Goal: Information Seeking & Learning: Learn about a topic

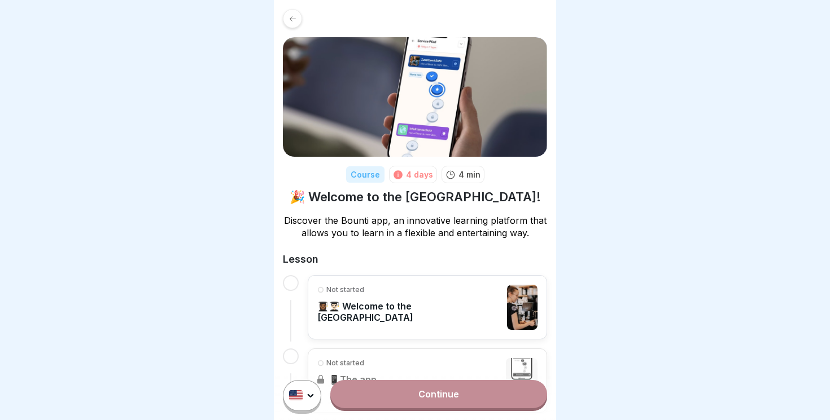
scroll to position [59, 0]
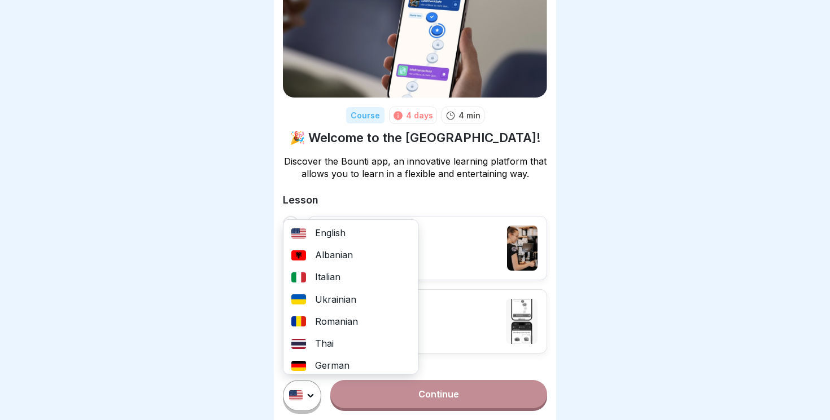
click at [309, 398] on html "Course 4 days 4 min 🎉 Welcome to the [GEOGRAPHIC_DATA]! Discover the Bounti app…" at bounding box center [415, 210] width 830 height 420
click at [336, 296] on div "Ukrainian" at bounding box center [350, 300] width 134 height 22
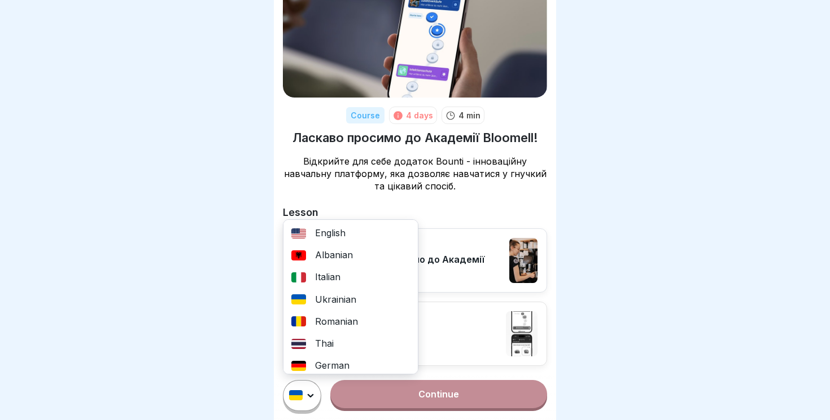
click at [304, 389] on html "Course 4 days 4 min Ласкаво просимо до Академії Bloomell! Відкрийте для себе до…" at bounding box center [415, 210] width 830 height 420
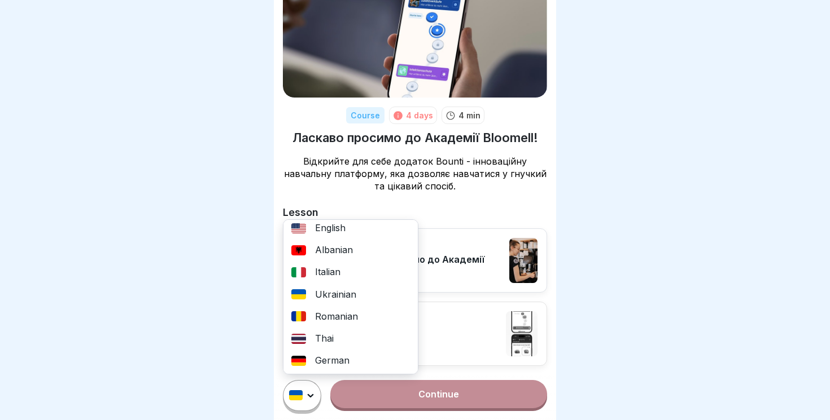
scroll to position [0, 0]
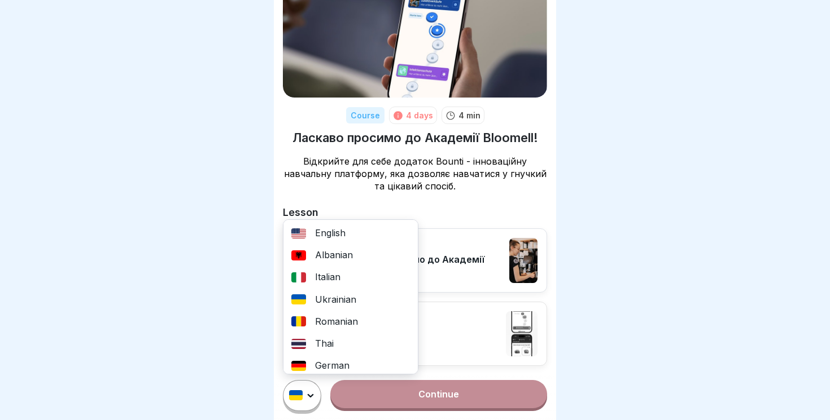
click at [610, 216] on html "Course 4 days 4 min Ласкаво просимо до Академії Bloomell! Відкрийте для себе до…" at bounding box center [415, 210] width 830 height 420
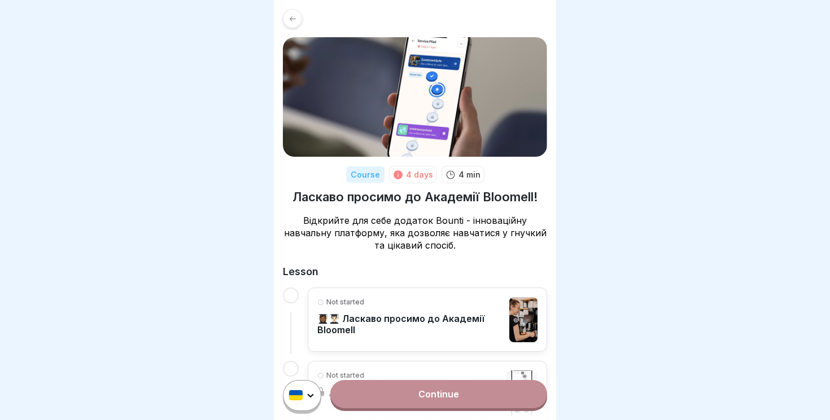
click at [427, 395] on link "Continue" at bounding box center [438, 394] width 217 height 28
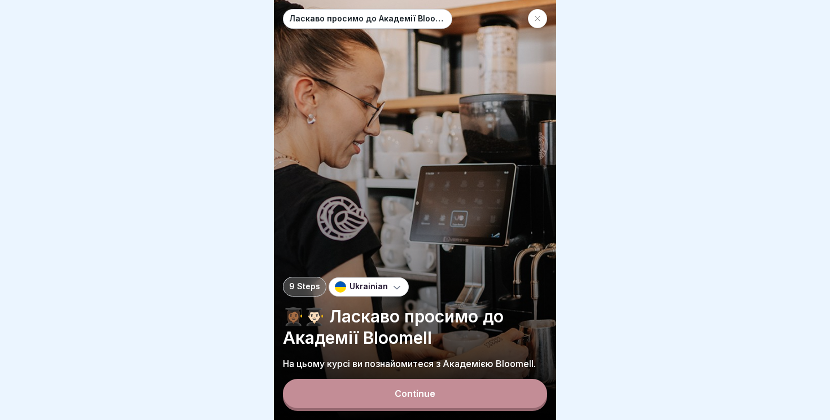
click at [487, 402] on button "Continue" at bounding box center [415, 393] width 264 height 29
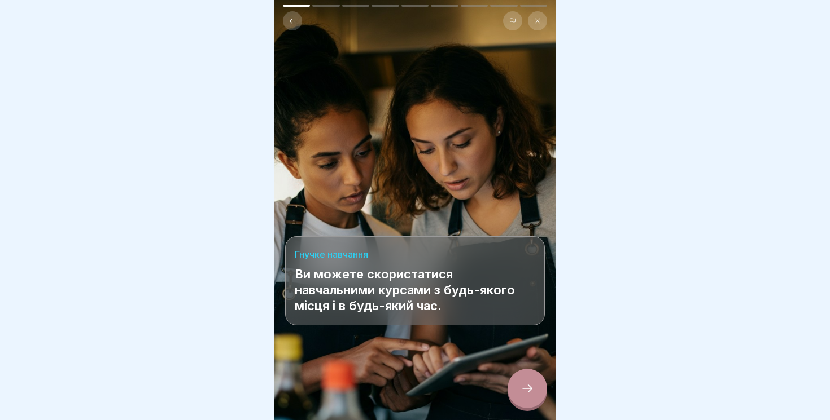
click at [526, 383] on icon at bounding box center [527, 389] width 14 height 14
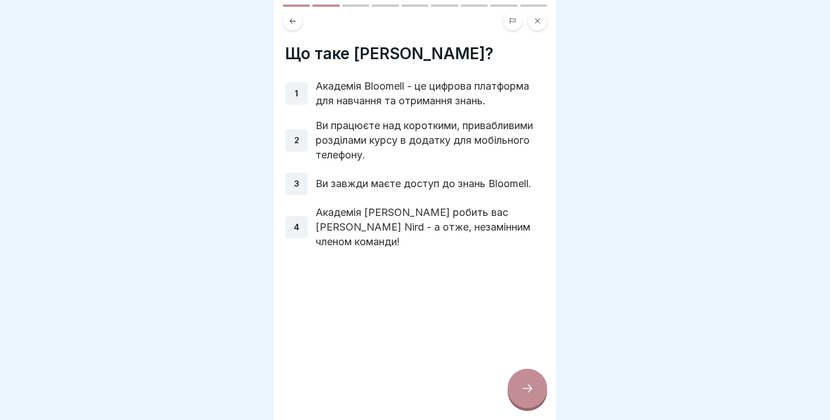
click at [520, 387] on icon at bounding box center [527, 389] width 14 height 14
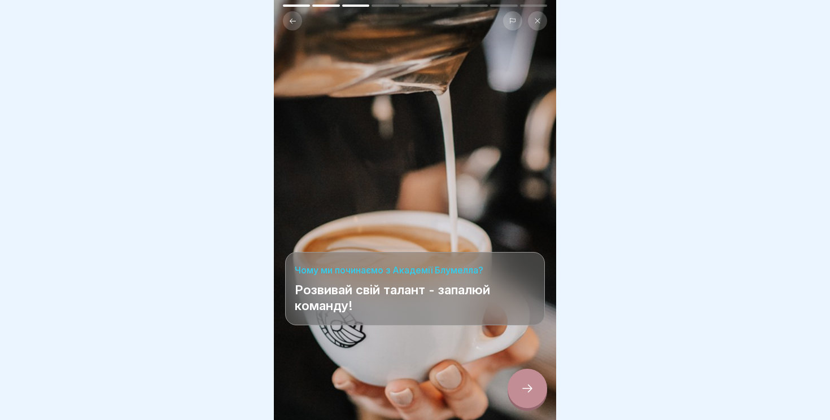
click at [534, 384] on div at bounding box center [527, 389] width 40 height 40
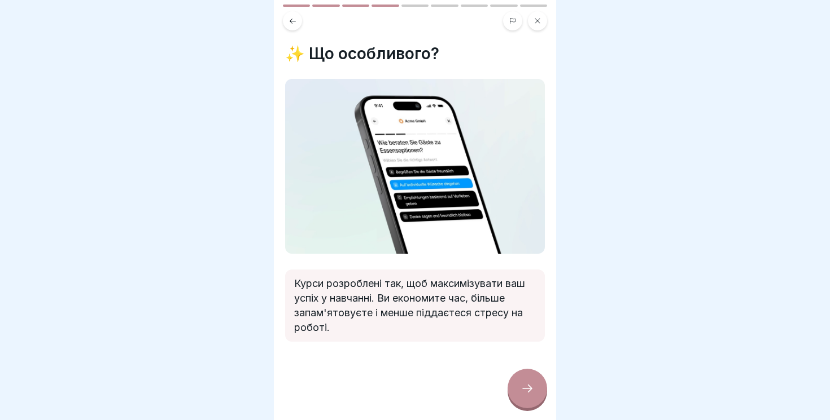
click at [531, 385] on icon at bounding box center [527, 389] width 14 height 14
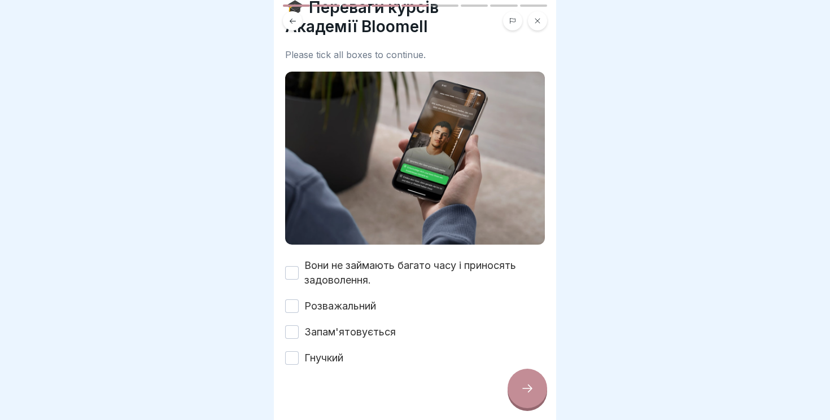
scroll to position [59, 0]
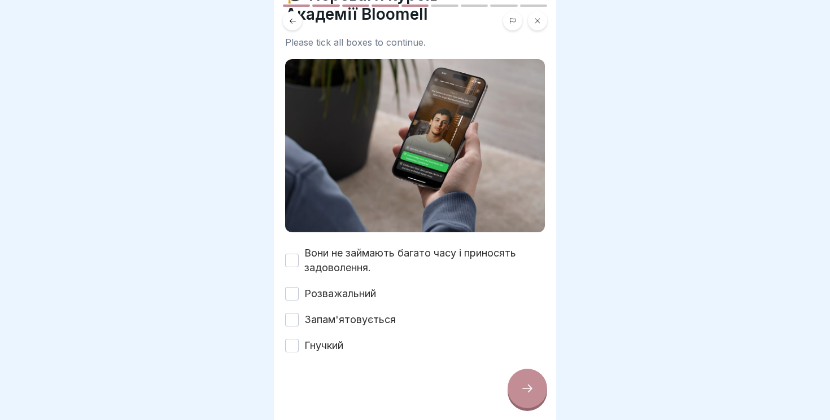
click at [288, 258] on button "Вони не займають багато часу і приносять задоволення." at bounding box center [292, 261] width 14 height 14
click at [292, 291] on button "Розважальний" at bounding box center [292, 294] width 14 height 14
click at [291, 325] on button "Запам'ятовується" at bounding box center [292, 320] width 14 height 14
click at [291, 345] on button "Гнучкий" at bounding box center [292, 346] width 14 height 14
click at [522, 391] on icon at bounding box center [527, 389] width 14 height 14
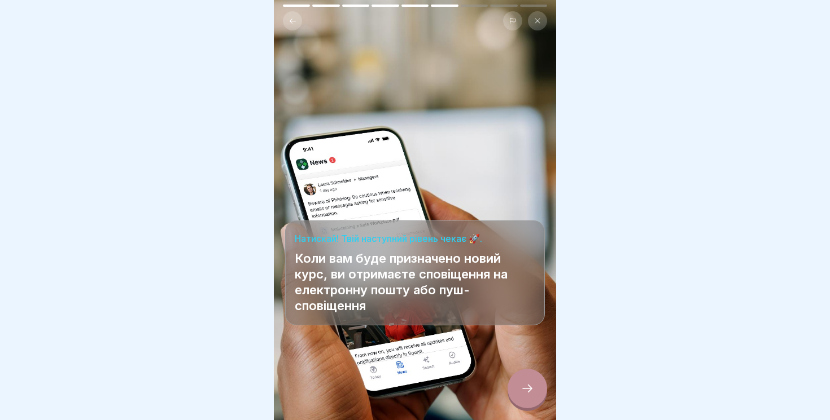
click at [522, 392] on icon at bounding box center [527, 389] width 14 height 14
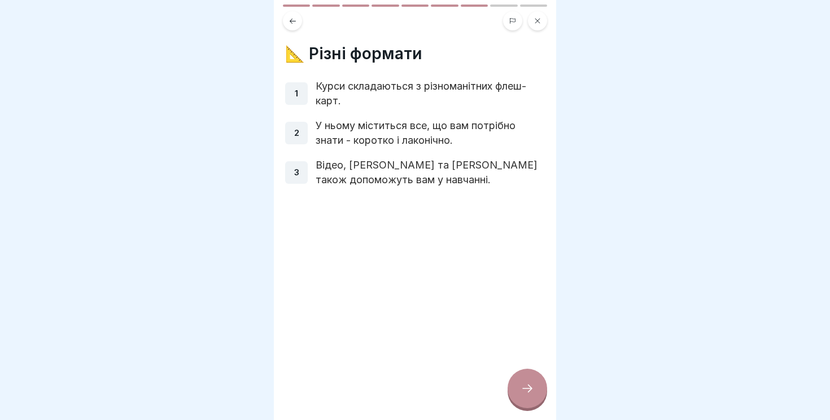
click at [529, 380] on div at bounding box center [527, 389] width 40 height 40
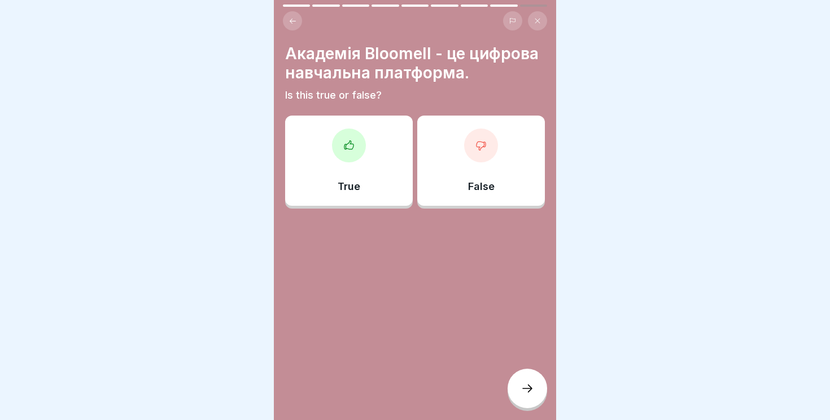
click at [340, 160] on div at bounding box center [349, 146] width 34 height 34
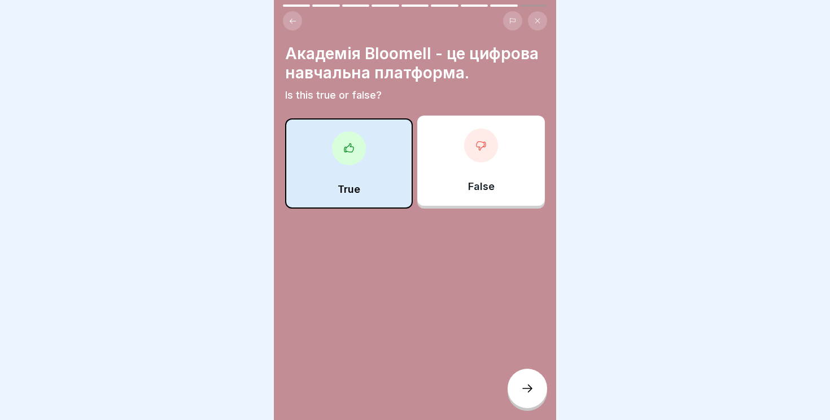
click at [522, 381] on div at bounding box center [527, 389] width 40 height 40
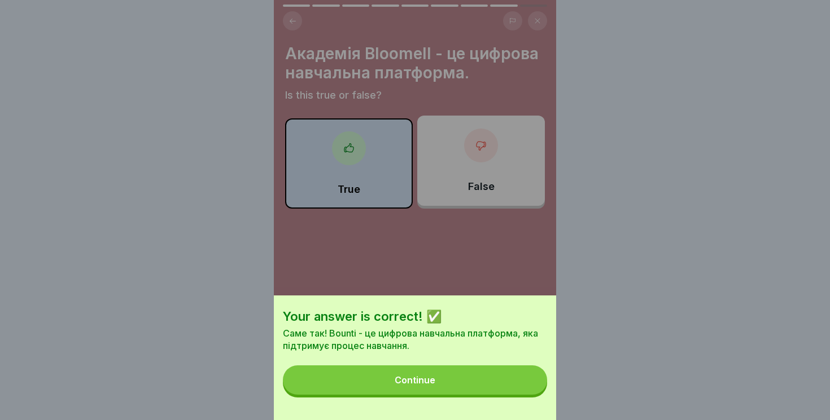
click at [454, 375] on button "Continue" at bounding box center [415, 380] width 264 height 29
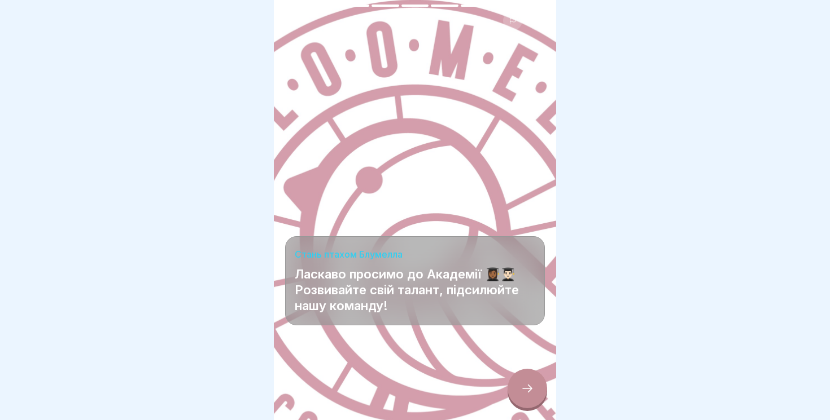
click at [529, 387] on icon at bounding box center [527, 389] width 14 height 14
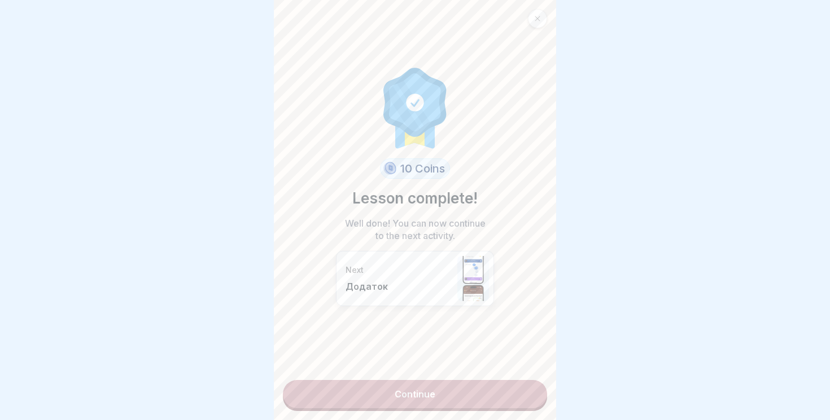
click at [404, 388] on link "Continue" at bounding box center [415, 394] width 264 height 28
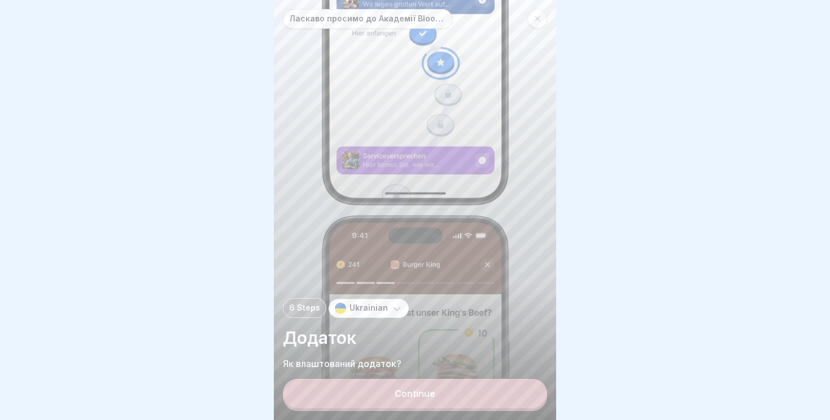
click at [436, 382] on button "Continue" at bounding box center [415, 393] width 264 height 29
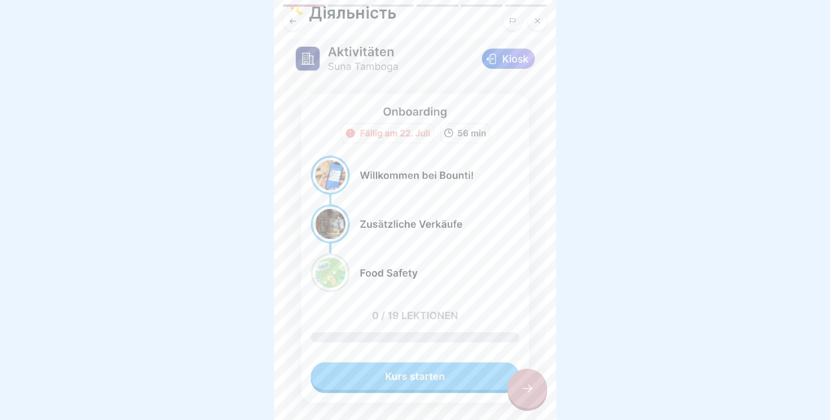
scroll to position [14, 0]
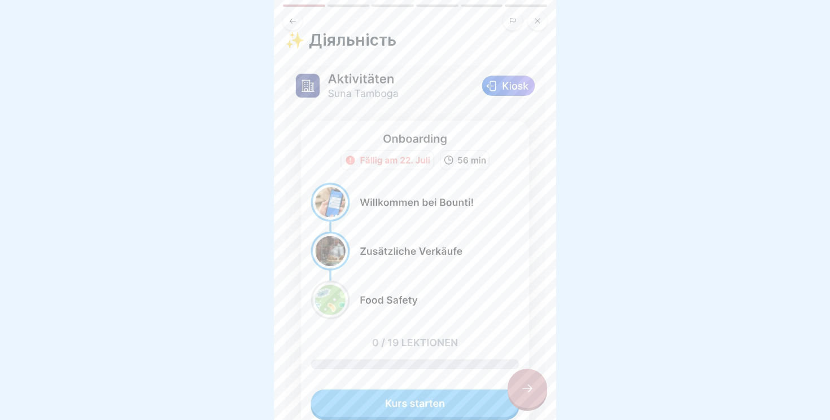
click at [405, 400] on img at bounding box center [415, 320] width 260 height 510
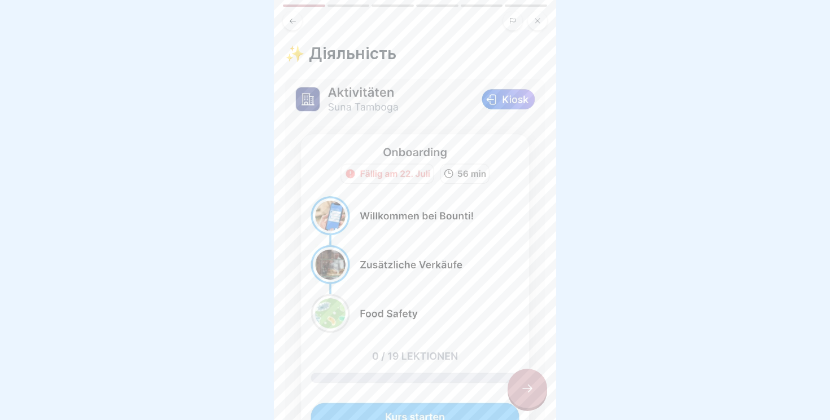
click at [359, 91] on img at bounding box center [415, 334] width 260 height 510
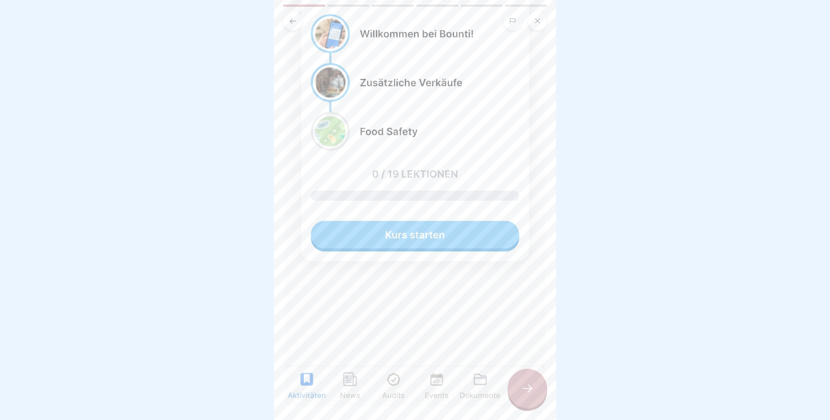
scroll to position [207, 0]
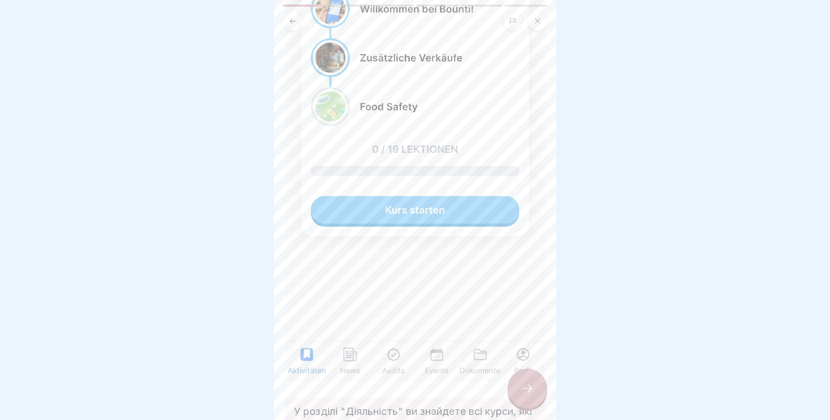
click at [349, 362] on img at bounding box center [415, 127] width 260 height 510
click at [430, 205] on img at bounding box center [415, 127] width 260 height 510
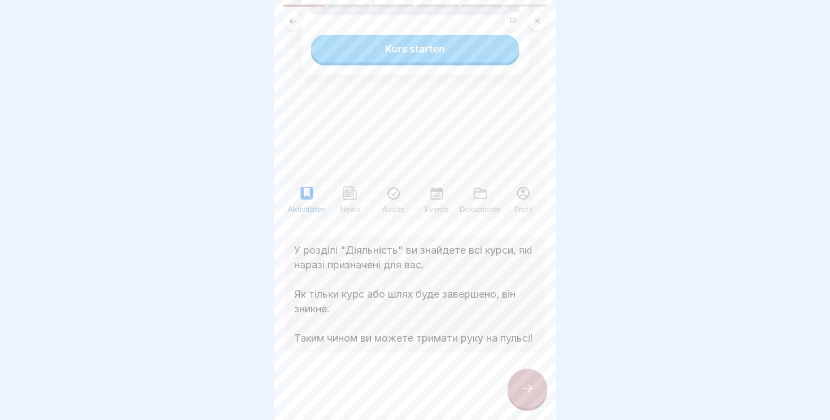
click at [538, 395] on div at bounding box center [527, 389] width 40 height 40
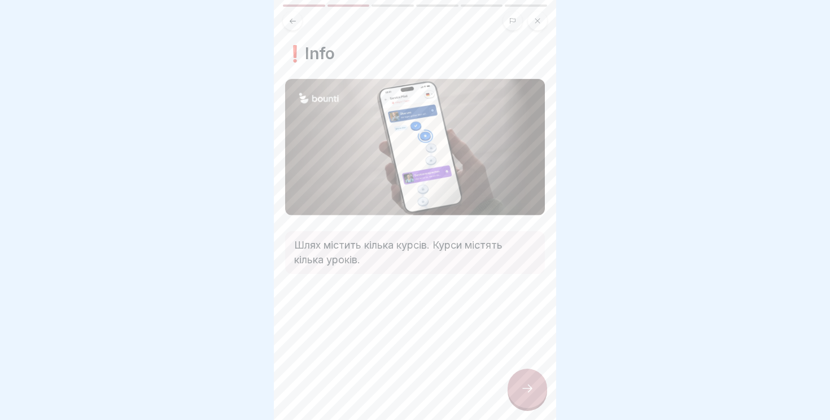
click at [523, 385] on icon at bounding box center [527, 389] width 14 height 14
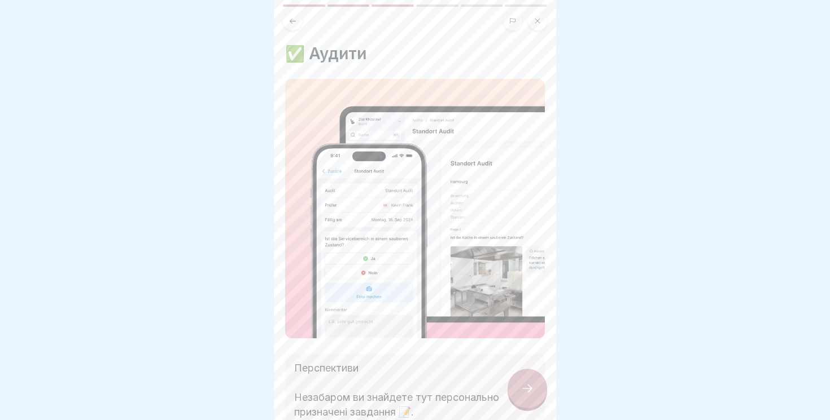
scroll to position [133, 0]
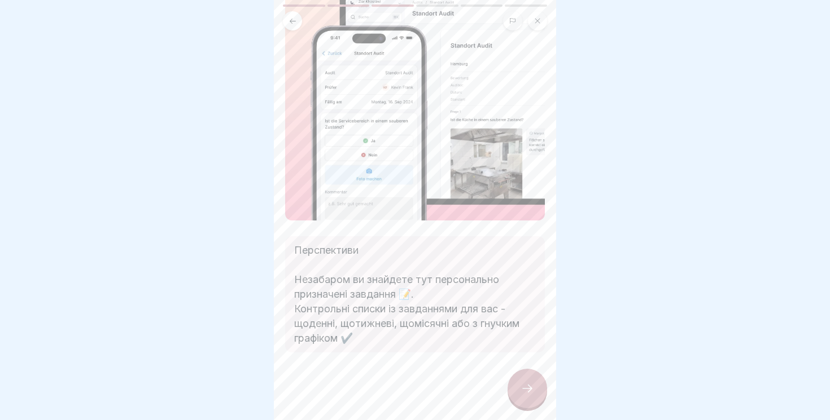
click at [518, 388] on div at bounding box center [527, 389] width 40 height 40
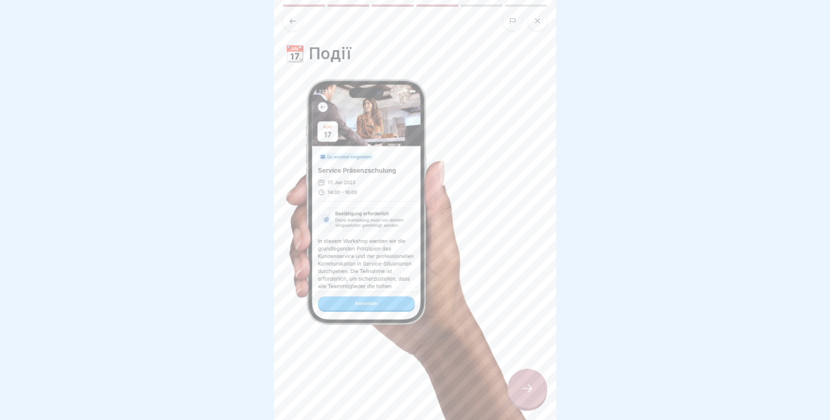
click at [531, 379] on div at bounding box center [527, 389] width 40 height 40
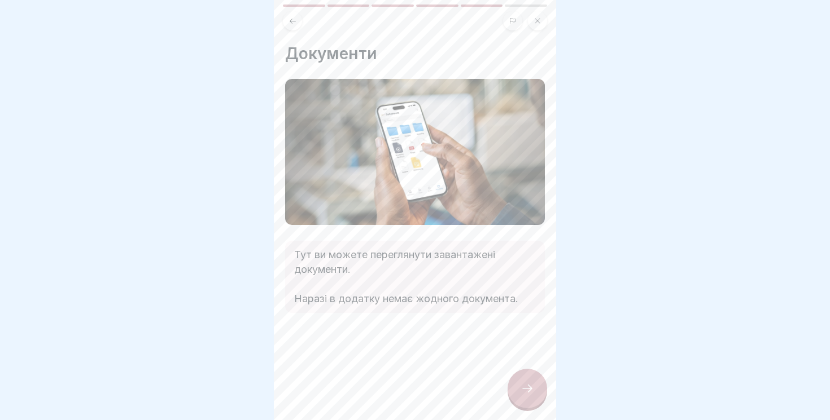
click at [526, 387] on icon at bounding box center [527, 389] width 14 height 14
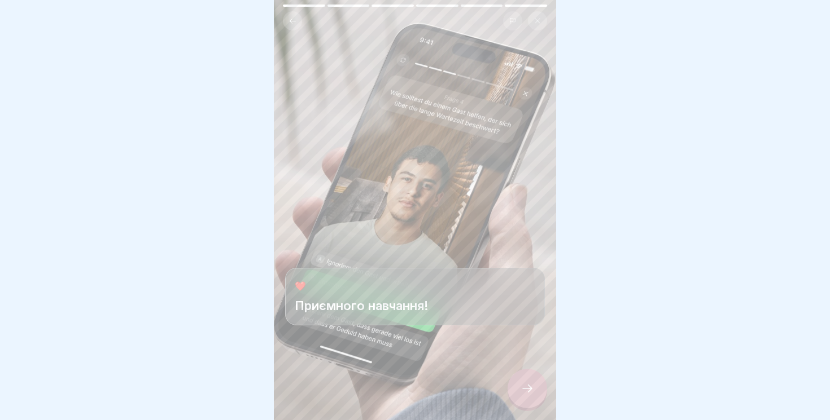
click at [528, 392] on icon at bounding box center [527, 389] width 14 height 14
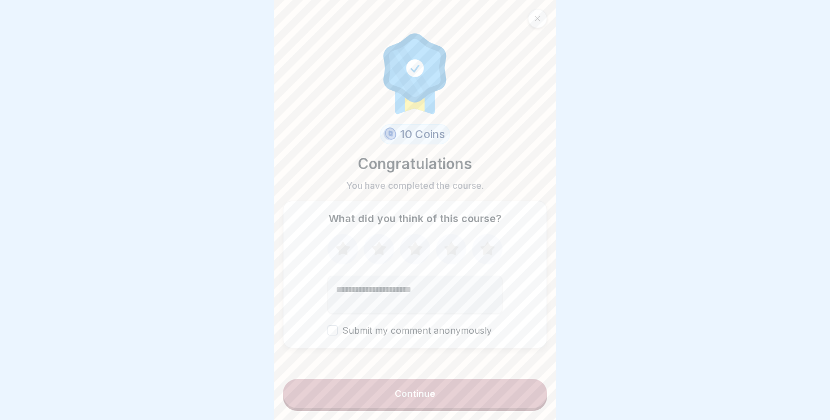
click at [485, 248] on icon at bounding box center [487, 249] width 15 height 14
click at [474, 398] on button "Continue" at bounding box center [415, 393] width 264 height 29
click at [430, 390] on div "Continue" at bounding box center [415, 394] width 41 height 10
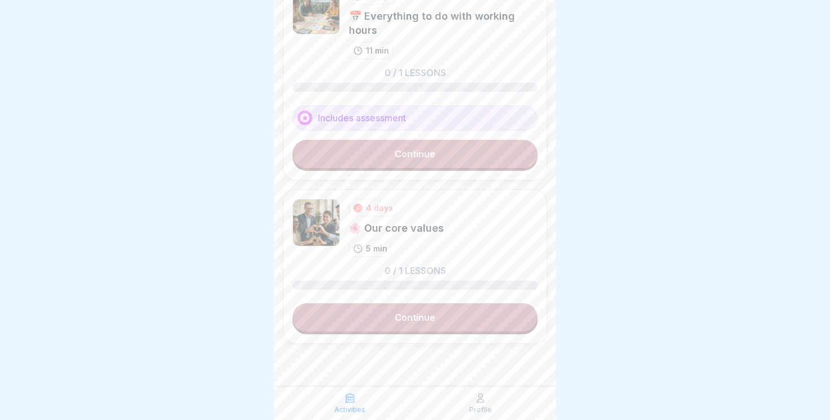
scroll to position [68, 0]
click at [435, 326] on link "Continue" at bounding box center [414, 317] width 245 height 28
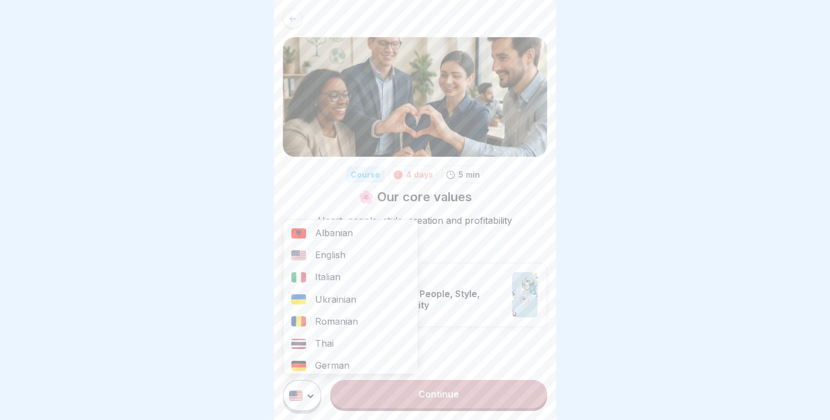
click at [299, 401] on html "Course 4 days 5 min 🌸 Our core values Heart, people, style, creation and profit…" at bounding box center [415, 210] width 830 height 420
click at [331, 304] on div "Ukrainian" at bounding box center [350, 300] width 134 height 22
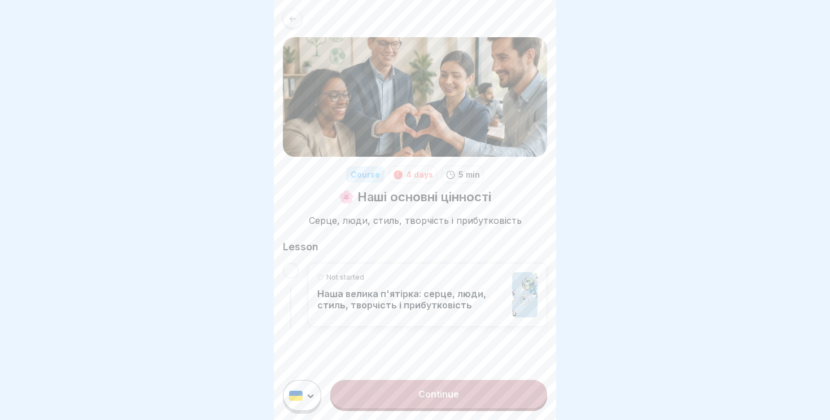
click at [465, 387] on link "Continue" at bounding box center [438, 394] width 217 height 28
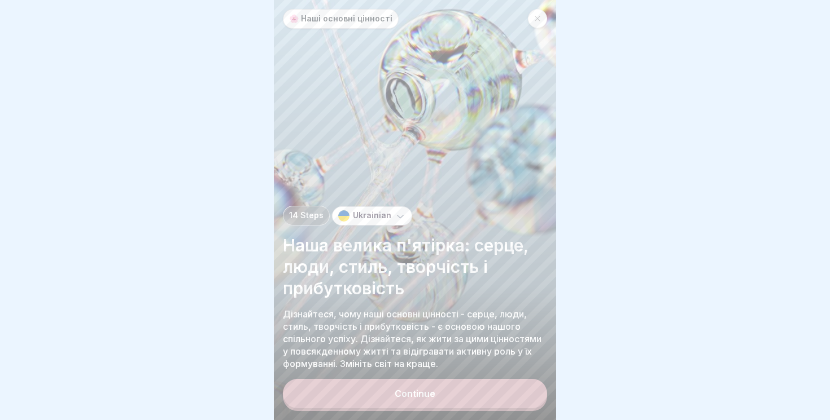
click at [453, 391] on button "Continue" at bounding box center [415, 393] width 264 height 29
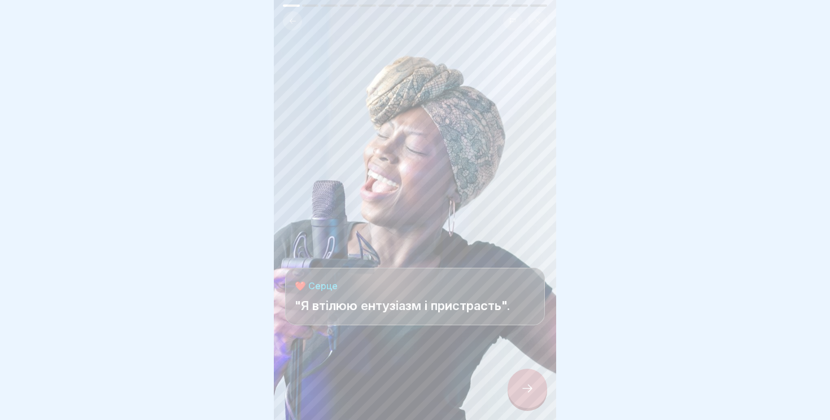
click at [529, 395] on icon at bounding box center [527, 389] width 14 height 14
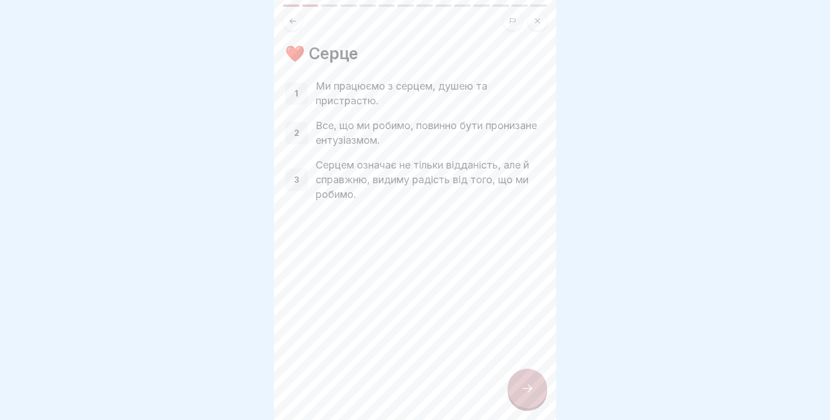
click at [527, 374] on div at bounding box center [527, 389] width 40 height 40
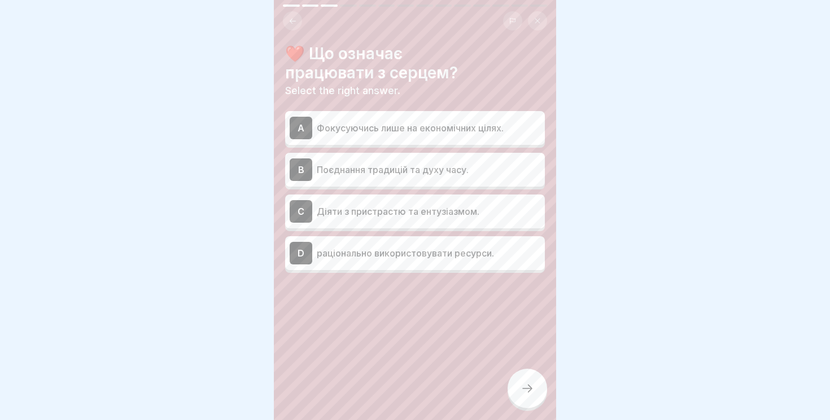
click at [461, 218] on p "Діяти з пристрастю та ентузіазмом." at bounding box center [429, 212] width 224 height 14
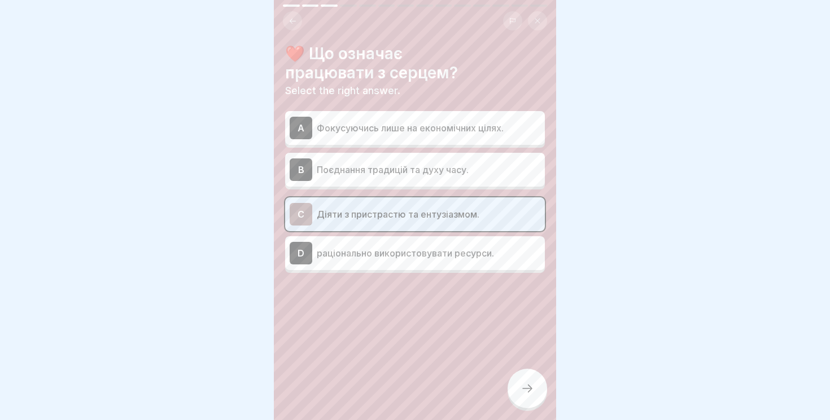
click at [524, 383] on div at bounding box center [527, 389] width 40 height 40
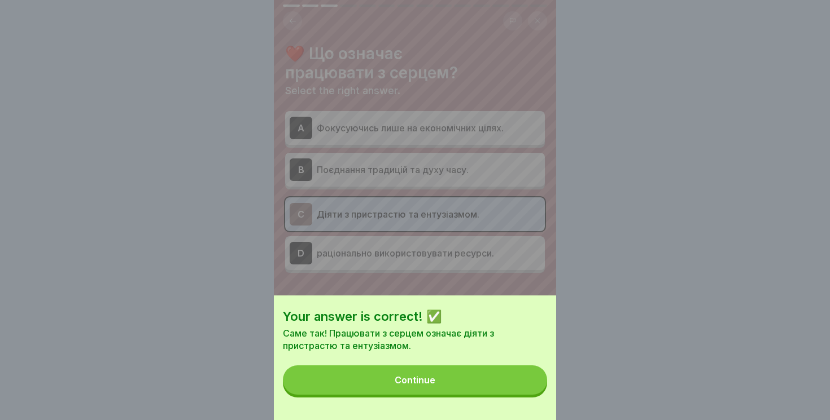
click at [390, 380] on button "Continue" at bounding box center [415, 380] width 264 height 29
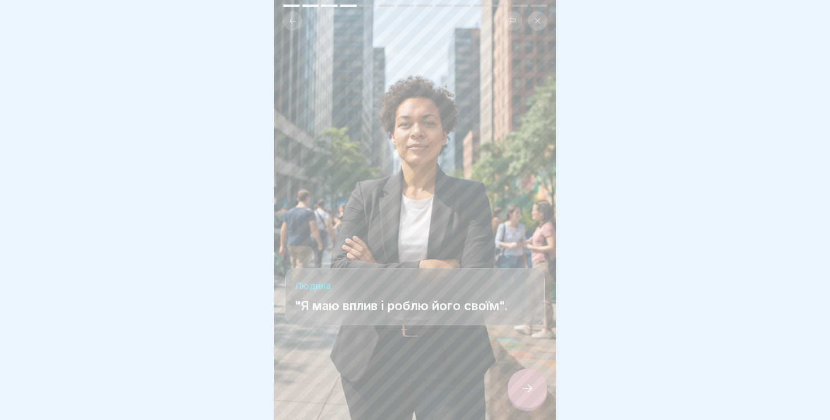
click at [528, 386] on icon at bounding box center [527, 389] width 14 height 14
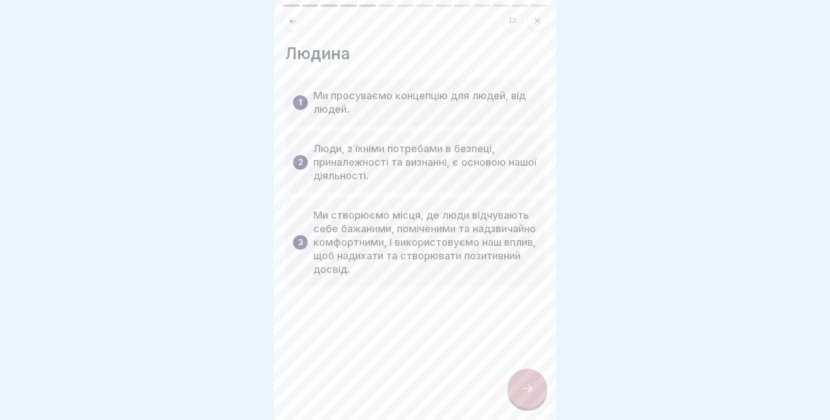
click at [529, 389] on icon at bounding box center [527, 389] width 14 height 14
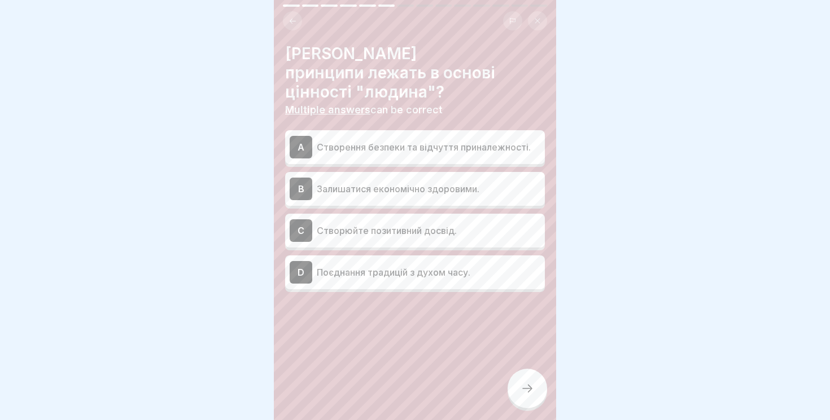
click at [444, 141] on p "Створення безпеки та відчуття приналежності." at bounding box center [429, 148] width 224 height 14
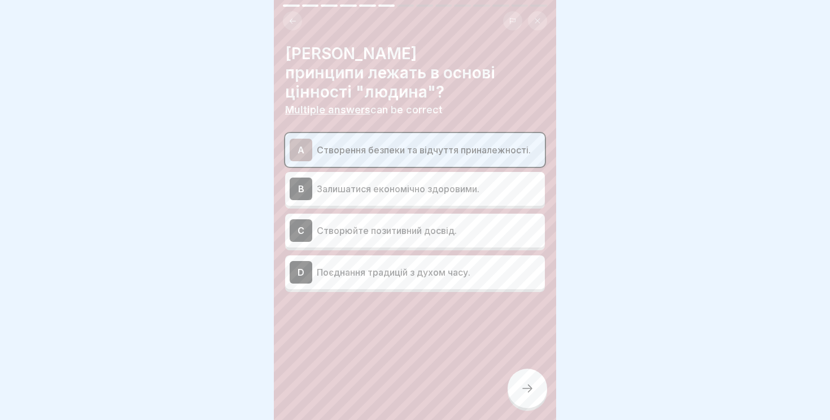
click at [407, 223] on div "C Створюйте позитивний досвід." at bounding box center [415, 231] width 260 height 34
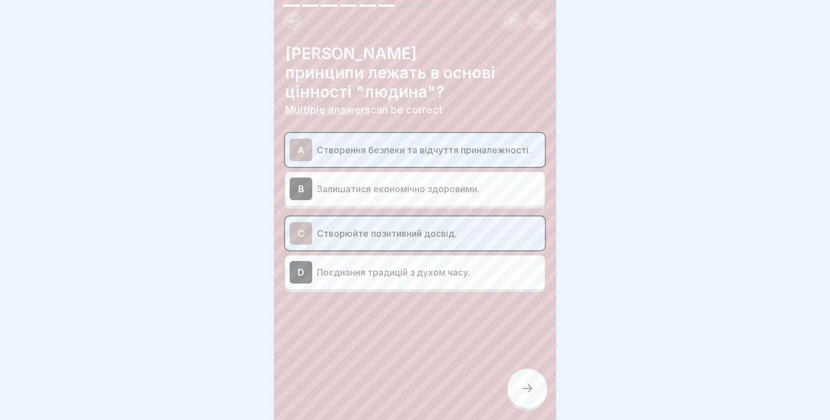
click at [537, 398] on div at bounding box center [527, 389] width 40 height 40
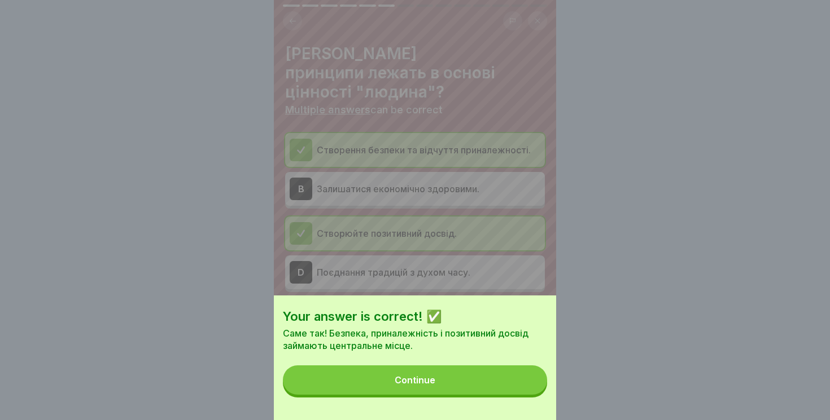
click at [404, 389] on button "Continue" at bounding box center [415, 380] width 264 height 29
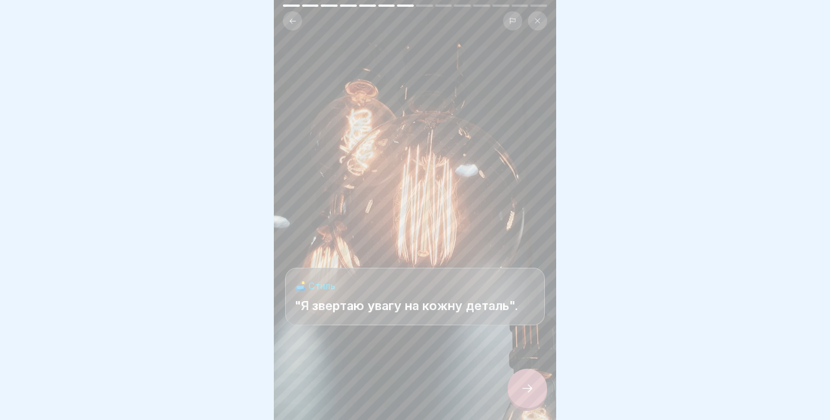
click at [514, 393] on div at bounding box center [527, 389] width 40 height 40
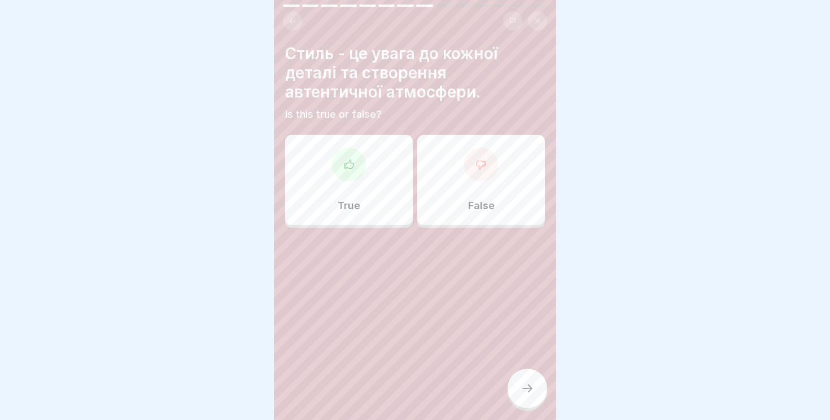
click at [350, 183] on div "True" at bounding box center [349, 180] width 128 height 90
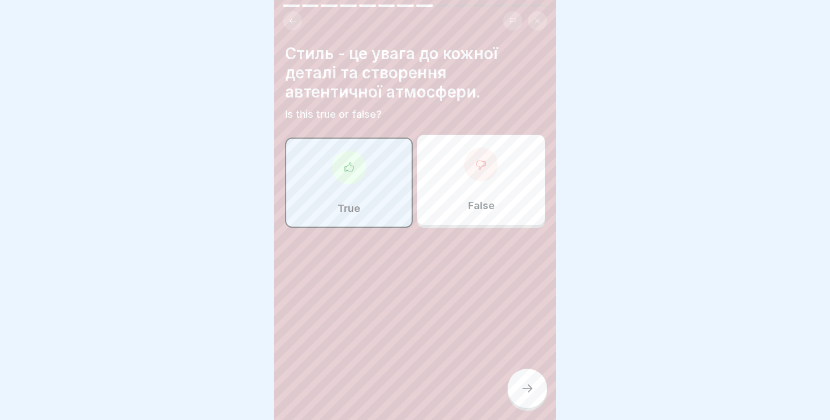
click at [532, 393] on icon at bounding box center [527, 389] width 14 height 14
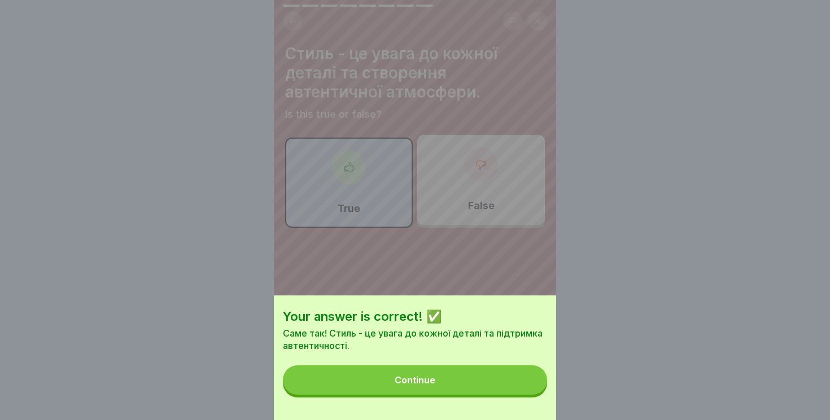
click at [463, 387] on button "Continue" at bounding box center [415, 380] width 264 height 29
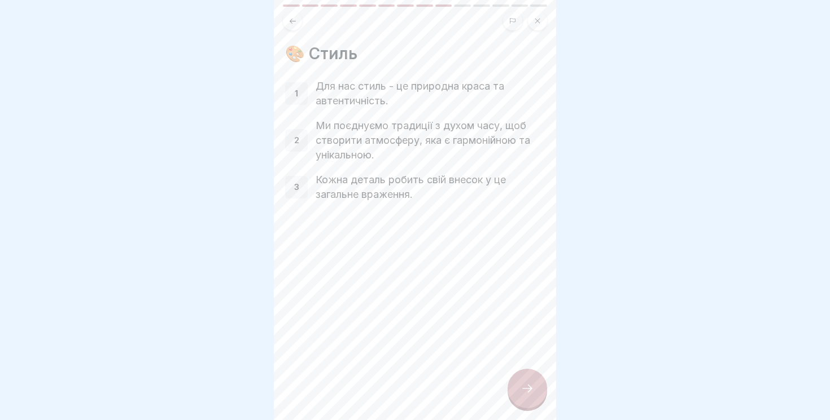
click at [534, 385] on div at bounding box center [527, 389] width 40 height 40
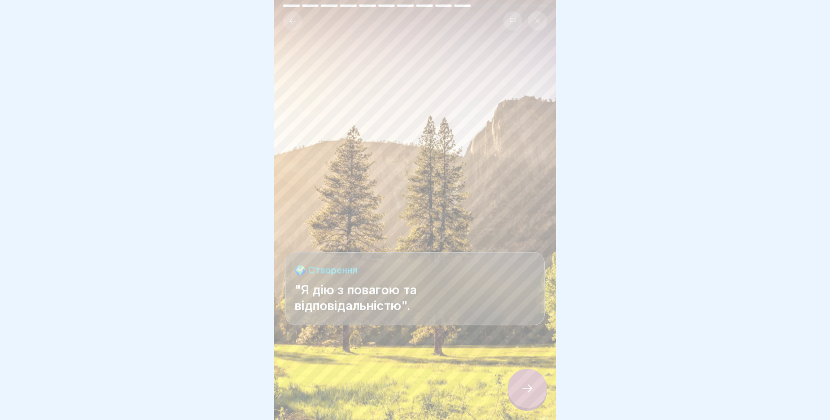
click at [533, 394] on icon at bounding box center [527, 389] width 14 height 14
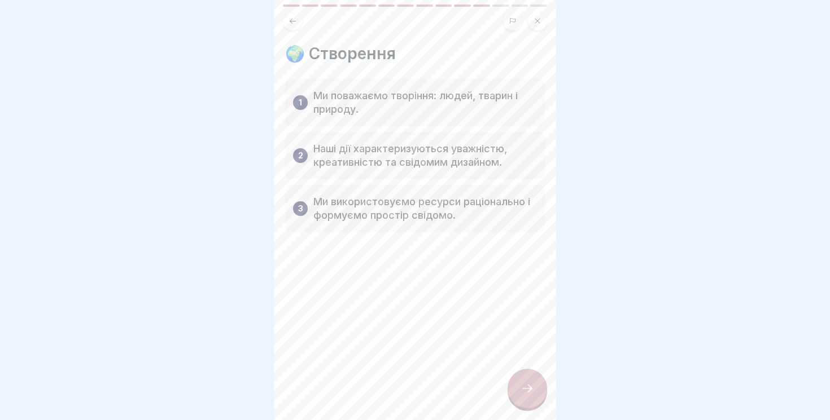
click at [519, 380] on div at bounding box center [527, 389] width 40 height 40
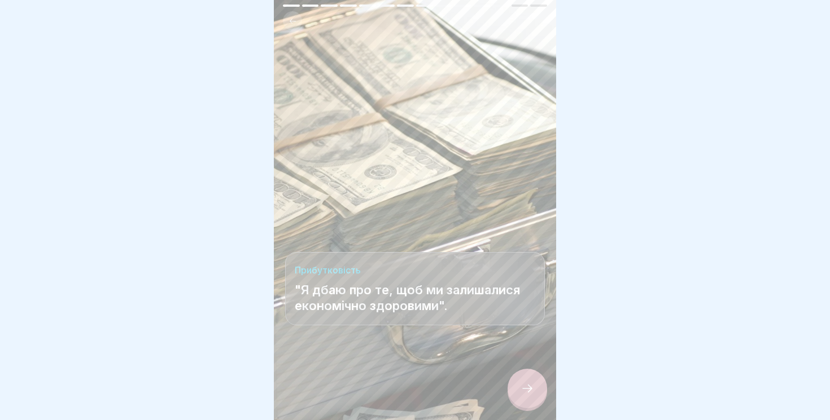
click at [529, 391] on icon at bounding box center [527, 389] width 14 height 14
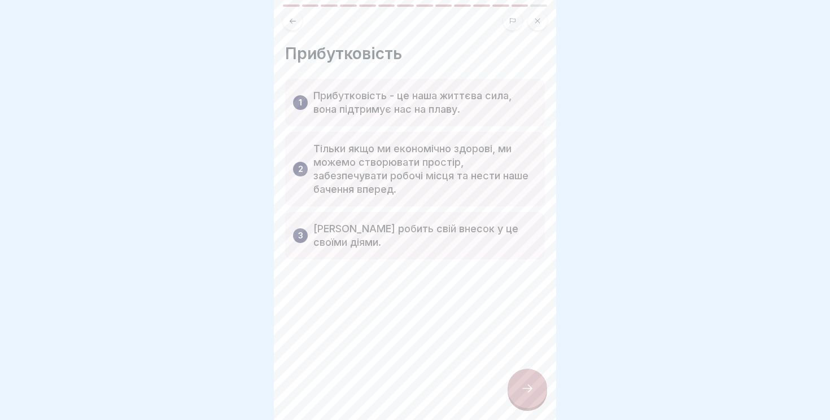
click at [529, 390] on icon at bounding box center [527, 389] width 14 height 14
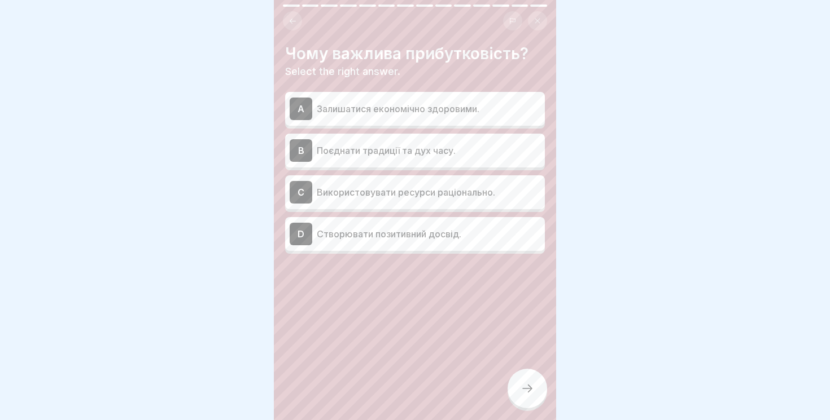
click at [448, 112] on p "Залишатися економічно здоровими." at bounding box center [429, 109] width 224 height 14
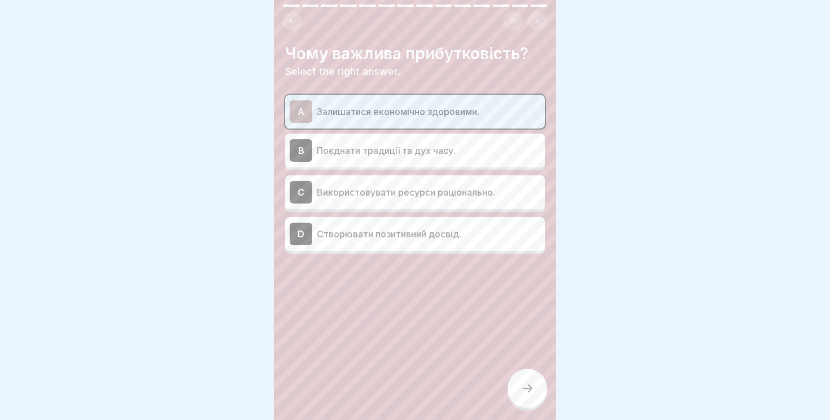
click at [528, 392] on icon at bounding box center [527, 389] width 14 height 14
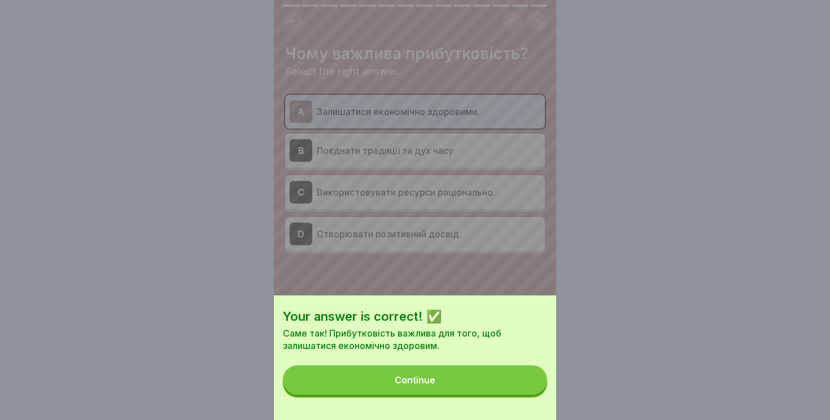
click at [446, 373] on button "Continue" at bounding box center [415, 380] width 264 height 29
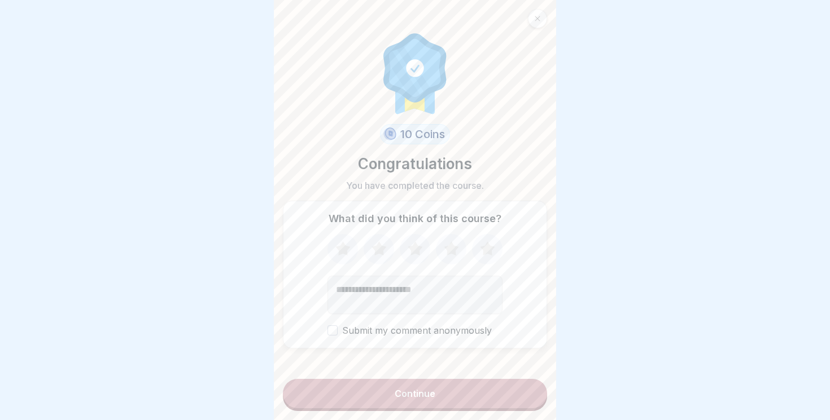
click at [484, 258] on icon at bounding box center [487, 249] width 30 height 29
click at [493, 398] on button "Continue" at bounding box center [415, 393] width 264 height 29
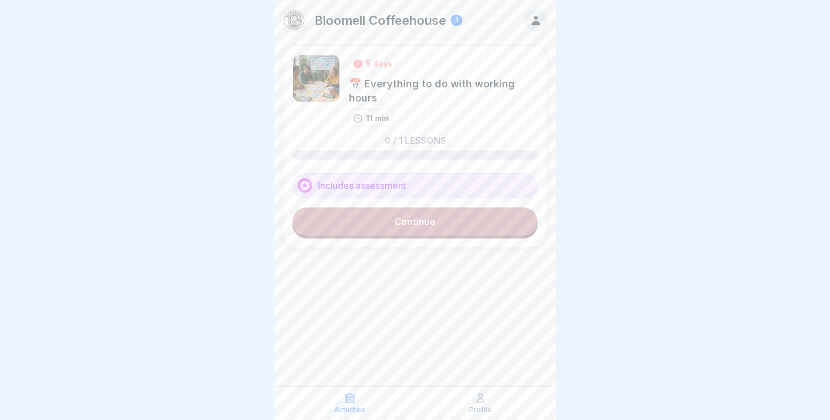
click at [445, 220] on link "Continue" at bounding box center [414, 222] width 245 height 28
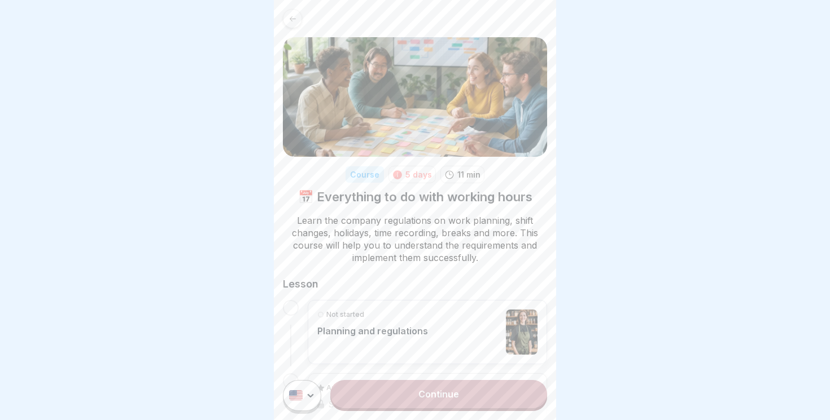
click at [308, 391] on html "Course 5 days 11 min 📅 Everything to do with working hours Learn the company re…" at bounding box center [415, 210] width 830 height 420
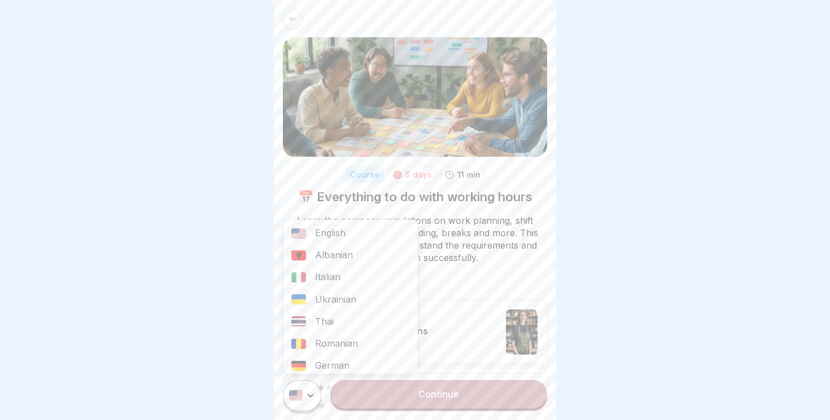
click at [324, 296] on div "Ukrainian" at bounding box center [350, 300] width 134 height 22
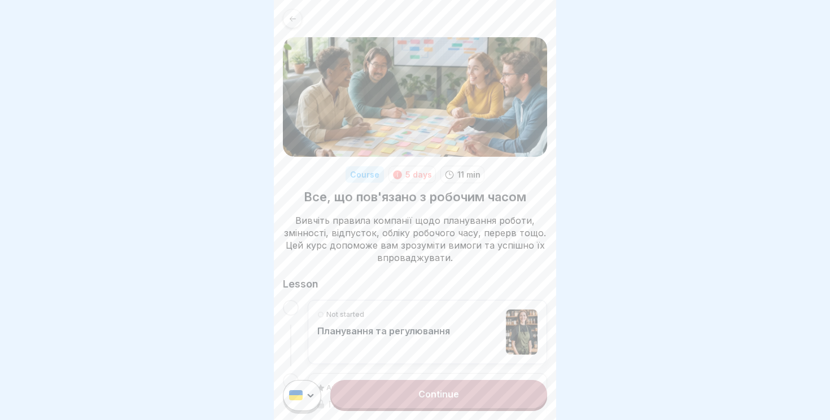
click at [440, 396] on link "Continue" at bounding box center [438, 394] width 217 height 28
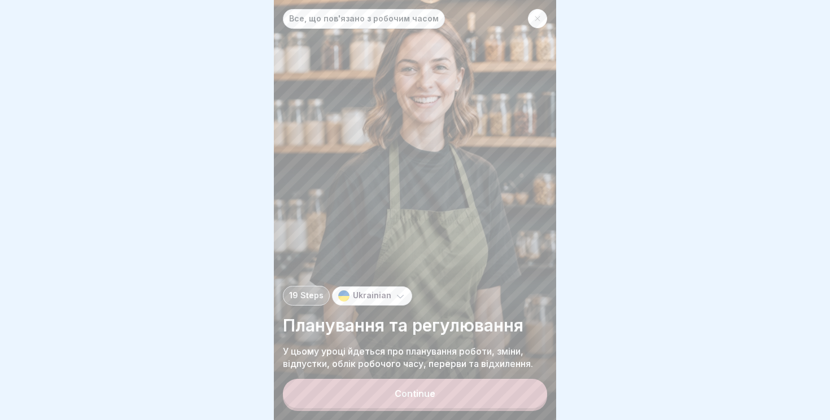
click at [440, 396] on button "Continue" at bounding box center [415, 393] width 264 height 29
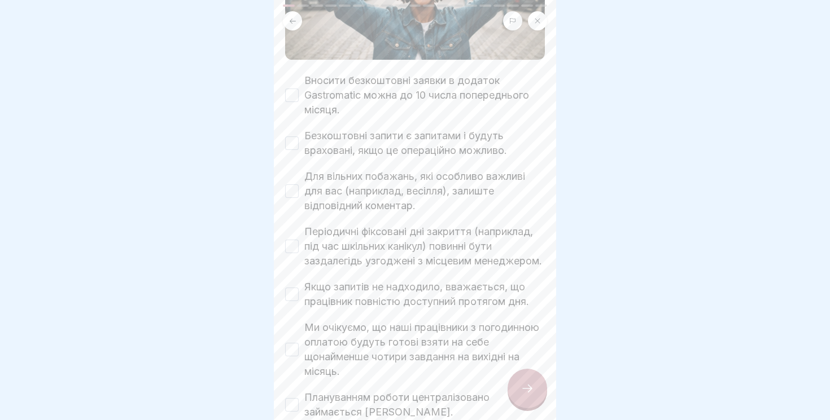
scroll to position [221, 0]
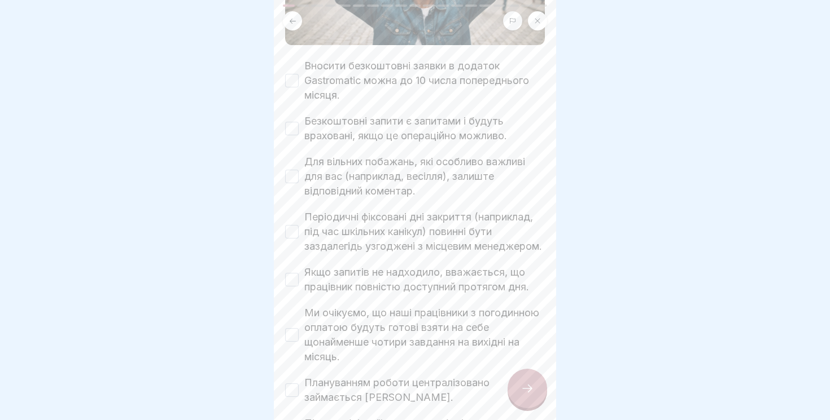
click at [295, 79] on button "Вносити безкоштовні заявки в додаток Gastromatic можна до 10 числа попереднього…" at bounding box center [292, 81] width 14 height 14
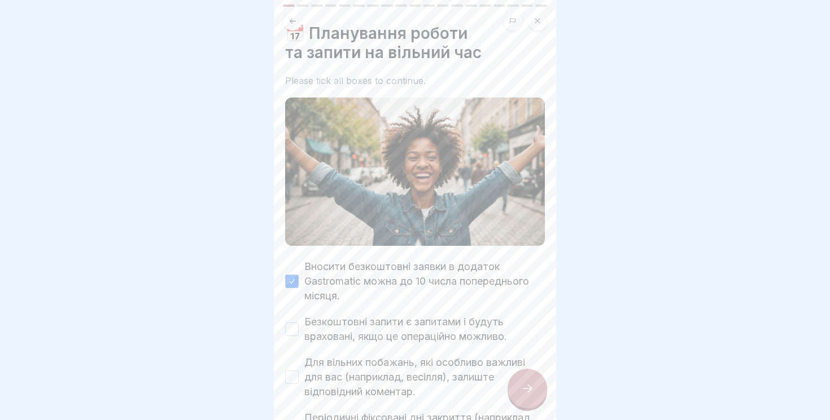
scroll to position [19, 0]
click at [274, 81] on div "📅 Планування роботи та запити на вільний час Please tick all boxes to continue.…" at bounding box center [415, 210] width 282 height 420
click at [287, 77] on div "Please tick all boxes to continue." at bounding box center [415, 82] width 260 height 11
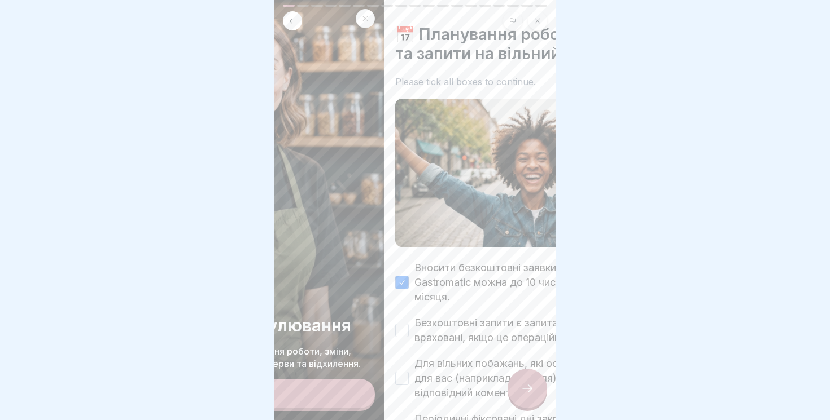
click at [408, 77] on div "Please tick all boxes to continue." at bounding box center [525, 82] width 260 height 11
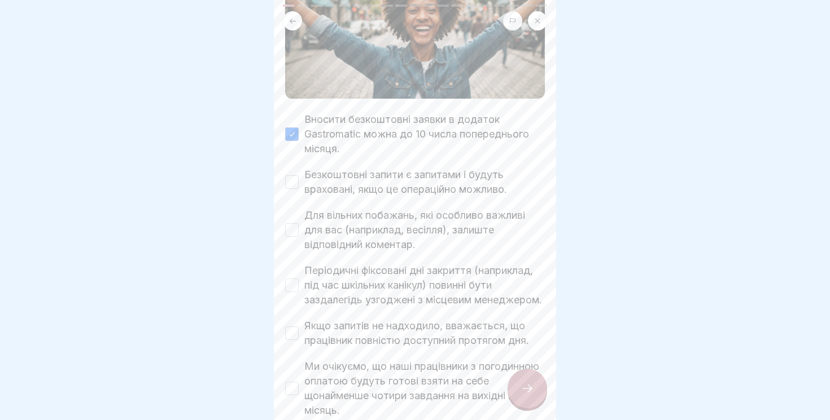
scroll to position [193, 0]
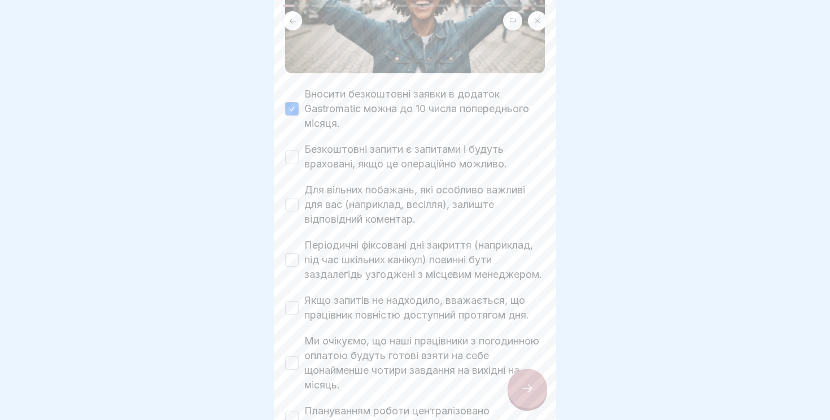
click at [290, 156] on button "Безкоштовні запити є запитами і будуть враховані, якщо це операційно можливо." at bounding box center [292, 157] width 14 height 14
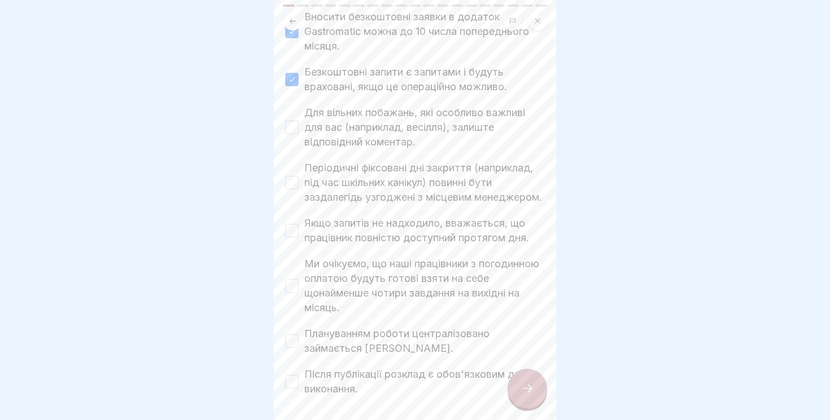
scroll to position [271, 0]
click at [290, 129] on button "Для вільних побажань, які особливо важливі для вас (наприклад, весілля), залишт…" at bounding box center [292, 127] width 14 height 14
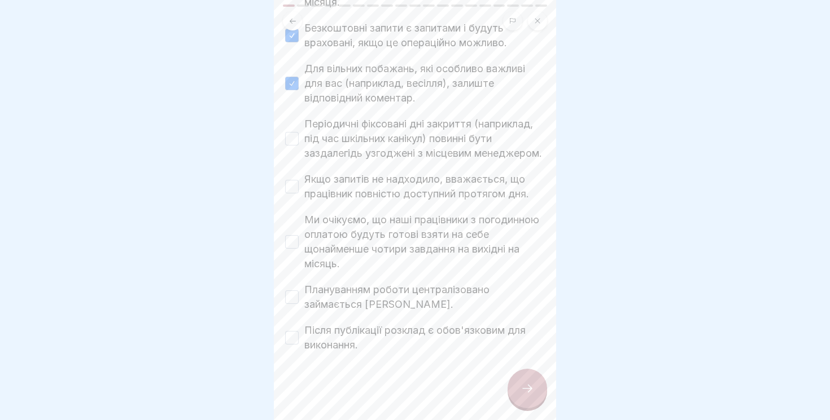
scroll to position [328, 0]
click at [301, 134] on div "Періодичні фіксовані дні закриття (наприклад, під час шкільних канікул) повинні…" at bounding box center [415, 139] width 260 height 44
click at [296, 134] on button "Періодичні фіксовані дні закриття (наприклад, під час шкільних канікул) повинні…" at bounding box center [292, 139] width 14 height 14
click at [289, 192] on button "Якщо запитів не надходило, вважається, що працівник повністю доступний протягом…" at bounding box center [292, 187] width 14 height 14
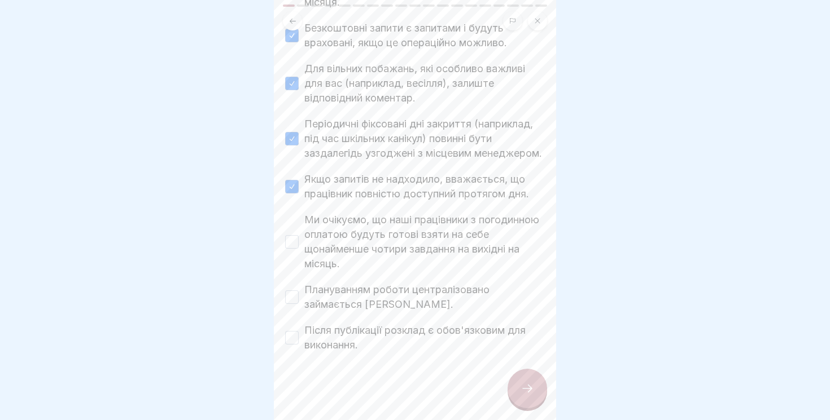
click at [297, 243] on button "Ми очікуємо, що наші працівники з погодинною оплатою будуть готові взяти на себ…" at bounding box center [292, 242] width 14 height 14
click at [293, 297] on button "Плануванням роботи централізовано займається Лариса Хаммер." at bounding box center [292, 298] width 14 height 14
click at [296, 339] on button "Після публікації розклад є обов'язковим для виконання." at bounding box center [292, 338] width 14 height 14
click at [531, 387] on icon at bounding box center [527, 389] width 14 height 14
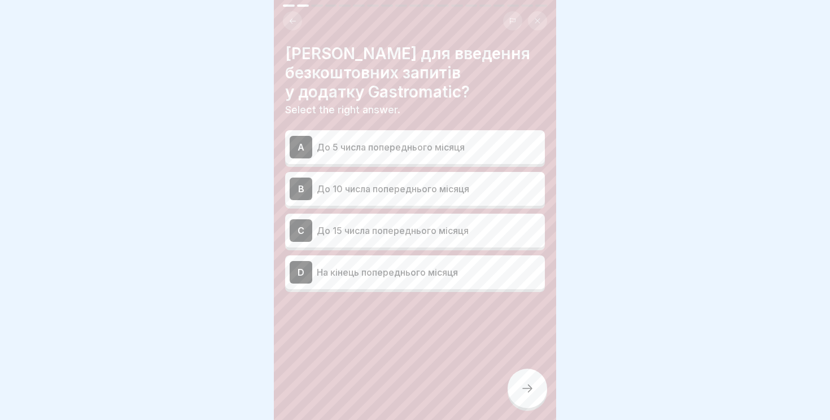
click at [430, 197] on div "B До 10 числа попереднього місяця" at bounding box center [415, 189] width 251 height 23
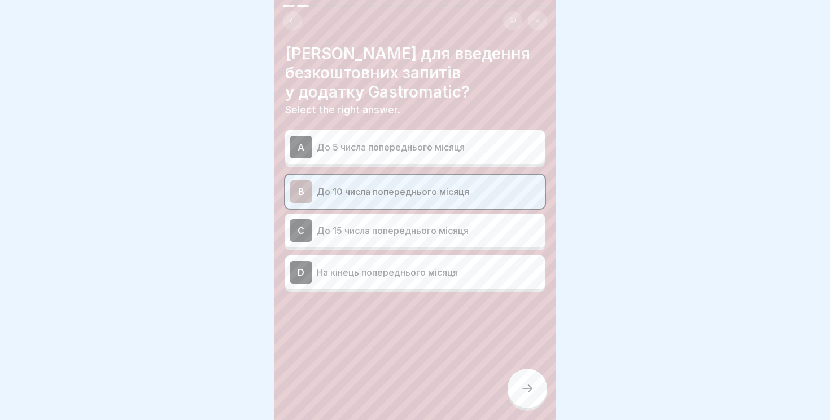
click at [528, 387] on icon at bounding box center [527, 389] width 14 height 14
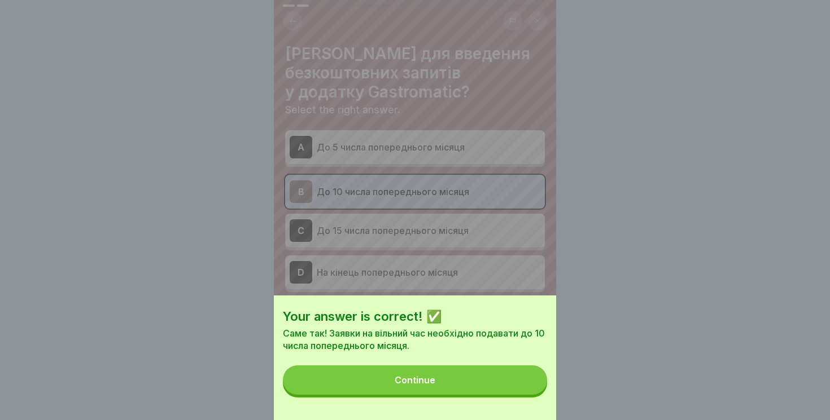
click at [397, 382] on div "Continue" at bounding box center [415, 380] width 41 height 10
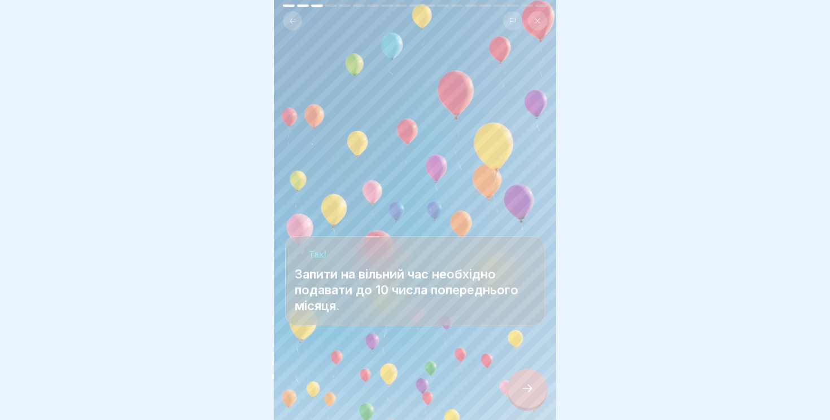
click at [527, 383] on div at bounding box center [527, 389] width 40 height 40
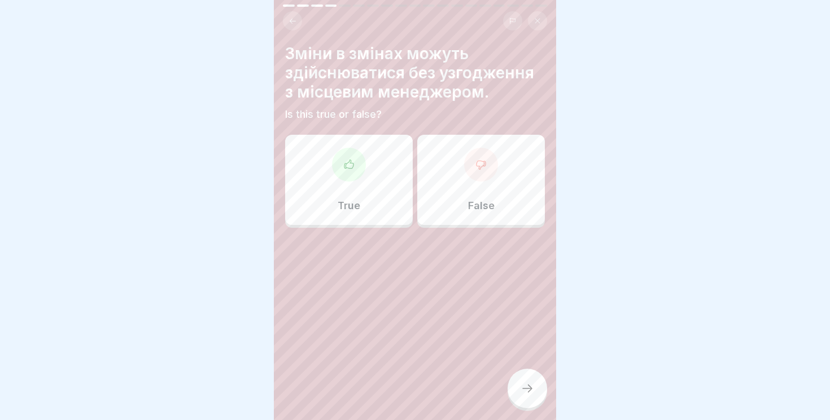
click at [485, 172] on div at bounding box center [481, 165] width 34 height 34
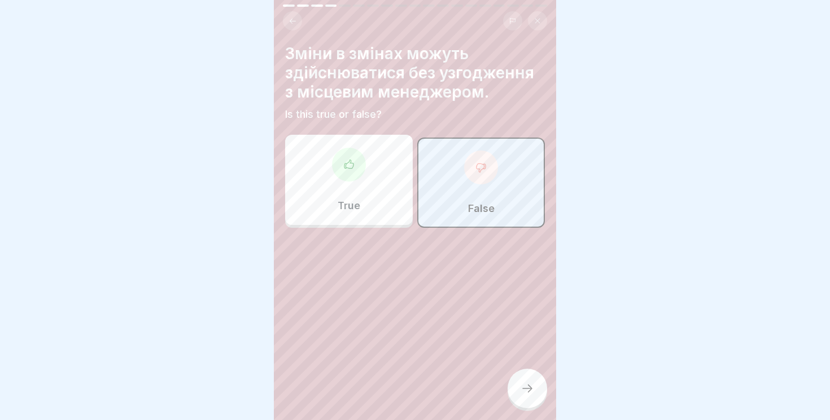
click at [531, 391] on icon at bounding box center [527, 389] width 14 height 14
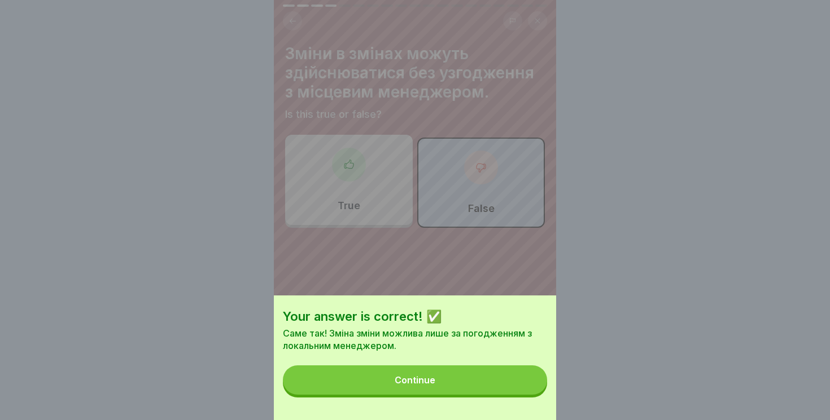
click at [430, 379] on div "Continue" at bounding box center [415, 380] width 41 height 10
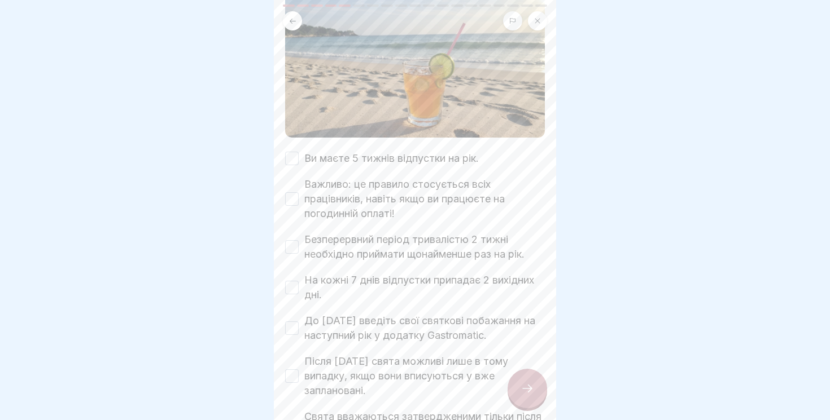
scroll to position [108, 0]
click at [297, 164] on button "Ви маєте 5 тижнів відпустки на рік." at bounding box center [292, 160] width 14 height 14
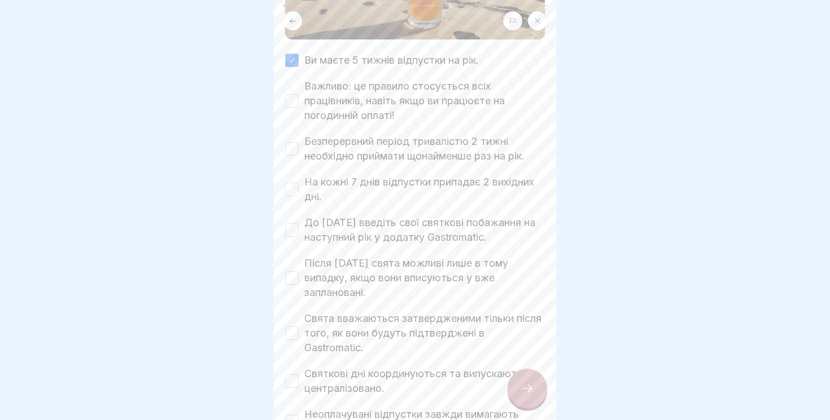
scroll to position [208, 0]
click at [291, 100] on button "Важливо: це правило стосується всіх працівників, навіть якщо ви працюєте на пог…" at bounding box center [292, 101] width 14 height 14
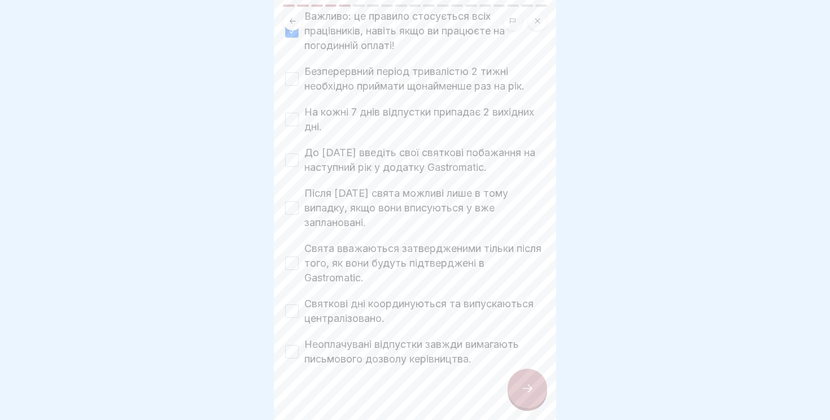
scroll to position [280, 0]
click at [294, 77] on button "Безперервний період тривалістю 2 тижні необхідно приймати щонайменше раз на рік." at bounding box center [292, 77] width 14 height 14
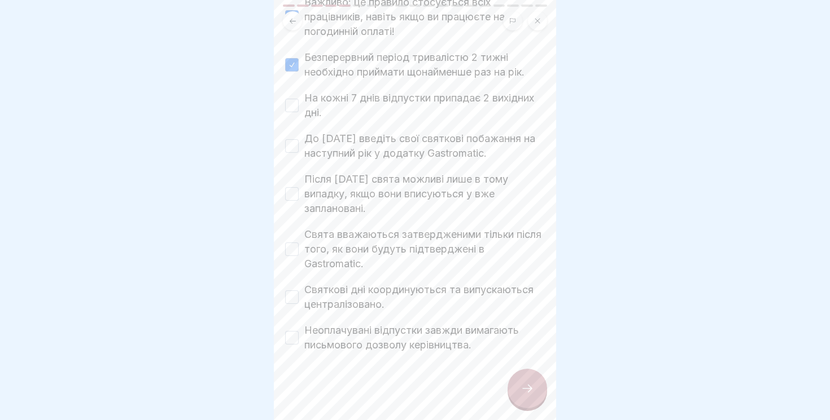
click at [292, 99] on button "На кожні 7 днів відпустки припадає 2 вихідних дні." at bounding box center [292, 106] width 14 height 14
click at [293, 144] on button "До 15 листопада введіть свої святкові побажання на наступний рік у додатку Gast…" at bounding box center [292, 146] width 14 height 14
click at [292, 191] on button "Після 15 листопада свята можливі лише в тому випадку, якщо вони вписуються у вж…" at bounding box center [292, 194] width 14 height 14
click at [291, 250] on button "Свята вважаються затвердженими тільки після того, як вони будуть підтверджені в…" at bounding box center [292, 250] width 14 height 14
click at [293, 299] on button "Святкові дні координуються та випускаються централізовано." at bounding box center [292, 298] width 14 height 14
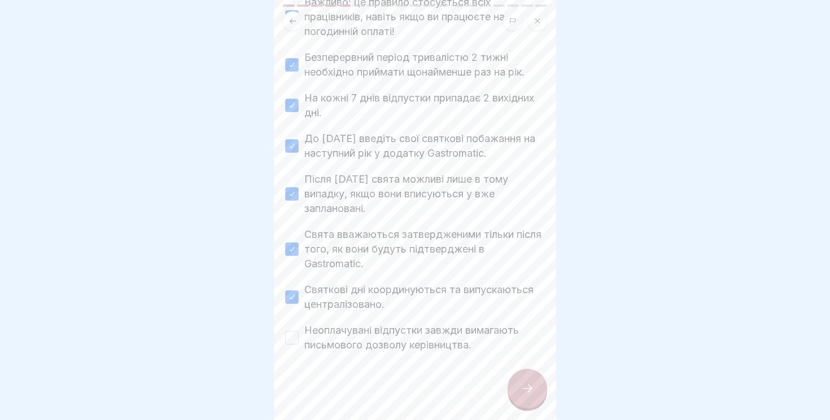
click at [298, 339] on button "Неоплачувані відпустки завжди вимагають письмового дозволу керівництва." at bounding box center [292, 338] width 14 height 14
click at [533, 396] on div at bounding box center [527, 389] width 40 height 40
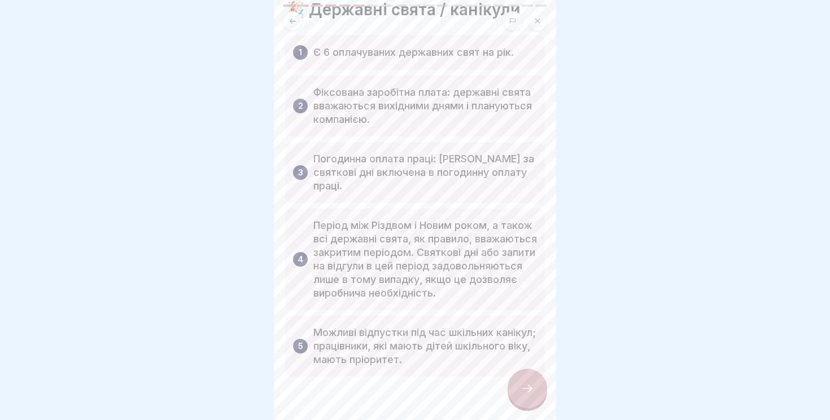
scroll to position [68, 0]
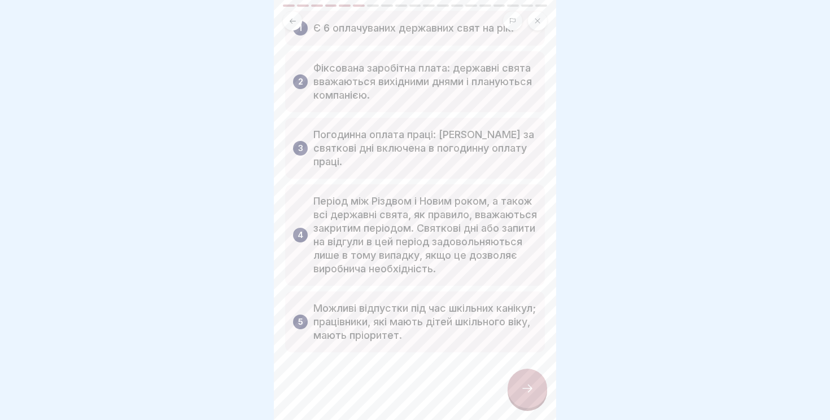
click at [521, 389] on icon at bounding box center [527, 389] width 14 height 14
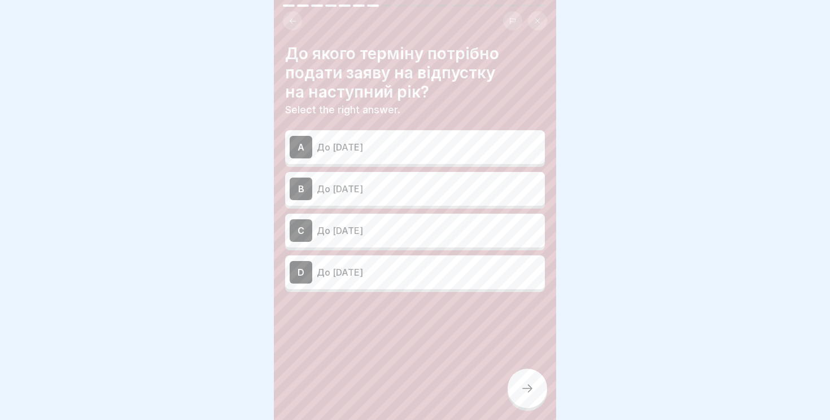
click at [409, 146] on p "До [DATE]" at bounding box center [429, 148] width 224 height 14
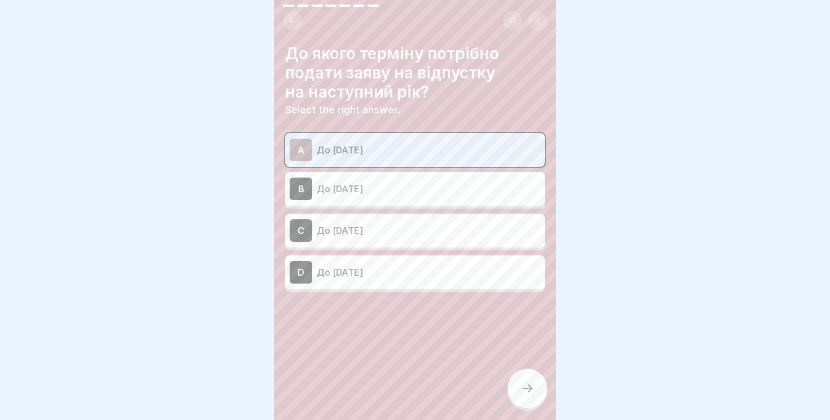
click at [527, 391] on icon at bounding box center [527, 389] width 14 height 14
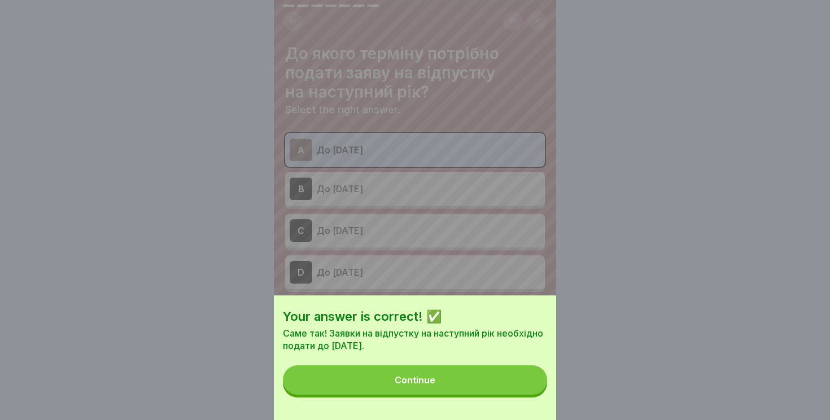
click at [441, 385] on button "Continue" at bounding box center [415, 380] width 264 height 29
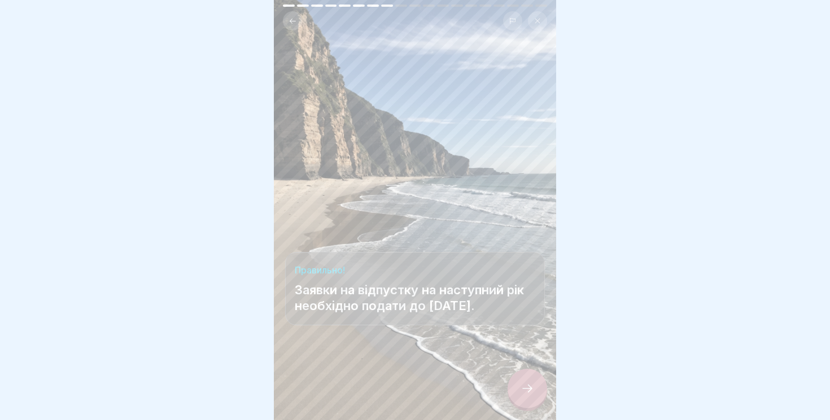
click at [518, 387] on div at bounding box center [527, 389] width 40 height 40
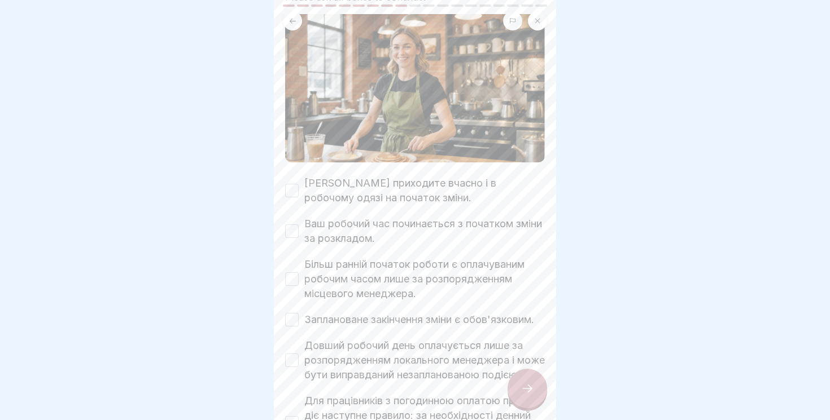
scroll to position [114, 0]
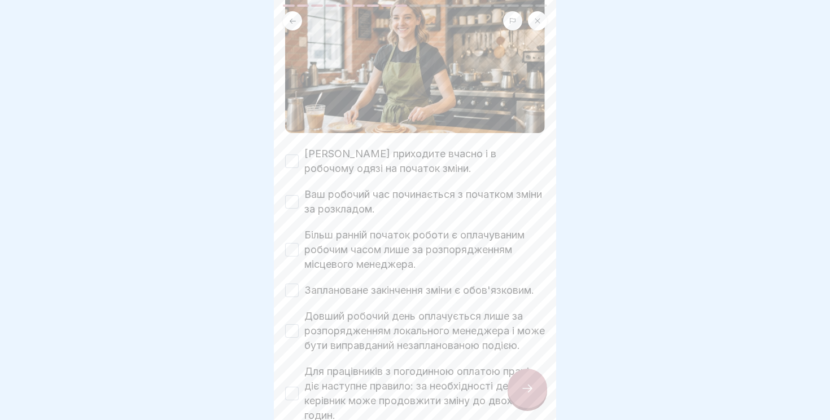
click at [296, 160] on button "Ви приходите вчасно і в робочому одязі на початок зміни." at bounding box center [292, 162] width 14 height 14
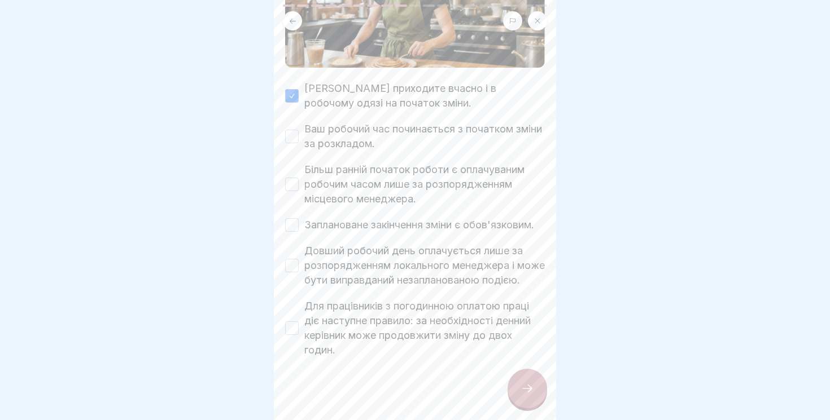
scroll to position [187, 0]
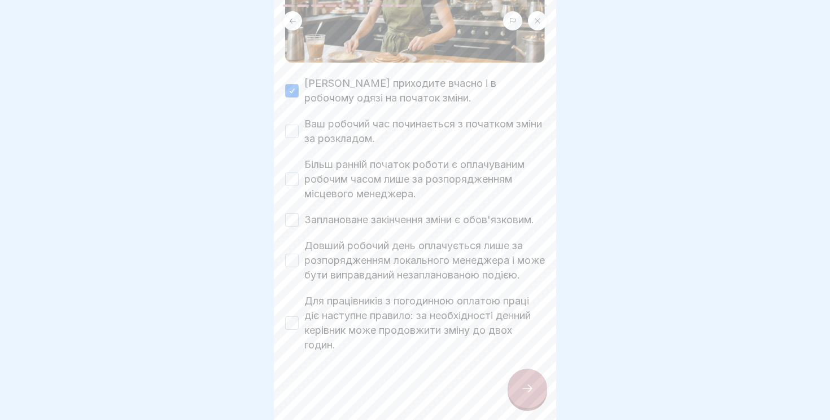
click at [295, 130] on button "Ваш робочий час починається з початком зміни за розкладом." at bounding box center [292, 132] width 14 height 14
click at [295, 173] on button "Більш ранній початок роботи є оплачуваним робочим часом лише за розпорядженням …" at bounding box center [292, 180] width 14 height 14
click at [295, 213] on button "Заплановане закінчення зміни є обов'язковим." at bounding box center [292, 220] width 14 height 14
click at [287, 254] on button "Довший робочий день оплачується лише за розпорядженням локального менеджера і м…" at bounding box center [292, 261] width 14 height 14
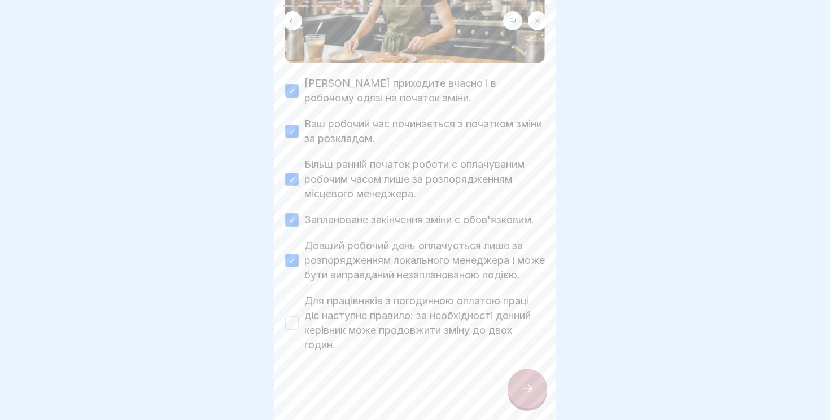
click at [293, 321] on button "Для працівників з погодинною оплатою праці діє наступне правило: за необхідност…" at bounding box center [292, 324] width 14 height 14
click at [526, 392] on icon at bounding box center [527, 389] width 14 height 14
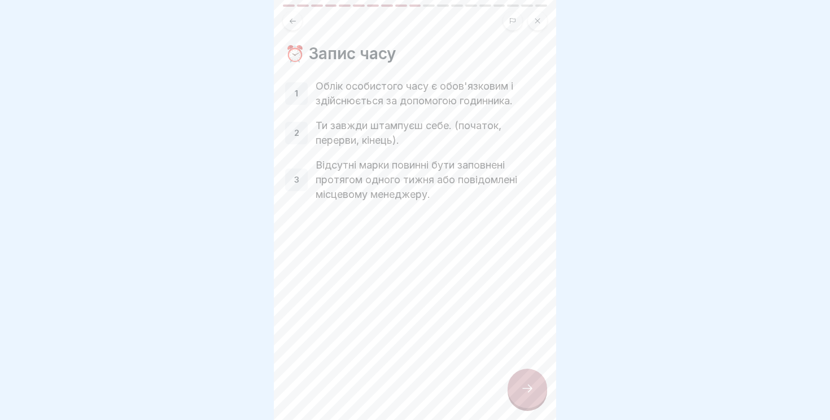
click at [519, 389] on div at bounding box center [527, 389] width 40 height 40
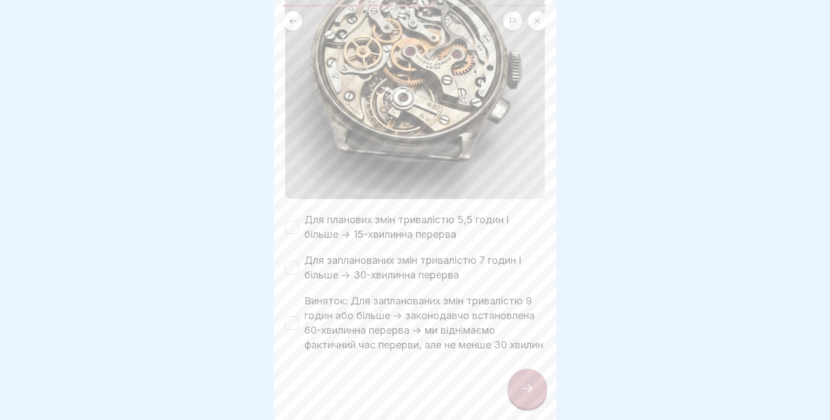
scroll to position [194, 0]
click at [291, 221] on button "Для планових змін тривалістю 5,5 годин і більше -> 15-хвилинна перерва" at bounding box center [292, 228] width 14 height 14
click at [295, 261] on button "Для запланованих змін тривалістю 7 годин і більше -> 30-хвилинна перерва" at bounding box center [292, 268] width 14 height 14
click at [295, 318] on button "Виняток: Для запланованих змін тривалістю 9 годин або більше -> законодавчо вст…" at bounding box center [292, 324] width 14 height 14
click at [528, 389] on icon at bounding box center [527, 389] width 14 height 14
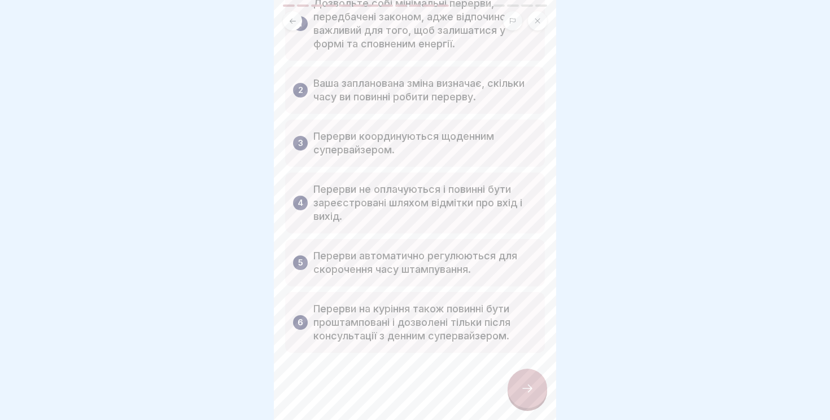
scroll to position [93, 0]
click at [520, 392] on icon at bounding box center [527, 389] width 14 height 14
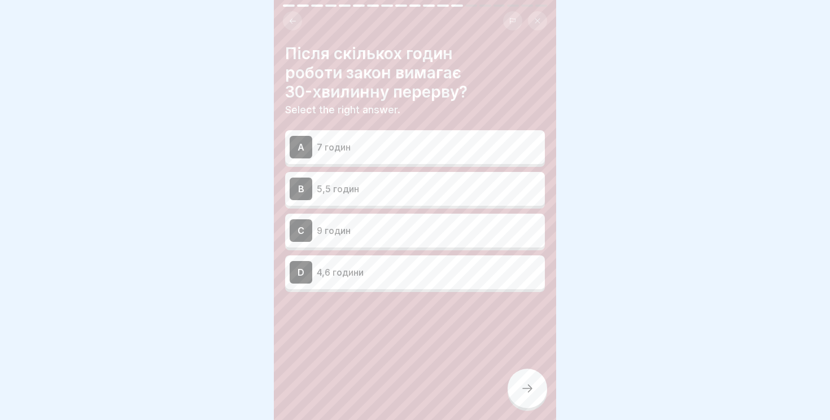
click at [392, 149] on p "7 годин" at bounding box center [429, 148] width 224 height 14
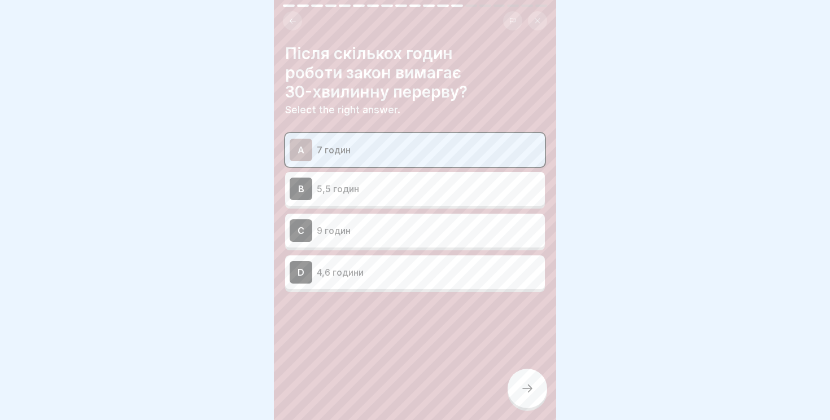
click at [531, 392] on icon at bounding box center [527, 389] width 14 height 14
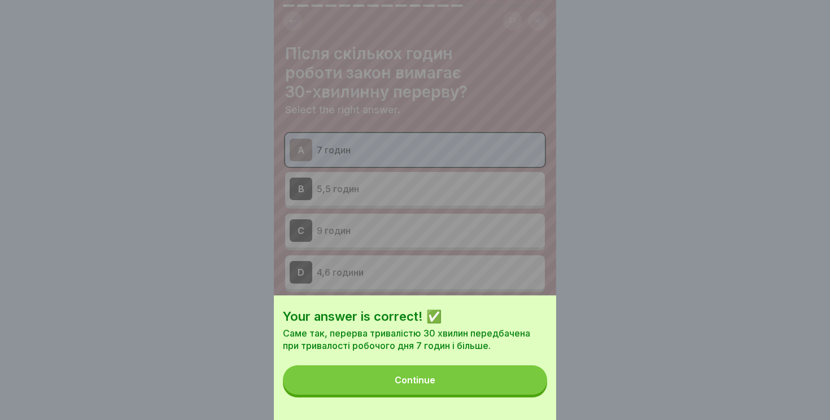
click at [450, 391] on button "Continue" at bounding box center [415, 380] width 264 height 29
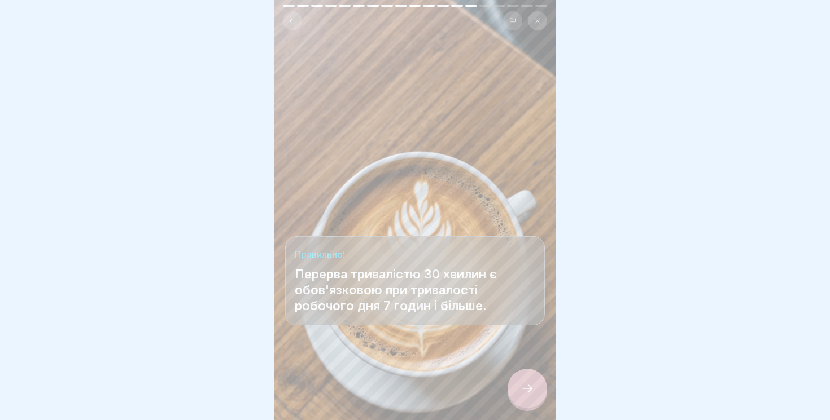
click at [523, 387] on icon at bounding box center [527, 389] width 14 height 14
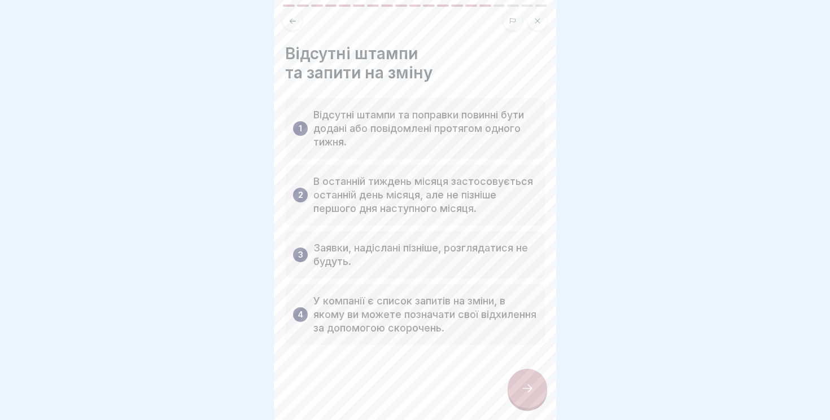
click at [667, 184] on div at bounding box center [415, 210] width 830 height 420
click at [532, 383] on icon at bounding box center [527, 389] width 14 height 14
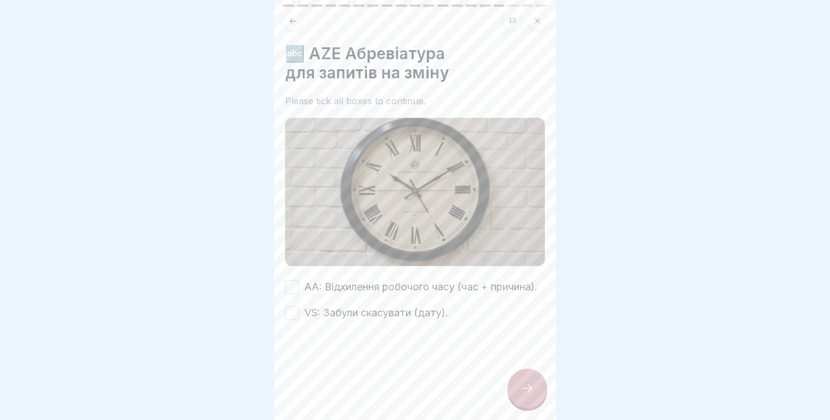
click at [292, 286] on button "AA: Відхилення робочого часу (час + причина)." at bounding box center [292, 288] width 14 height 14
click at [292, 313] on button "VS: Забули скасувати (дату)." at bounding box center [292, 313] width 14 height 14
click at [531, 390] on icon at bounding box center [527, 389] width 10 height 8
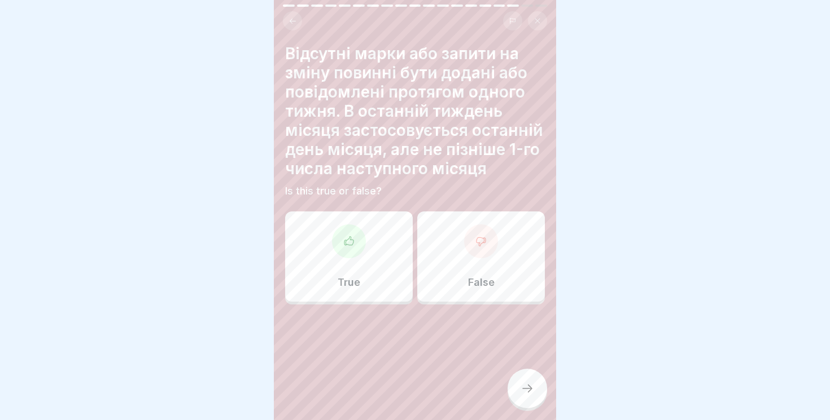
click at [352, 252] on div at bounding box center [349, 242] width 34 height 34
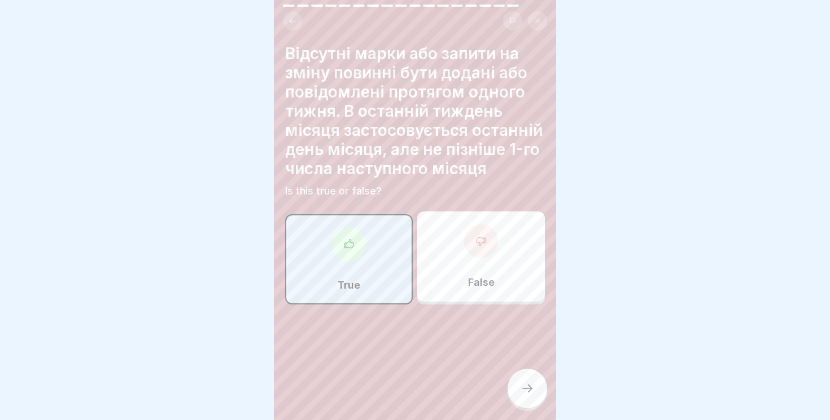
click at [528, 389] on icon at bounding box center [527, 389] width 14 height 14
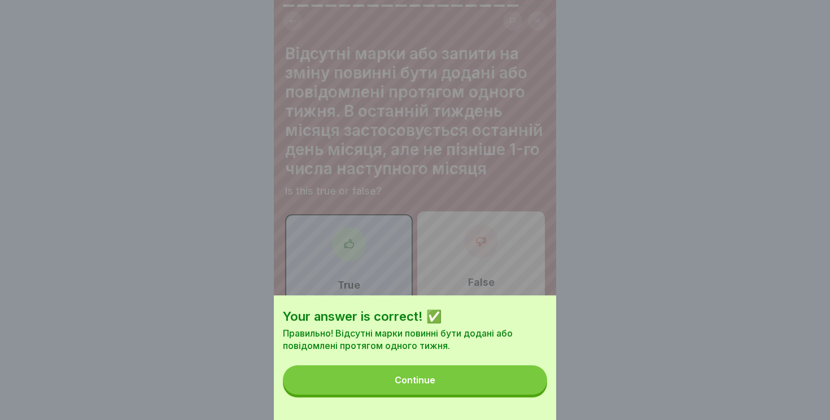
click at [456, 384] on button "Continue" at bounding box center [415, 380] width 264 height 29
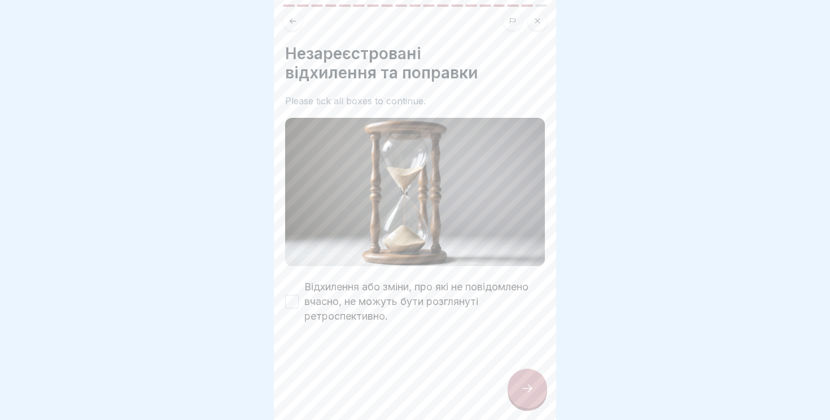
click at [283, 303] on div "Незареєстровані відхилення та поправки Please tick all boxes to continue. Відхи…" at bounding box center [415, 210] width 282 height 420
click at [287, 303] on button "Відхилення або зміни, про які не повідомлено вчасно, не можуть бути розглянуті …" at bounding box center [292, 302] width 14 height 14
click at [528, 395] on icon at bounding box center [527, 389] width 14 height 14
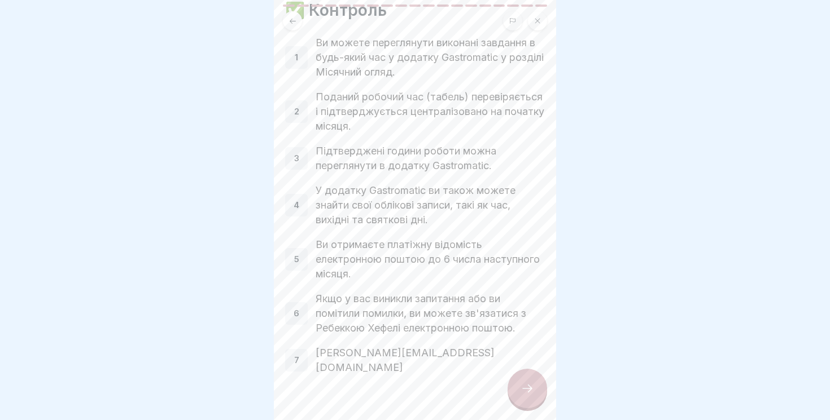
scroll to position [59, 0]
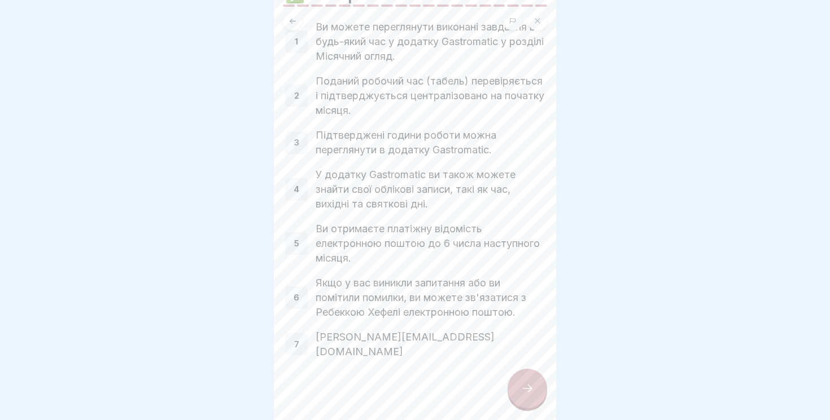
click at [529, 388] on icon at bounding box center [527, 389] width 14 height 14
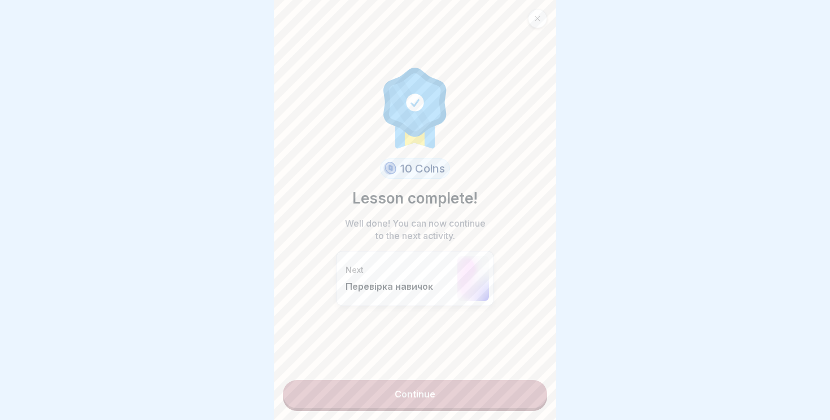
click at [410, 394] on link "Continue" at bounding box center [415, 394] width 264 height 28
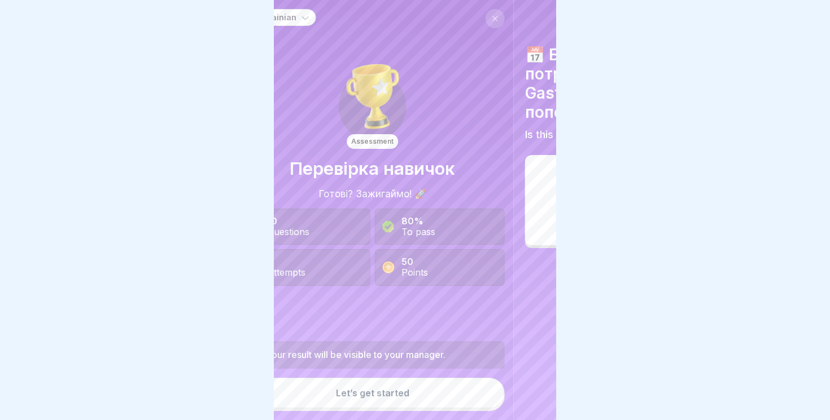
click at [453, 364] on div "Your result will be visible to your manager." at bounding box center [372, 355] width 264 height 28
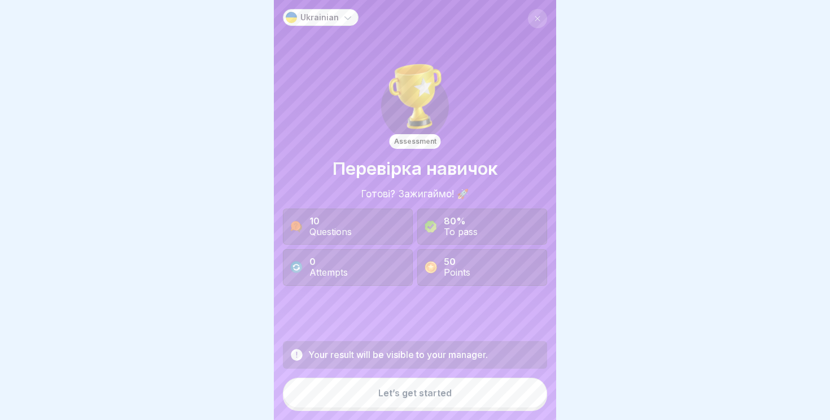
click at [345, 19] on icon at bounding box center [347, 17] width 7 height 3
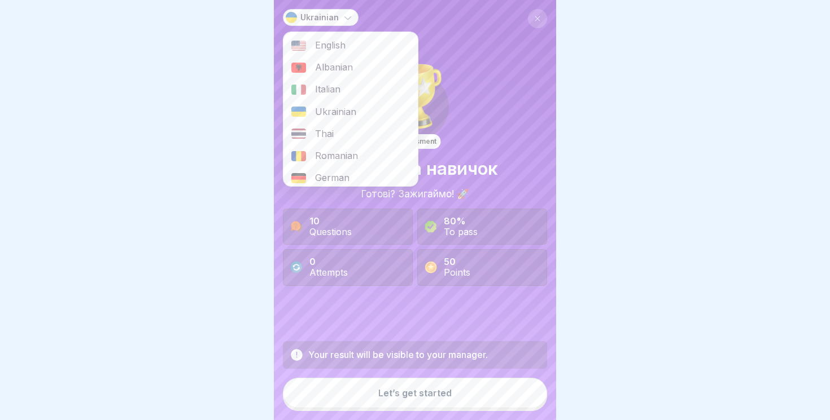
click at [335, 108] on span "Ukrainian" at bounding box center [335, 112] width 41 height 11
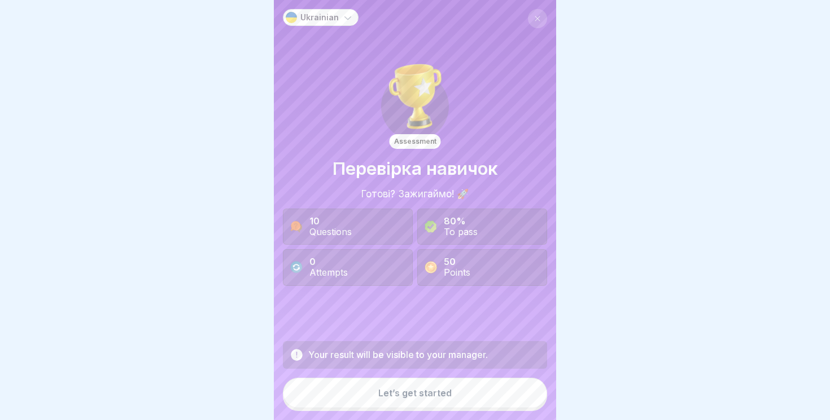
click at [435, 396] on div "Let’s get started" at bounding box center [414, 393] width 73 height 10
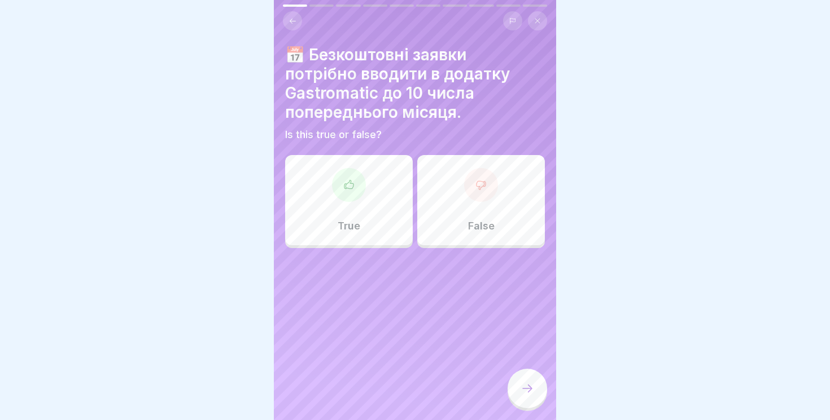
click at [344, 211] on div "True" at bounding box center [349, 200] width 128 height 90
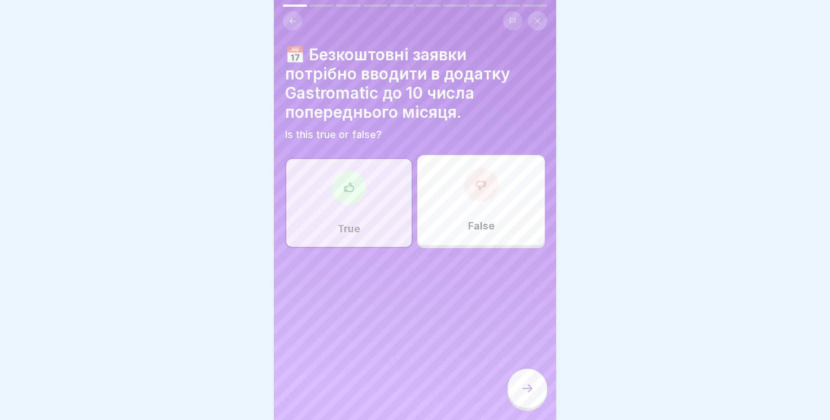
click at [534, 397] on div at bounding box center [527, 389] width 40 height 40
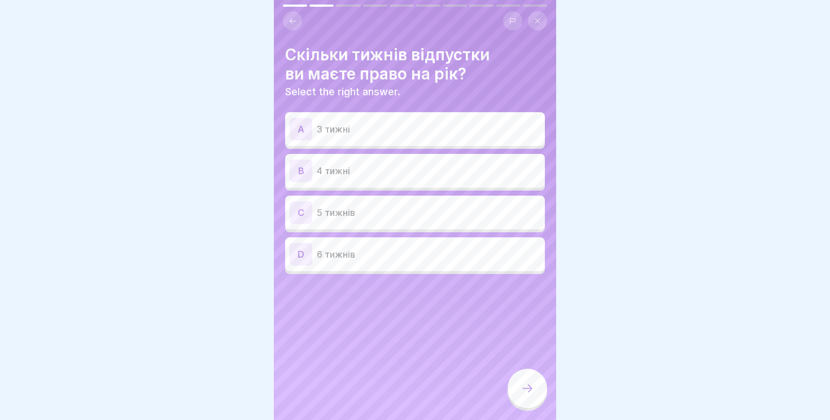
click at [413, 206] on p "5 тижнів" at bounding box center [429, 213] width 224 height 14
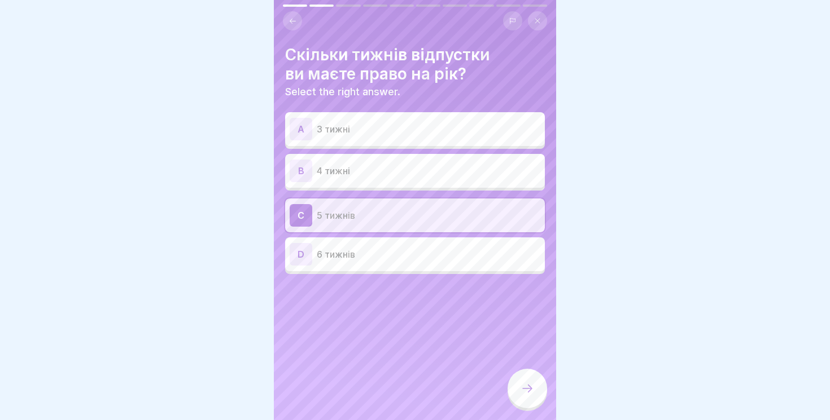
click at [529, 391] on icon at bounding box center [527, 389] width 14 height 14
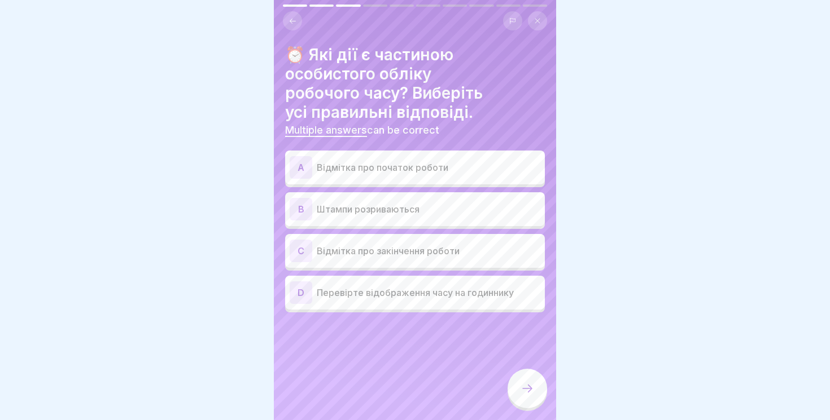
click at [452, 161] on p "Відмітка про початок роботи" at bounding box center [429, 168] width 224 height 14
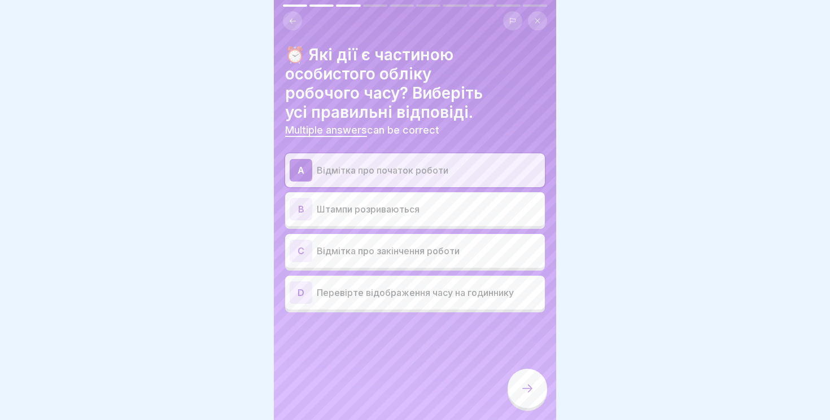
click at [416, 244] on p "Відмітка про закінчення роботи" at bounding box center [429, 251] width 224 height 14
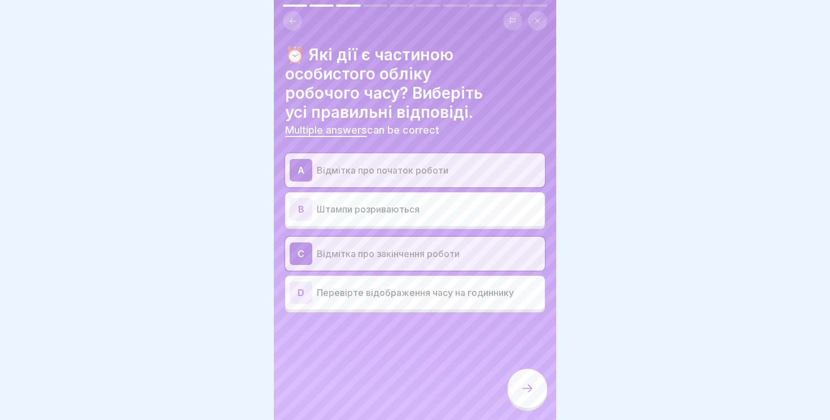
click at [527, 392] on icon at bounding box center [527, 389] width 14 height 14
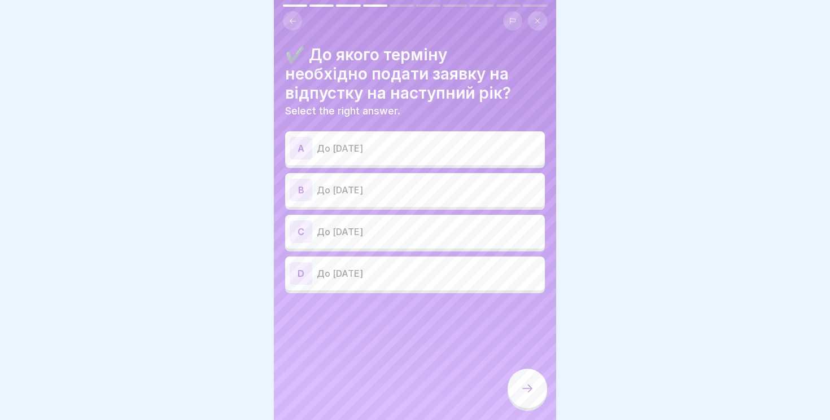
click at [445, 228] on p "До [DATE]" at bounding box center [429, 232] width 224 height 14
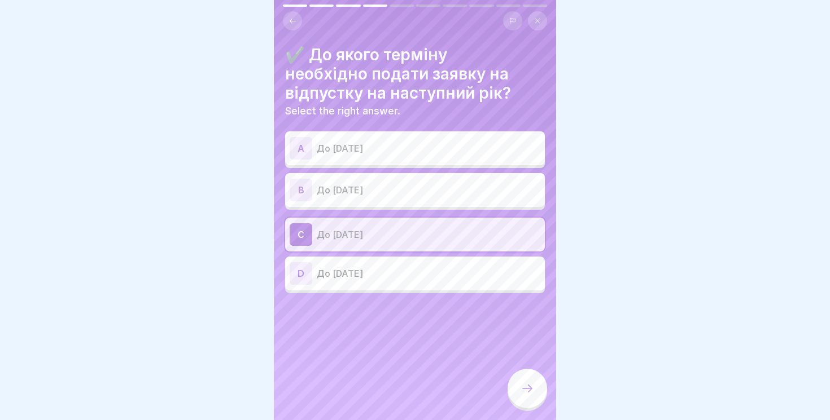
click at [520, 378] on div at bounding box center [527, 389] width 40 height 40
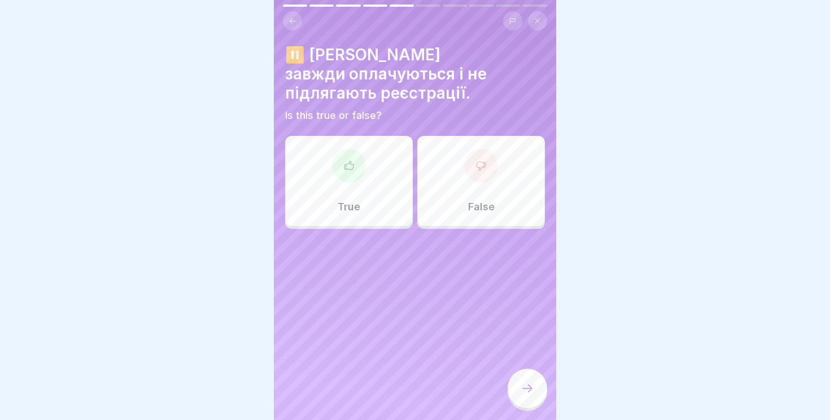
click at [383, 85] on h4 "⏸️ [PERSON_NAME] завжди оплачуються і не підлягають реєстрації." at bounding box center [415, 74] width 260 height 58
click at [334, 49] on h4 "⏸️ [PERSON_NAME] завжди оплачуються і не підлягають реєстрації." at bounding box center [415, 74] width 260 height 58
click at [340, 194] on div "True" at bounding box center [349, 181] width 128 height 90
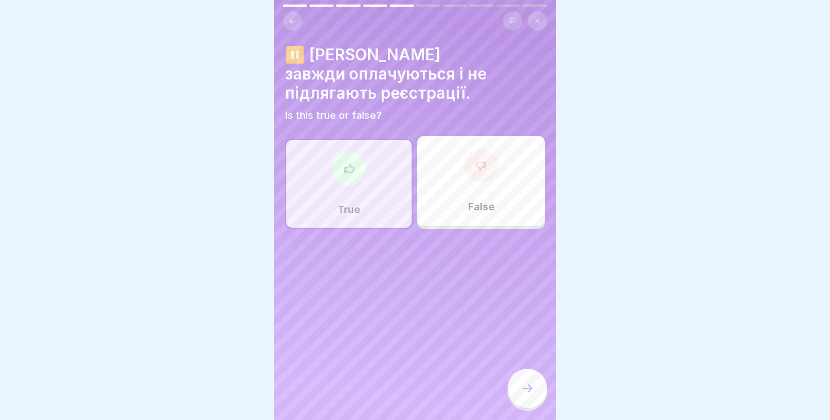
click at [532, 387] on icon at bounding box center [527, 389] width 14 height 14
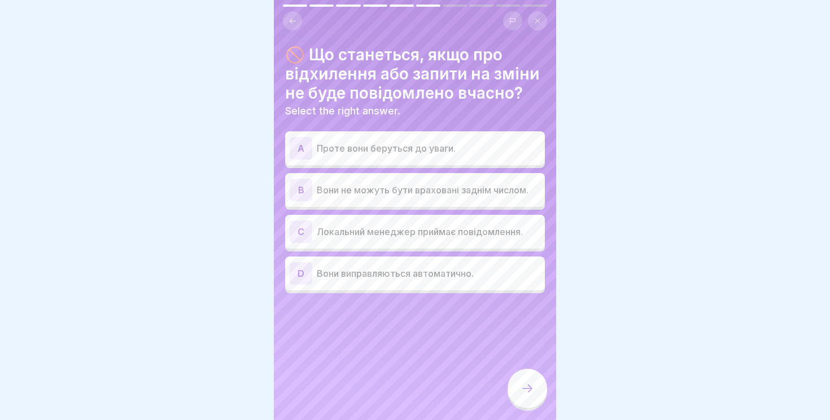
click at [471, 187] on p "Вони не можуть бути враховані заднім числом." at bounding box center [429, 190] width 224 height 14
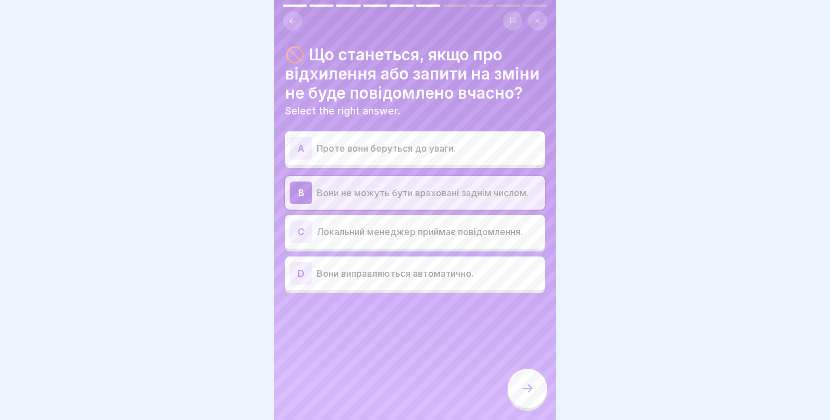
click at [526, 393] on icon at bounding box center [527, 389] width 14 height 14
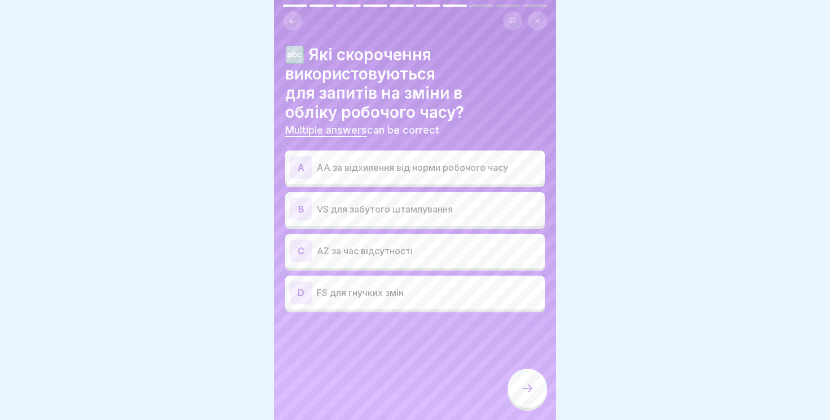
click at [444, 165] on p "АА за відхилення від норми робочого часу" at bounding box center [429, 168] width 224 height 14
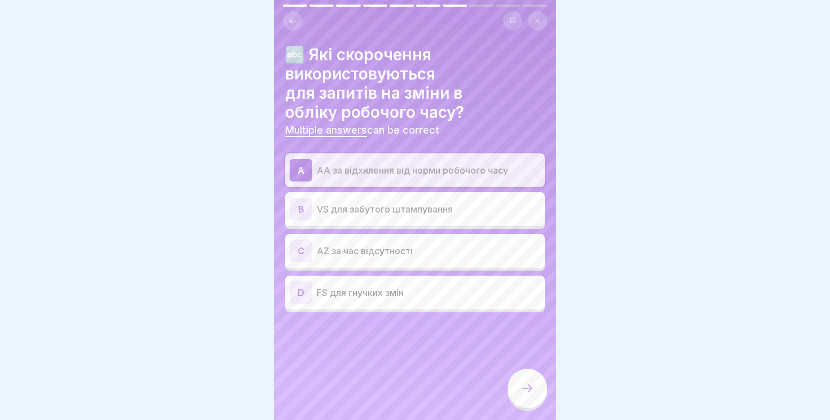
click at [431, 208] on p "VS для забутого штампування" at bounding box center [429, 210] width 224 height 14
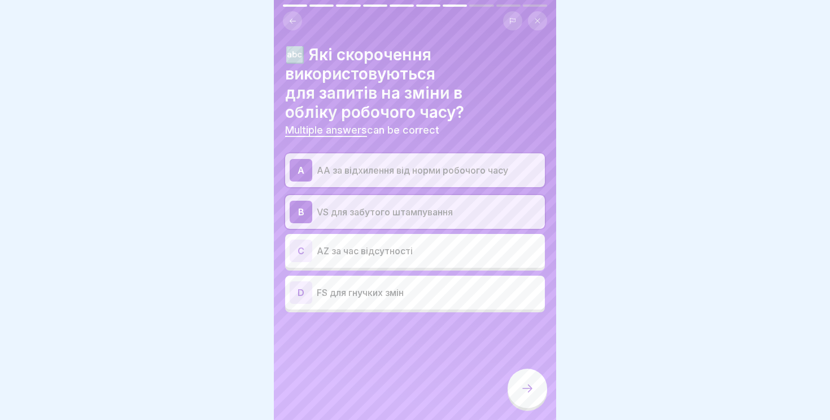
click at [523, 393] on icon at bounding box center [527, 389] width 14 height 14
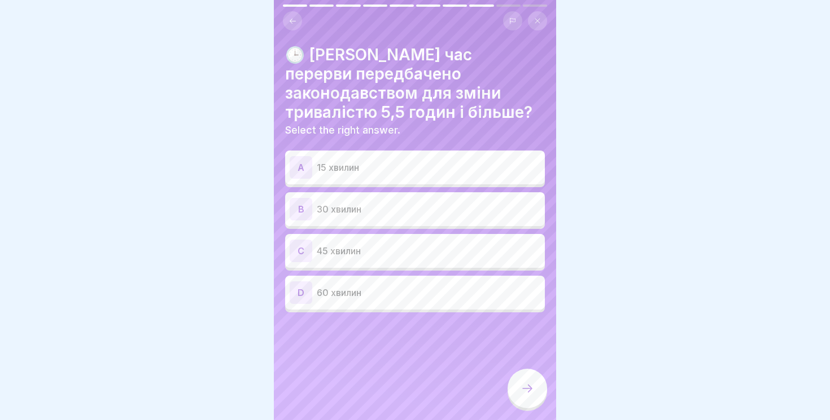
click at [439, 159] on div "A 15 хвилин" at bounding box center [415, 167] width 251 height 23
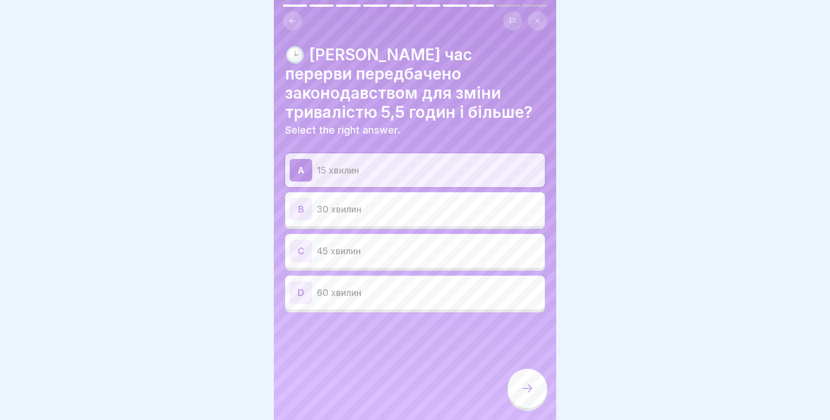
click at [539, 385] on div at bounding box center [527, 389] width 40 height 40
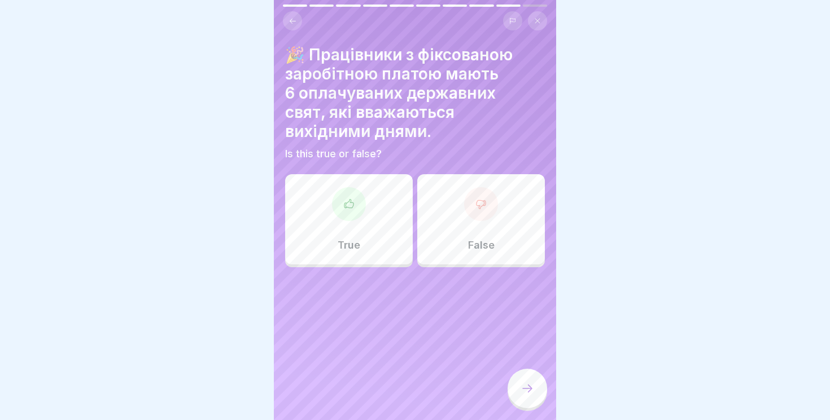
click at [356, 210] on div at bounding box center [349, 204] width 34 height 34
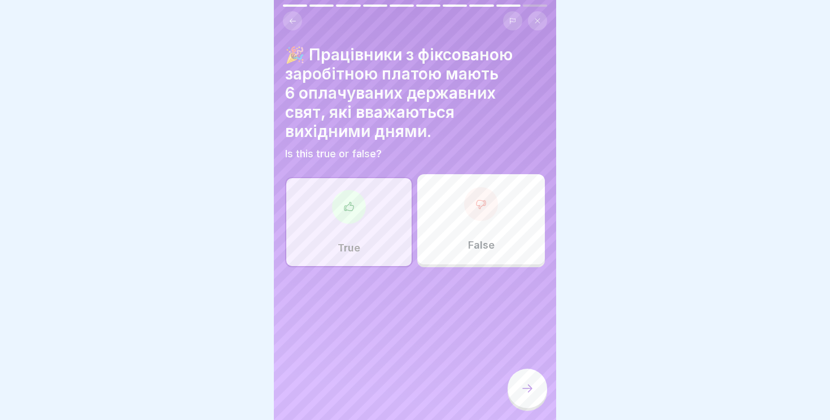
click at [531, 395] on icon at bounding box center [527, 389] width 14 height 14
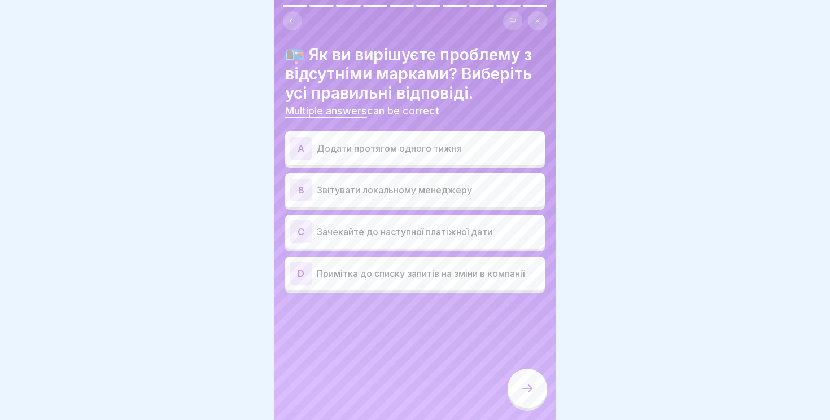
click at [463, 153] on p "Додати протягом одного тижня" at bounding box center [429, 149] width 224 height 14
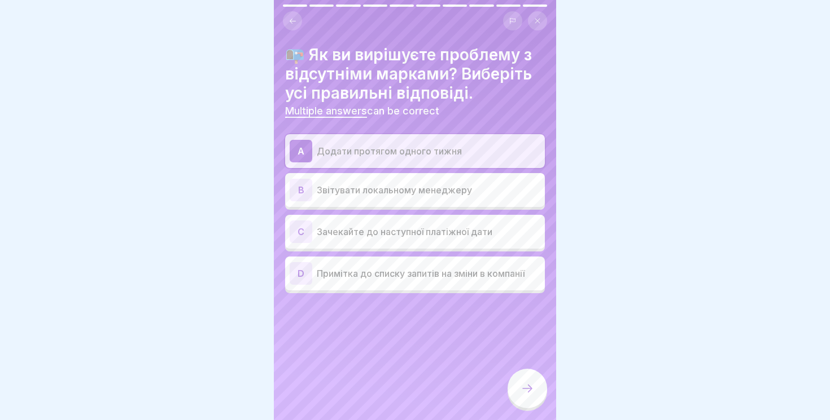
click at [468, 195] on p "Звітувати локальному менеджеру" at bounding box center [429, 190] width 224 height 14
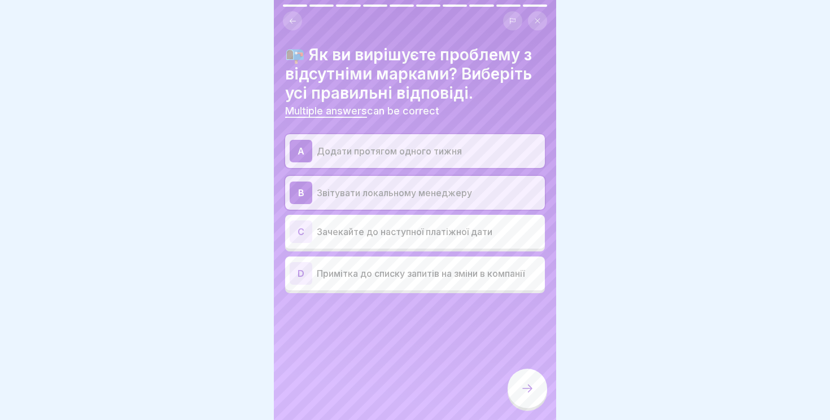
click at [525, 380] on div at bounding box center [527, 389] width 40 height 40
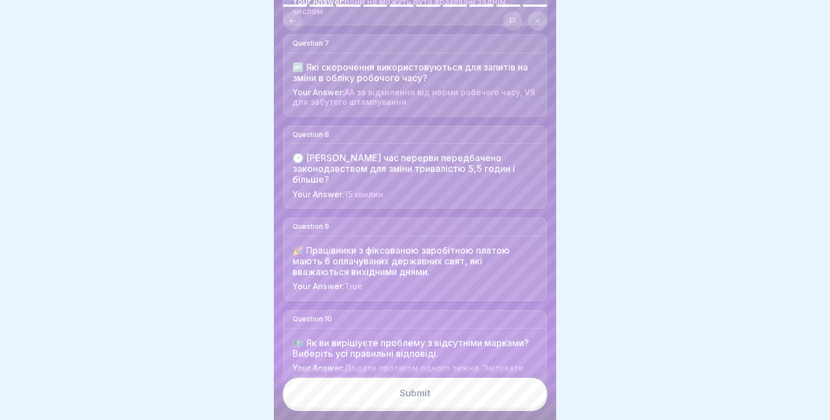
scroll to position [590, 0]
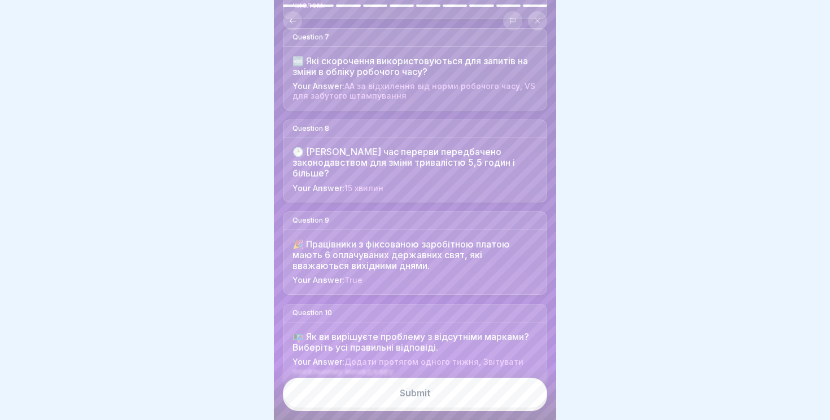
click at [475, 398] on button "Submit" at bounding box center [415, 393] width 264 height 30
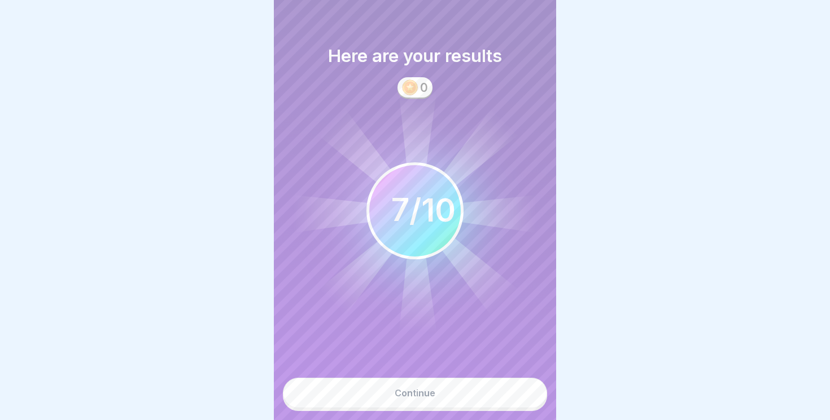
click at [422, 390] on div "Continue" at bounding box center [415, 393] width 41 height 10
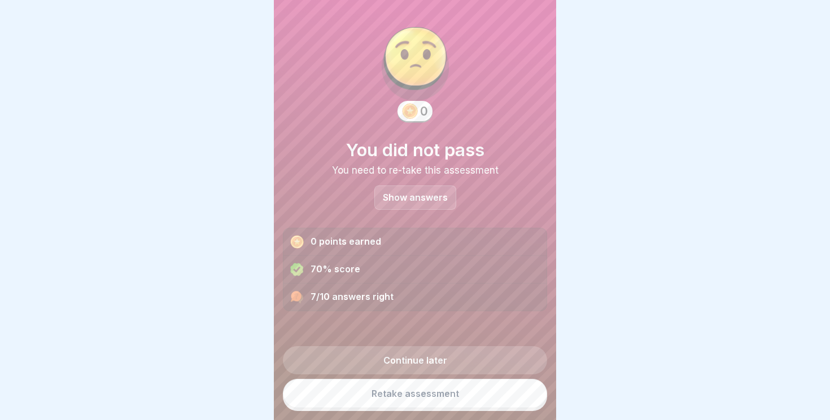
click at [424, 202] on p "Show answers" at bounding box center [415, 198] width 65 height 10
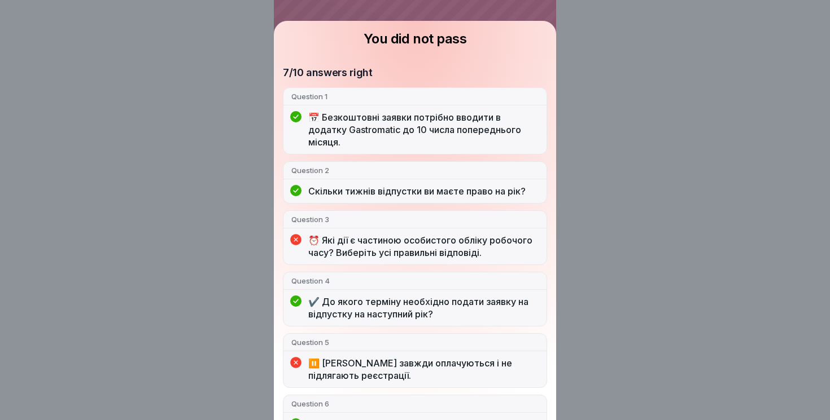
scroll to position [0, 0]
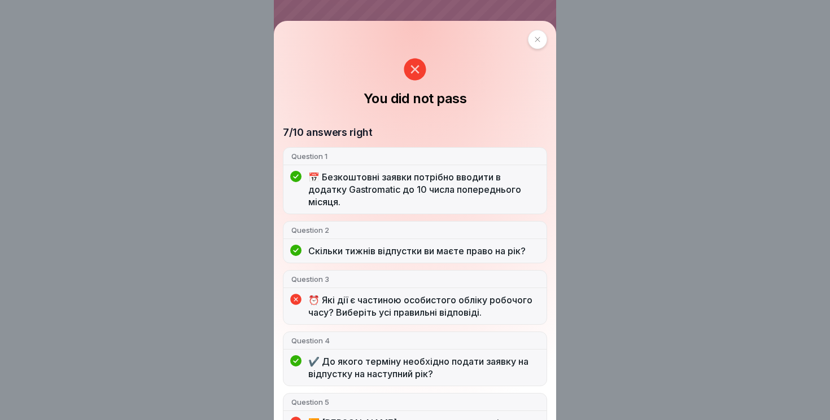
click at [540, 42] on icon at bounding box center [537, 39] width 7 height 7
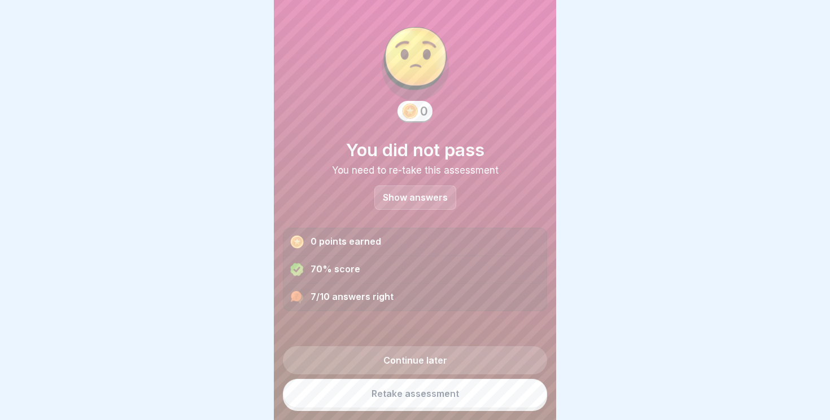
click at [453, 400] on link "Retake assessment" at bounding box center [415, 393] width 264 height 29
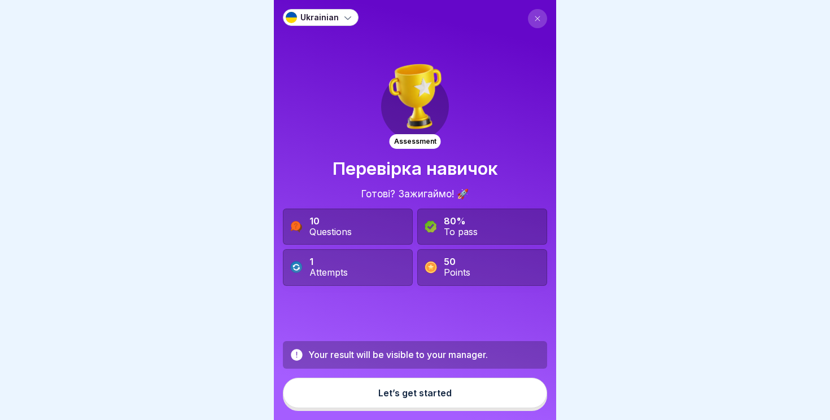
click at [408, 398] on div "Let’s get started" at bounding box center [414, 393] width 73 height 10
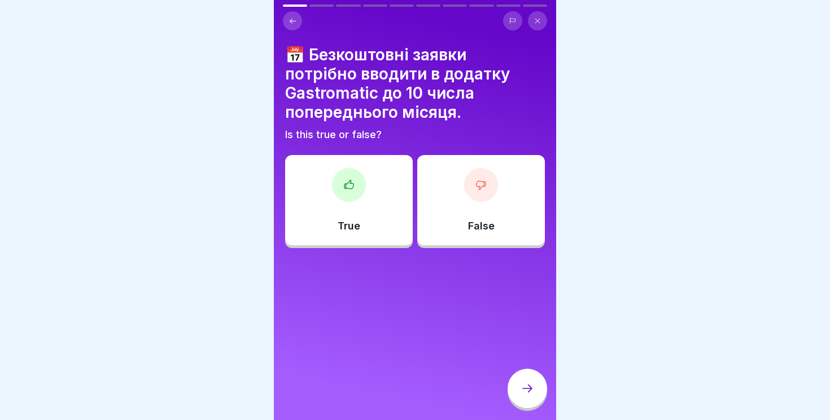
click at [347, 200] on div at bounding box center [349, 185] width 34 height 34
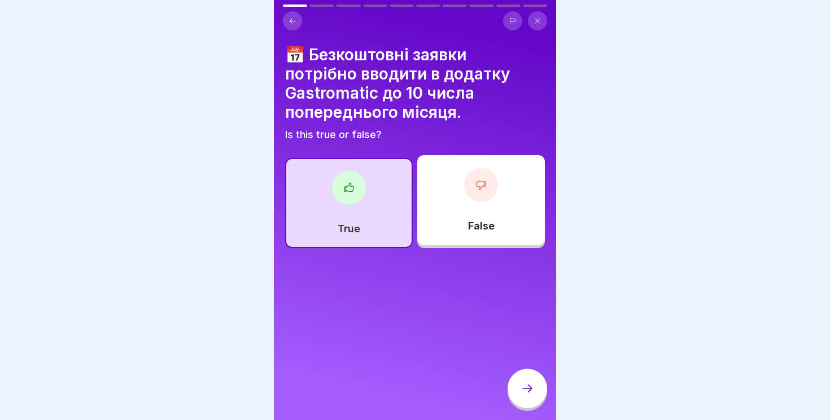
click at [536, 388] on div at bounding box center [527, 389] width 40 height 40
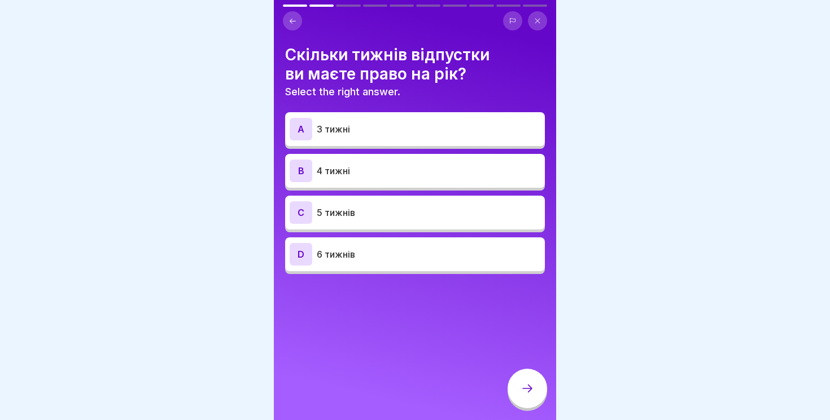
click at [398, 202] on div "C 5 тижнів" at bounding box center [415, 212] width 251 height 23
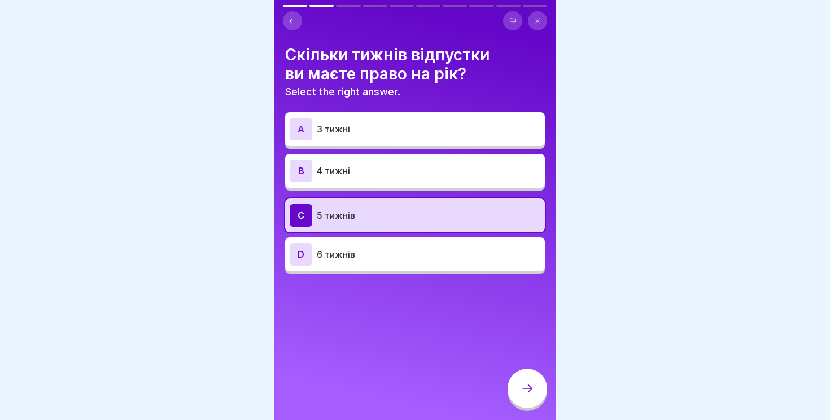
click at [543, 395] on div at bounding box center [527, 389] width 40 height 40
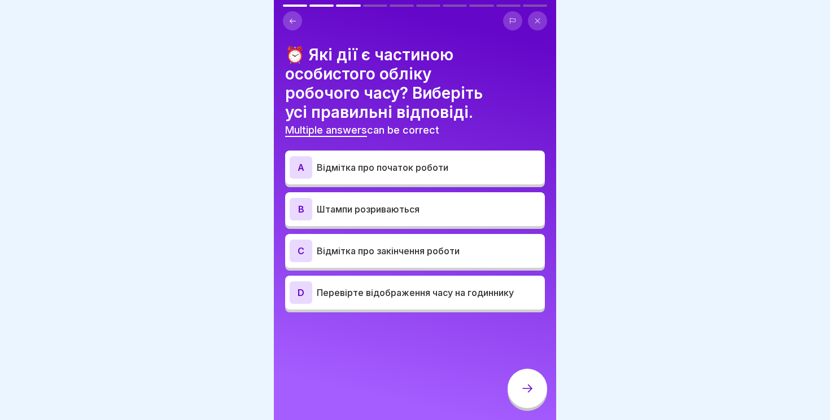
click at [450, 161] on p "Відмітка про початок роботи" at bounding box center [429, 168] width 224 height 14
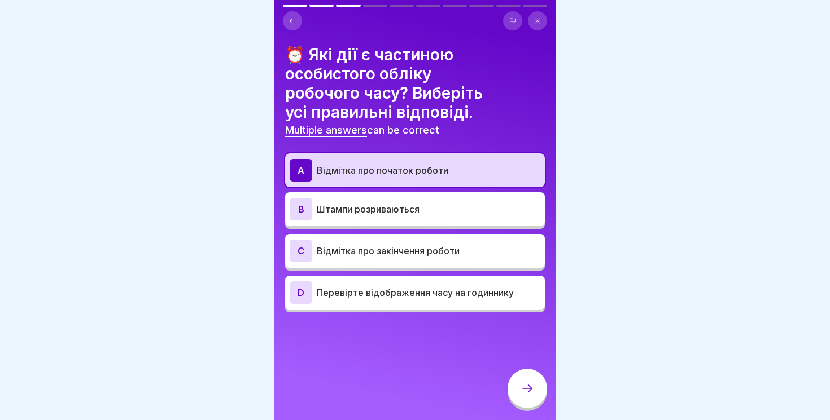
click at [445, 203] on p "Штампи розриваються" at bounding box center [429, 210] width 224 height 14
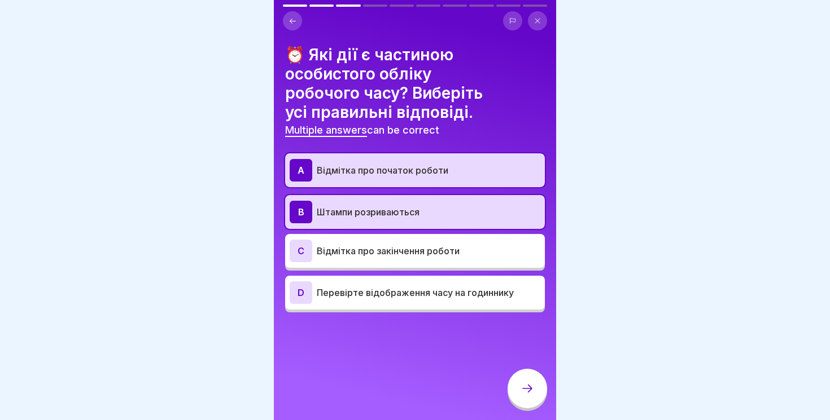
click at [449, 244] on p "Відмітка про закінчення роботи" at bounding box center [429, 251] width 224 height 14
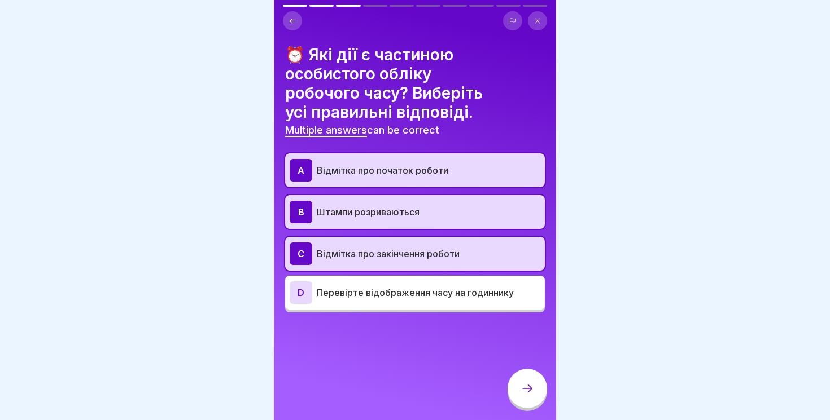
click at [524, 392] on icon at bounding box center [527, 389] width 14 height 14
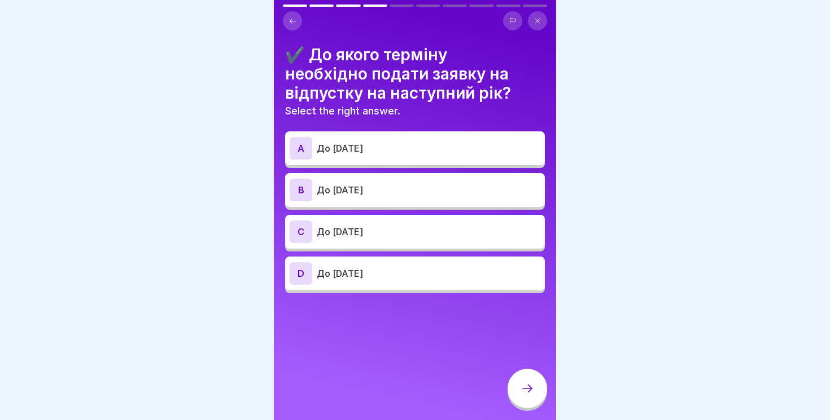
click at [404, 226] on p "До [DATE]" at bounding box center [429, 232] width 224 height 14
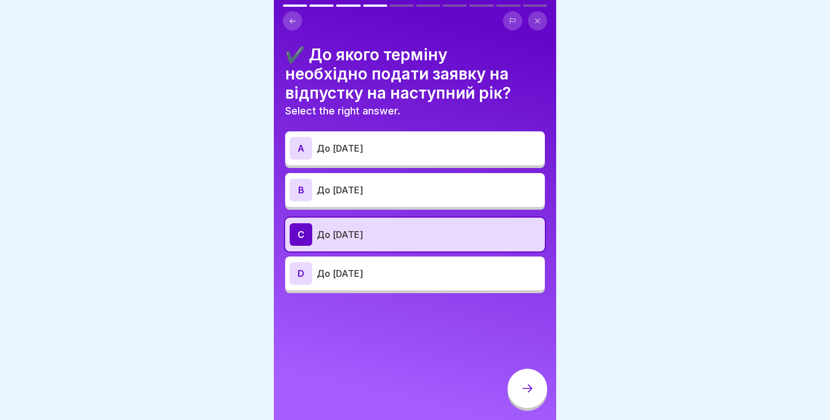
click at [527, 390] on icon at bounding box center [527, 389] width 14 height 14
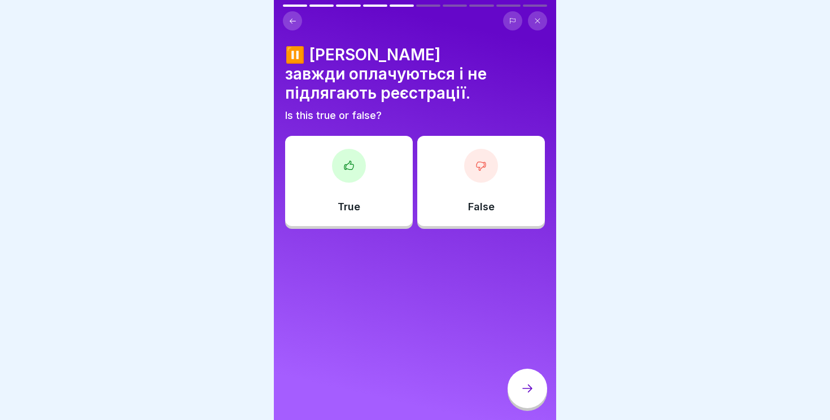
click at [491, 124] on div "⏸️ [PERSON_NAME] завжди оплачуються і не підлягають реєстрації. Is this true or…" at bounding box center [415, 137] width 260 height 184
click at [486, 201] on p "False" at bounding box center [481, 207] width 27 height 12
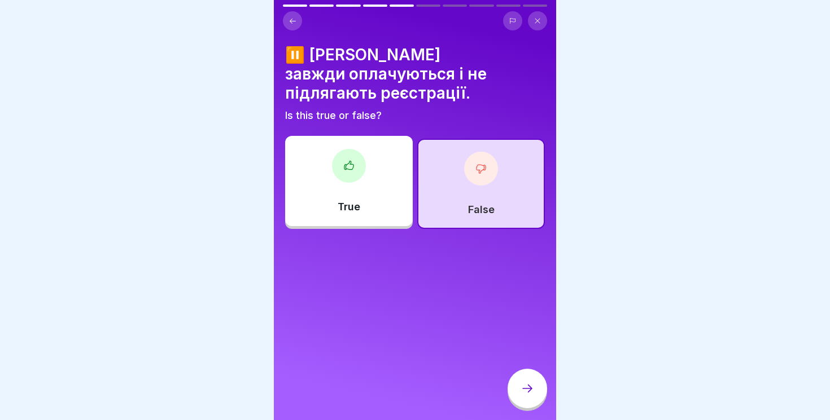
click at [529, 385] on icon at bounding box center [527, 389] width 14 height 14
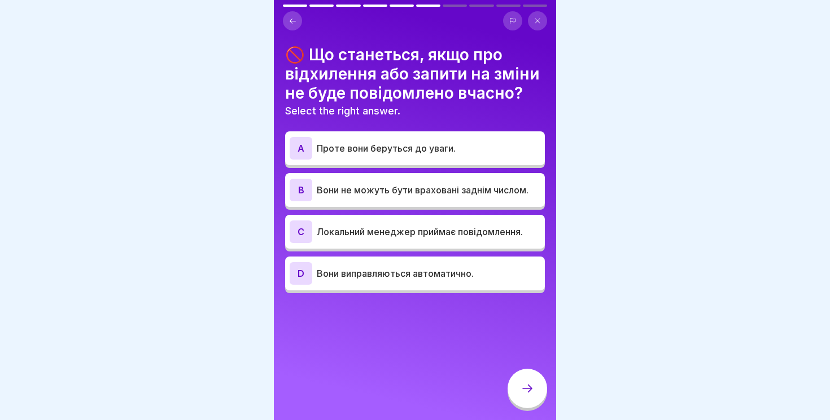
click at [450, 199] on div "B Вони не можуть бути враховані заднім числом." at bounding box center [415, 190] width 251 height 23
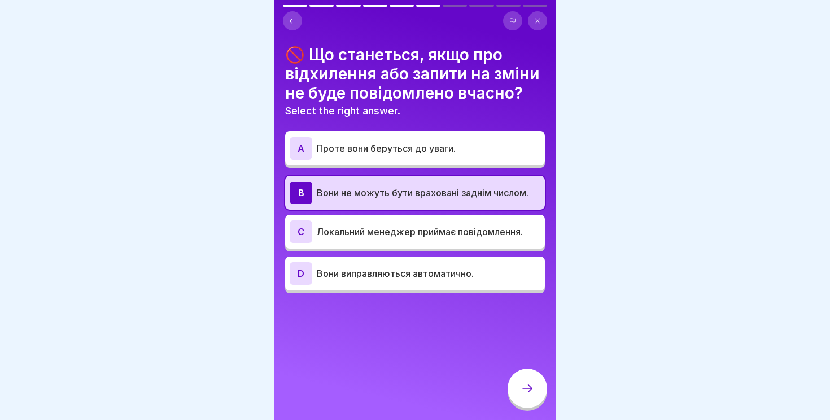
click at [522, 381] on div at bounding box center [527, 389] width 40 height 40
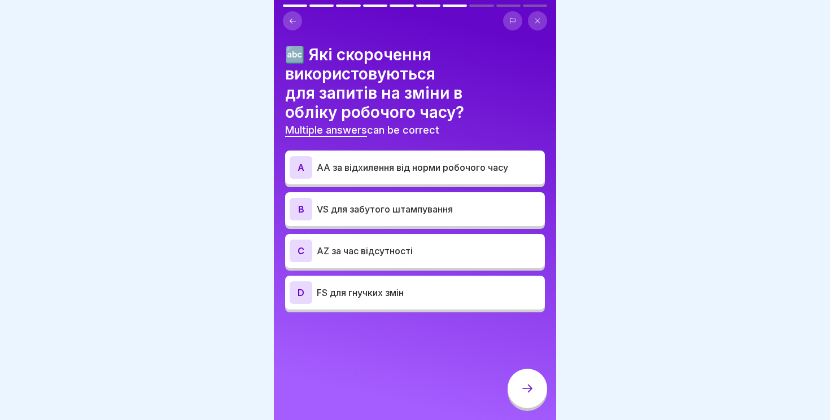
click at [425, 179] on div "A АА за відхилення від норми робочого часу" at bounding box center [415, 168] width 260 height 34
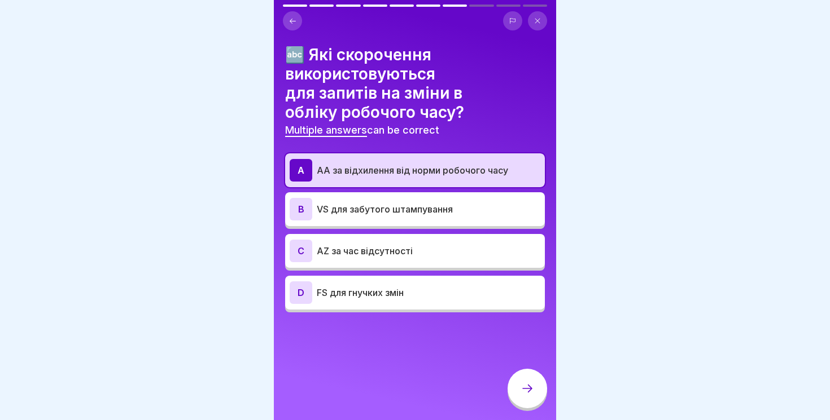
click at [432, 213] on p "VS для забутого штампування" at bounding box center [429, 210] width 224 height 14
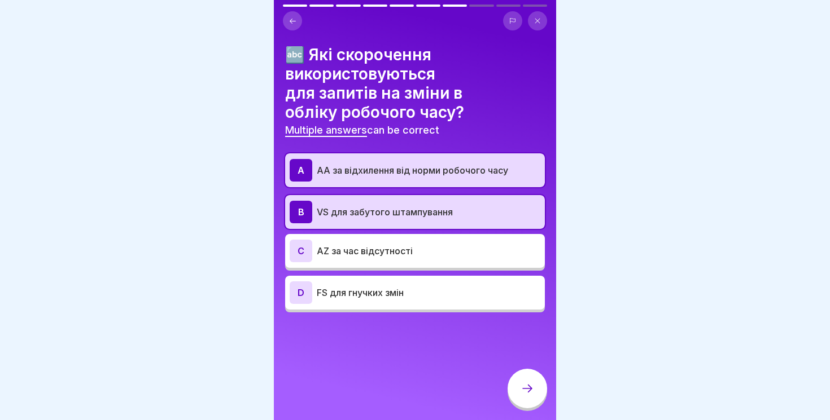
click at [532, 383] on div at bounding box center [527, 389] width 40 height 40
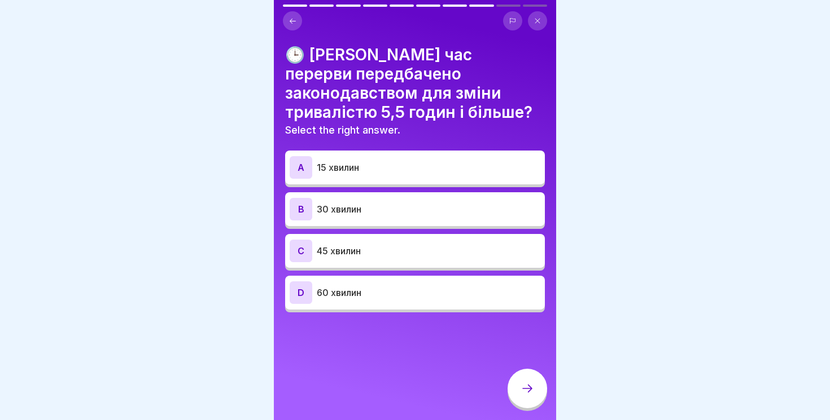
click at [401, 163] on p "15 хвилин" at bounding box center [429, 168] width 224 height 14
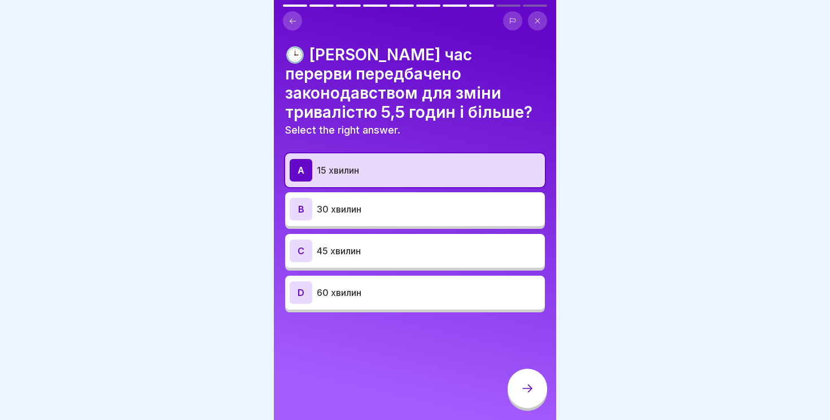
click at [527, 396] on div at bounding box center [527, 389] width 40 height 40
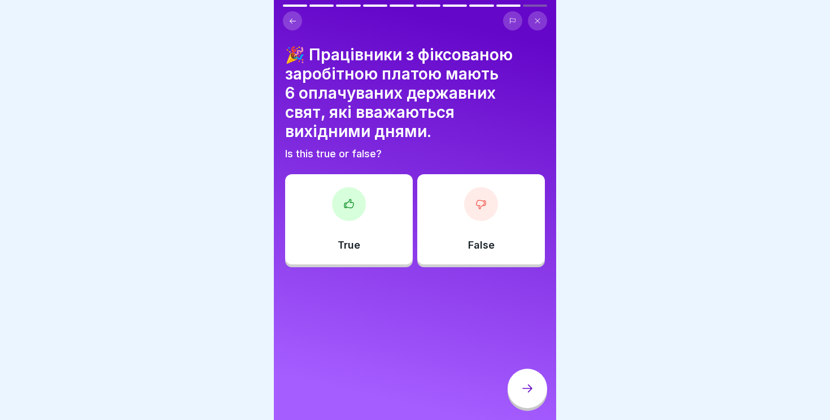
click at [319, 230] on div "True" at bounding box center [349, 219] width 128 height 90
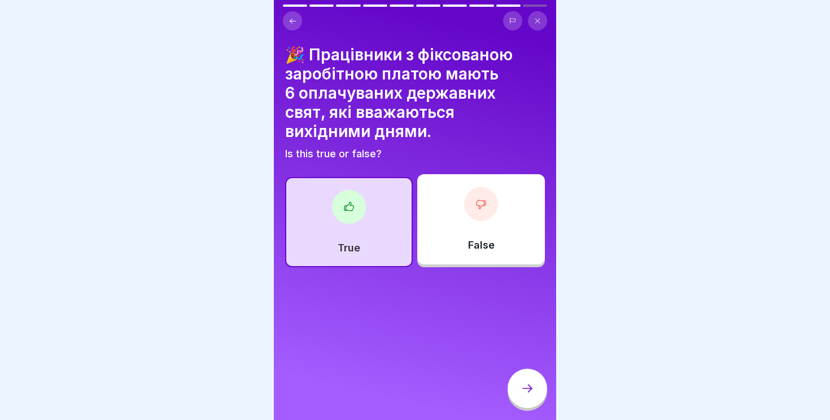
click at [526, 394] on icon at bounding box center [527, 389] width 14 height 14
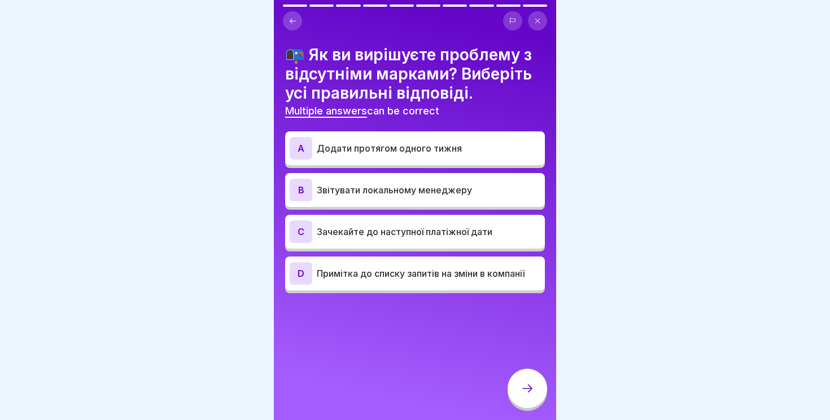
click at [378, 147] on p "Додати протягом одного тижня" at bounding box center [429, 149] width 224 height 14
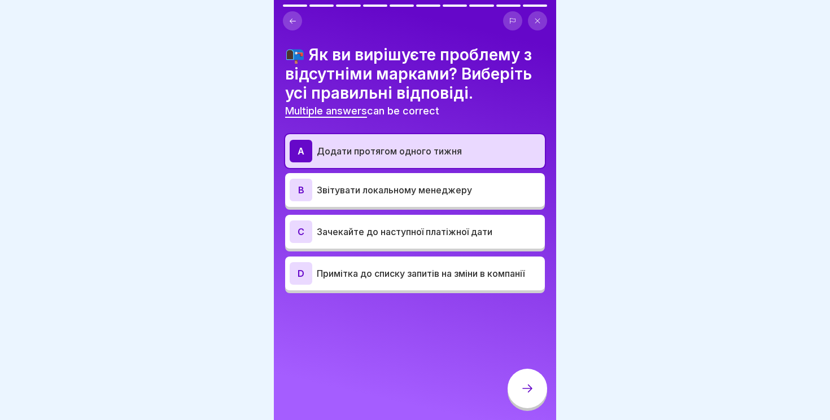
click at [404, 278] on p "Примітка до списку запитів на зміни в компанії" at bounding box center [429, 274] width 224 height 14
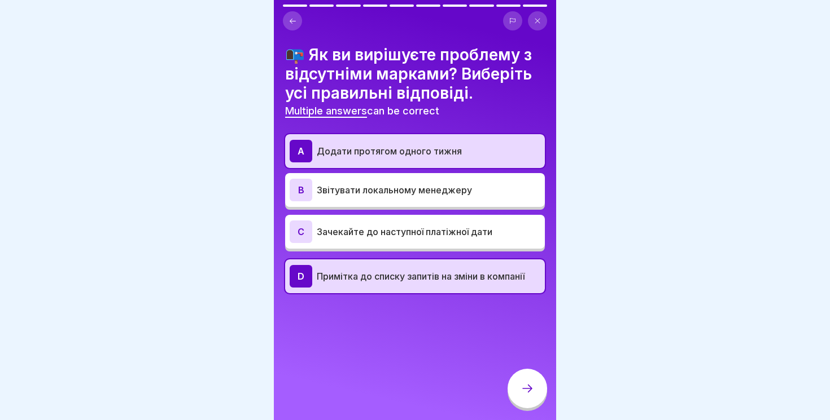
click at [538, 398] on div at bounding box center [527, 389] width 40 height 40
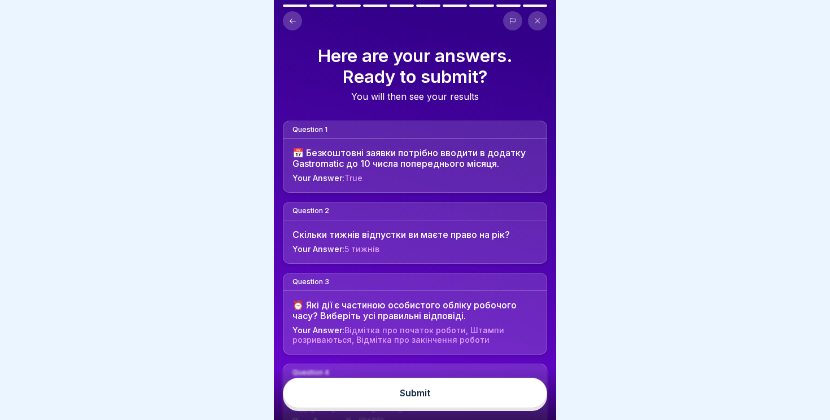
click at [477, 401] on button "Submit" at bounding box center [415, 393] width 264 height 30
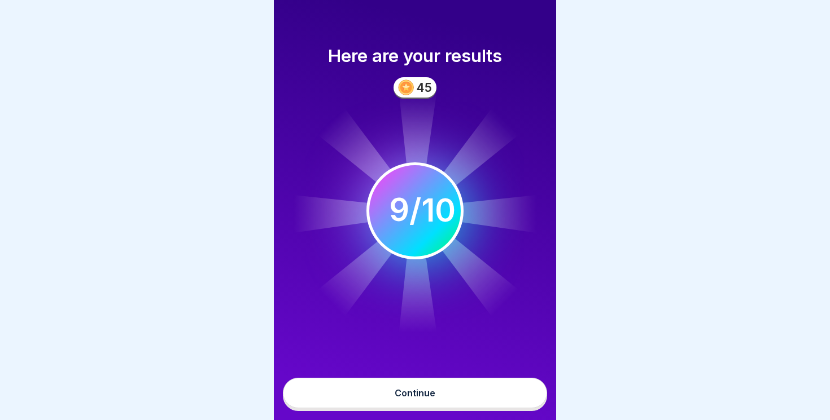
click at [418, 393] on div "Continue" at bounding box center [415, 393] width 41 height 10
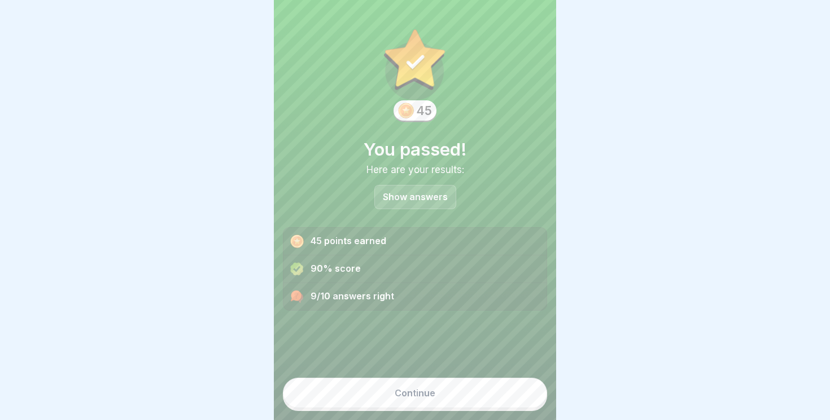
click at [414, 389] on div "Continue" at bounding box center [415, 393] width 41 height 10
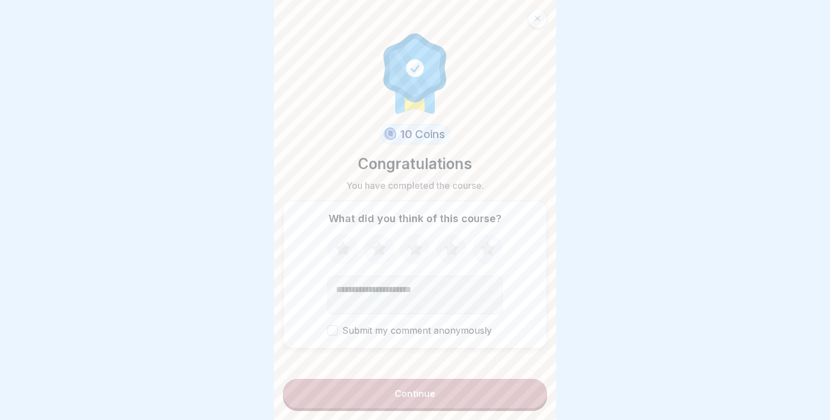
click at [488, 252] on icon at bounding box center [487, 249] width 15 height 14
click at [446, 253] on icon at bounding box center [451, 249] width 30 height 29
click at [445, 249] on icon at bounding box center [451, 249] width 30 height 29
click at [422, 249] on icon at bounding box center [415, 249] width 30 height 29
click at [382, 247] on icon at bounding box center [378, 249] width 15 height 14
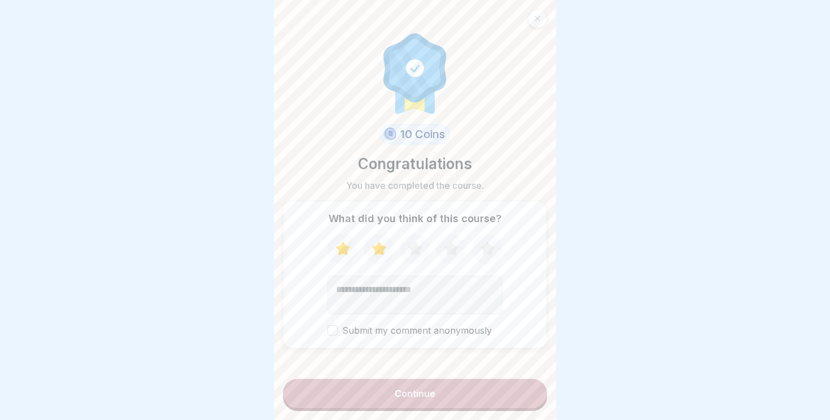
click at [338, 244] on icon at bounding box center [343, 249] width 30 height 29
click at [338, 253] on icon at bounding box center [342, 249] width 15 height 14
click at [344, 253] on icon at bounding box center [342, 249] width 15 height 14
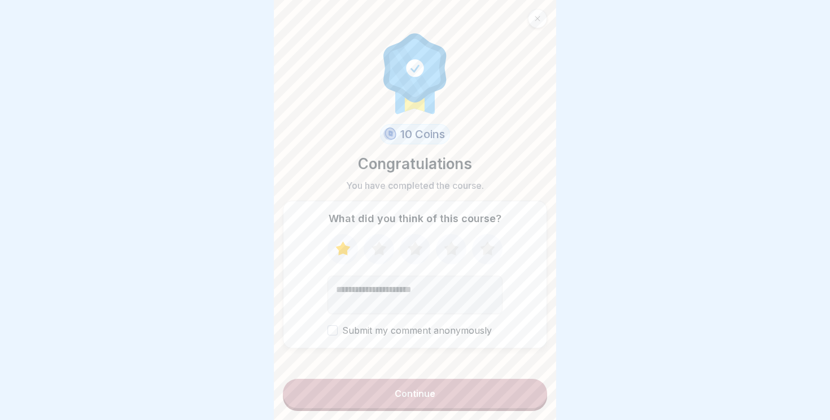
click at [358, 253] on div at bounding box center [414, 249] width 175 height 30
click at [382, 253] on icon at bounding box center [378, 249] width 15 height 14
click at [414, 255] on icon at bounding box center [415, 249] width 30 height 29
click at [446, 248] on icon at bounding box center [451, 249] width 15 height 14
click at [457, 397] on button "Continue" at bounding box center [415, 393] width 264 height 29
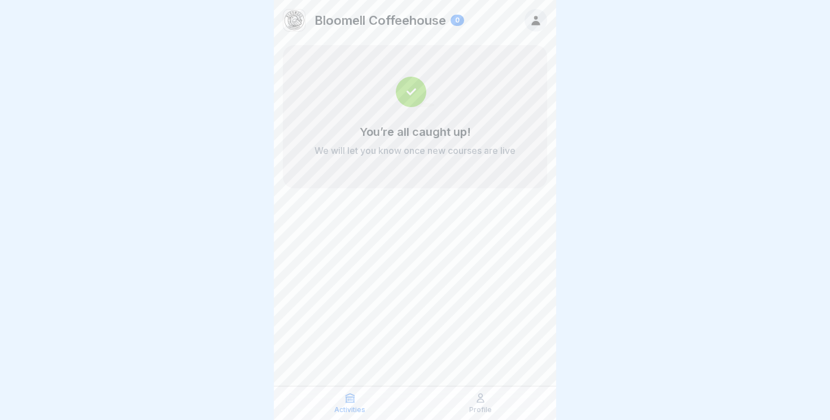
click at [478, 396] on icon at bounding box center [480, 399] width 7 height 8
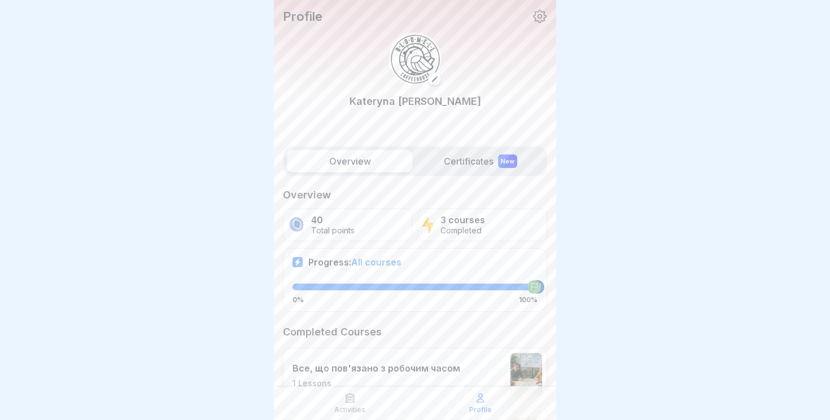
click at [476, 231] on p "Completed" at bounding box center [462, 231] width 45 height 10
click at [384, 234] on div "40 Total points" at bounding box center [347, 225] width 129 height 33
click at [478, 167] on label "Certificates New" at bounding box center [480, 161] width 126 height 23
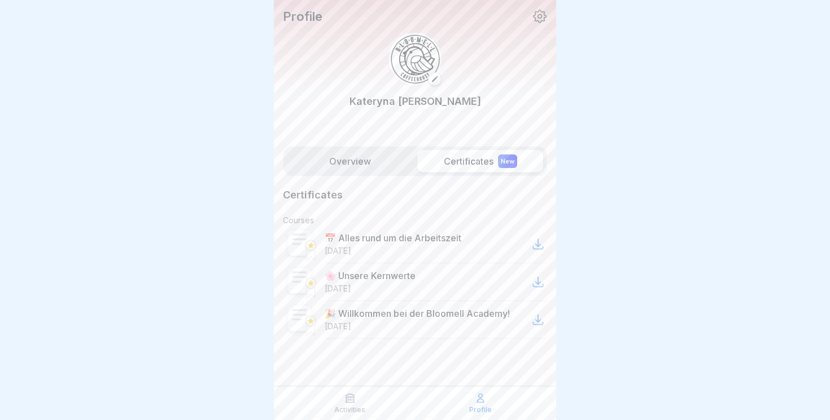
click at [336, 164] on label "Overview" at bounding box center [350, 161] width 126 height 23
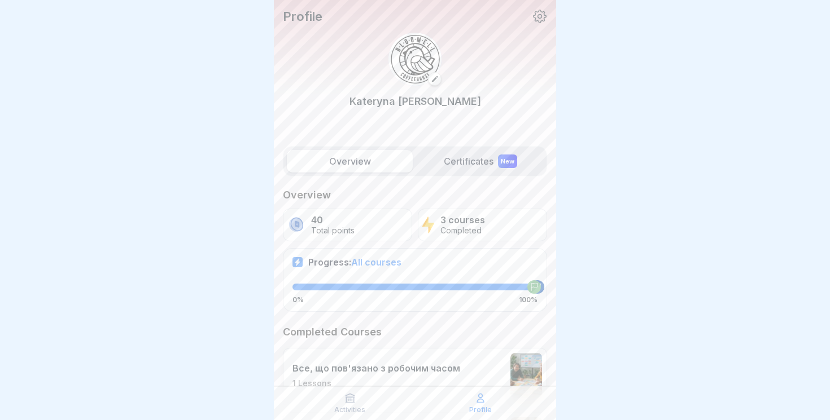
click at [352, 402] on icon at bounding box center [349, 398] width 11 height 11
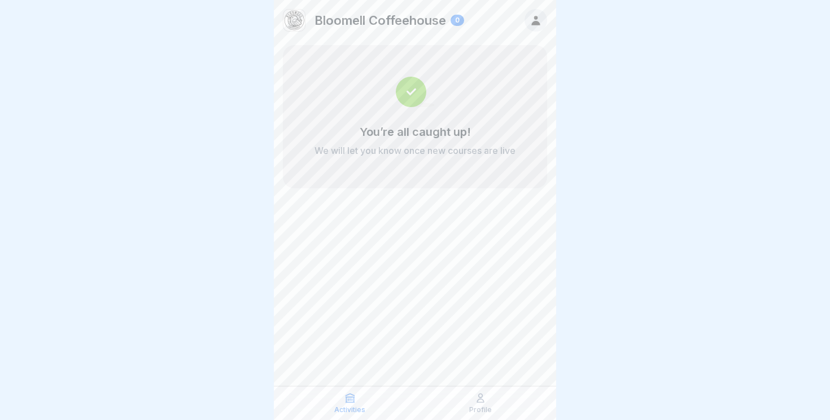
click at [479, 396] on icon at bounding box center [480, 398] width 11 height 11
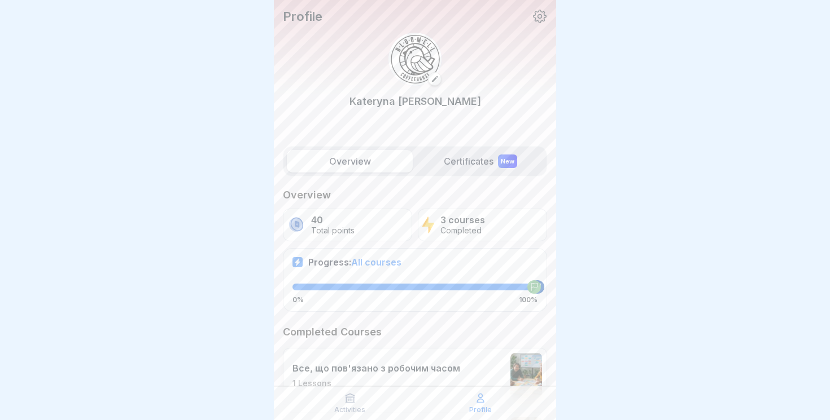
click at [360, 217] on div "40 Total points" at bounding box center [347, 225] width 129 height 33
click at [488, 227] on div "3 courses Completed" at bounding box center [482, 225] width 129 height 33
click at [306, 15] on p "Profile" at bounding box center [303, 16] width 40 height 15
